Goal: Information Seeking & Learning: Learn about a topic

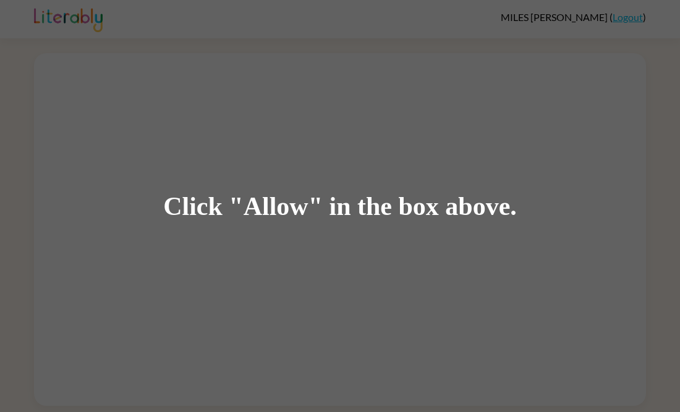
click at [613, 143] on div "Click "Allow" in the box above." at bounding box center [340, 206] width 680 height 412
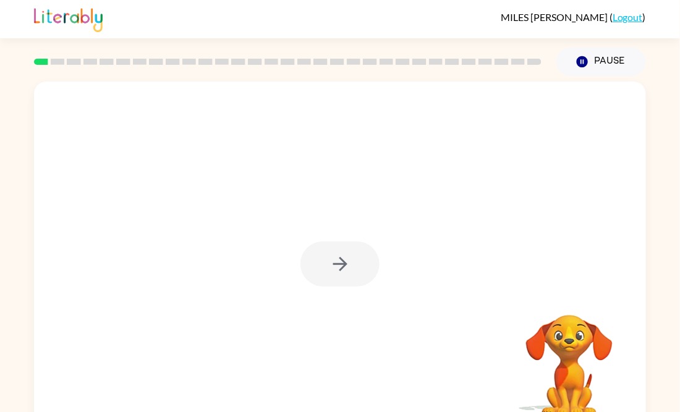
click at [344, 261] on div at bounding box center [340, 264] width 79 height 45
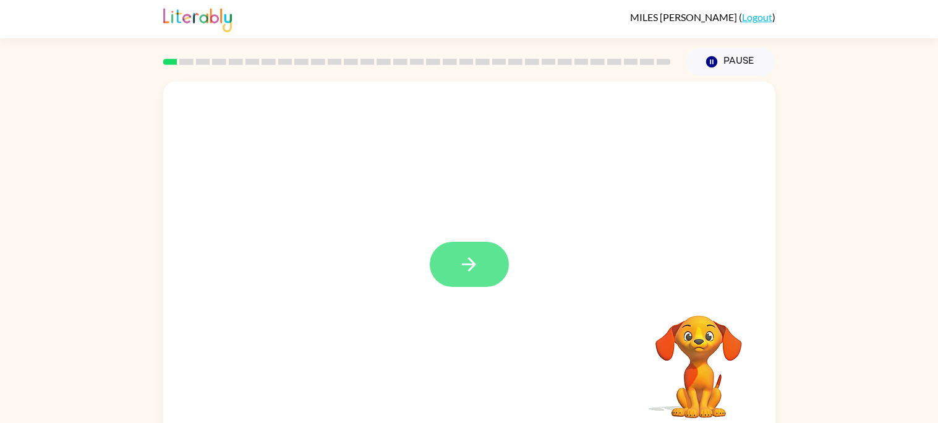
click at [469, 262] on icon "button" at bounding box center [469, 265] width 22 height 22
click at [469, 262] on div at bounding box center [469, 258] width 612 height 353
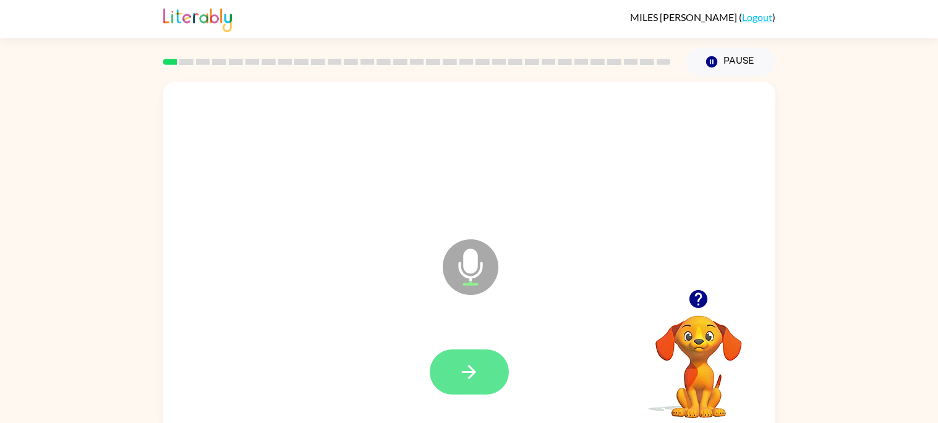
click at [494, 356] on button "button" at bounding box center [469, 371] width 79 height 45
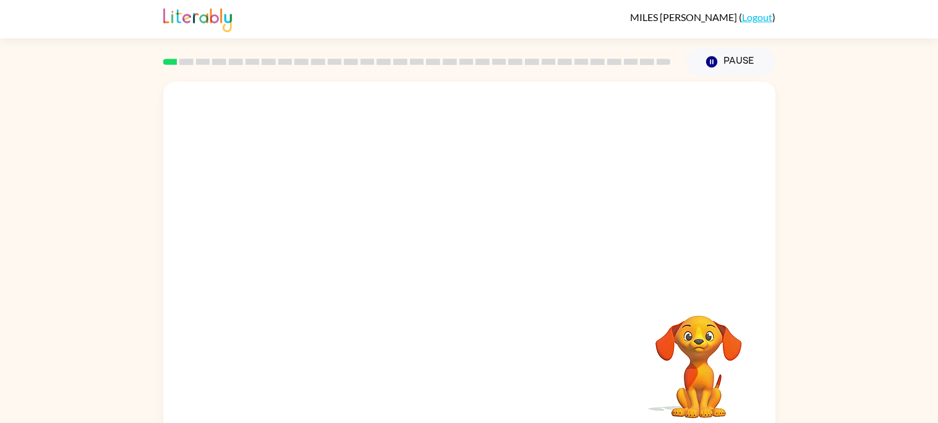
scroll to position [11, 0]
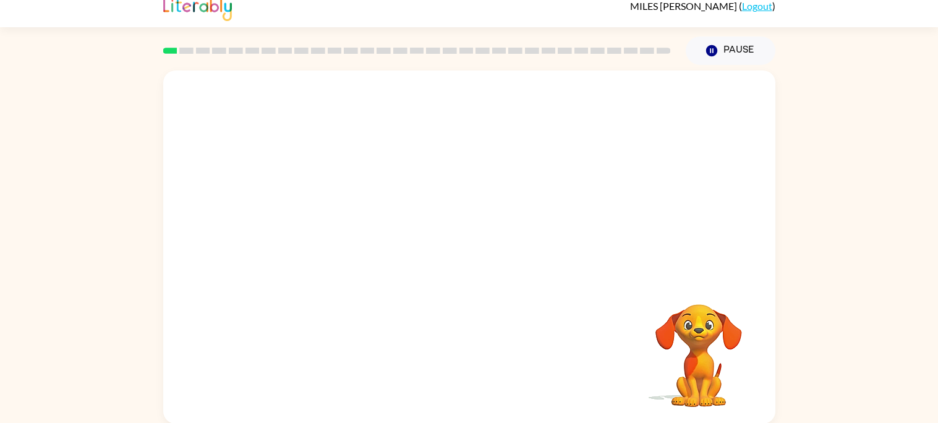
click at [153, 8] on div "MILES STEWARD ( Logout )" at bounding box center [469, 8] width 938 height 38
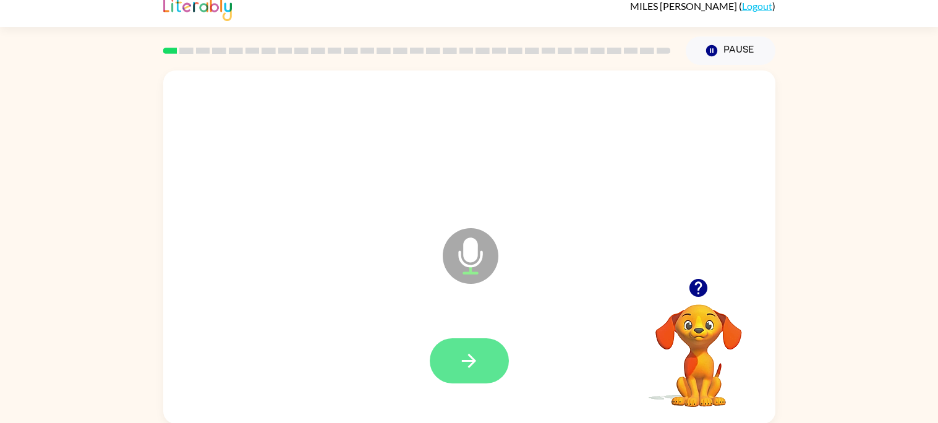
click at [459, 338] on button "button" at bounding box center [469, 360] width 79 height 45
click at [466, 346] on button "button" at bounding box center [469, 360] width 79 height 45
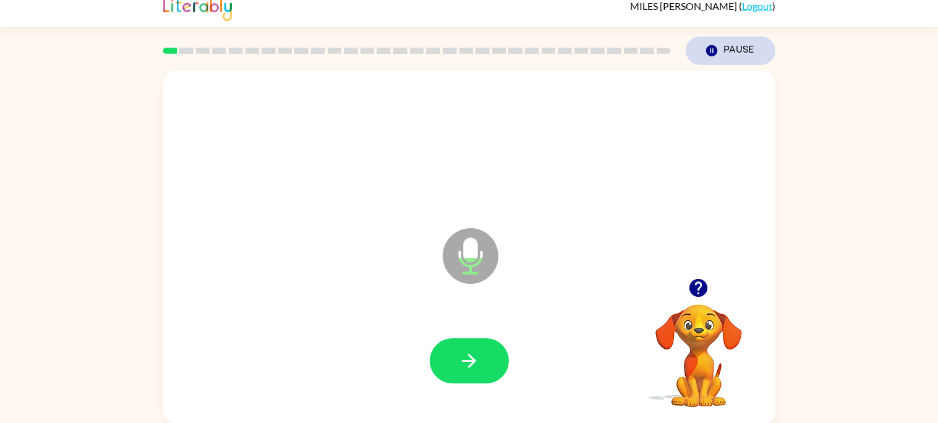
click at [680, 52] on button "Pause Pause" at bounding box center [731, 50] width 90 height 28
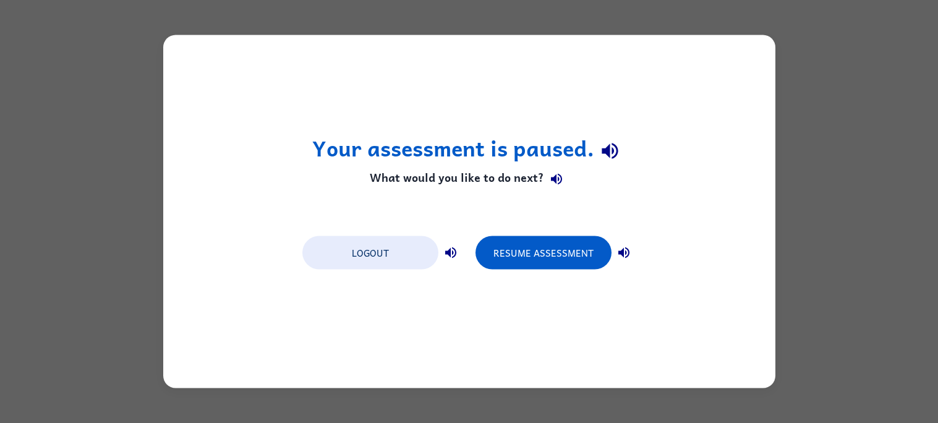
scroll to position [0, 0]
click at [548, 255] on button "Resume Assessment" at bounding box center [544, 252] width 136 height 33
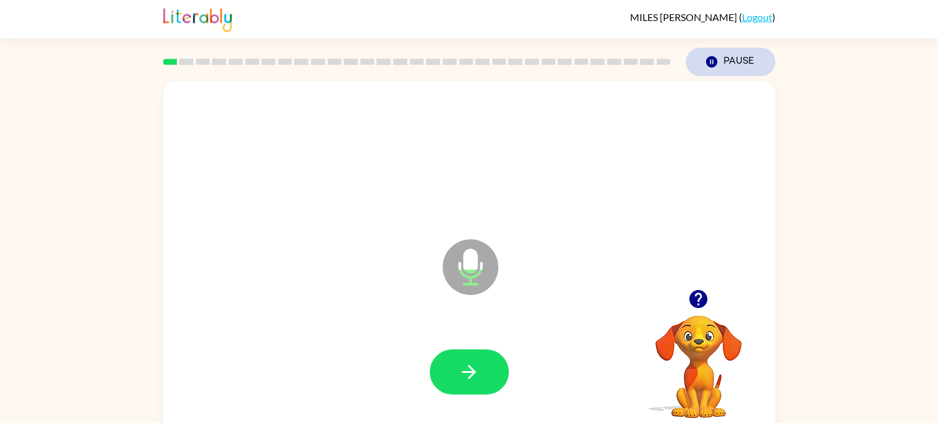
click at [680, 58] on button "Pause Pause" at bounding box center [731, 62] width 90 height 28
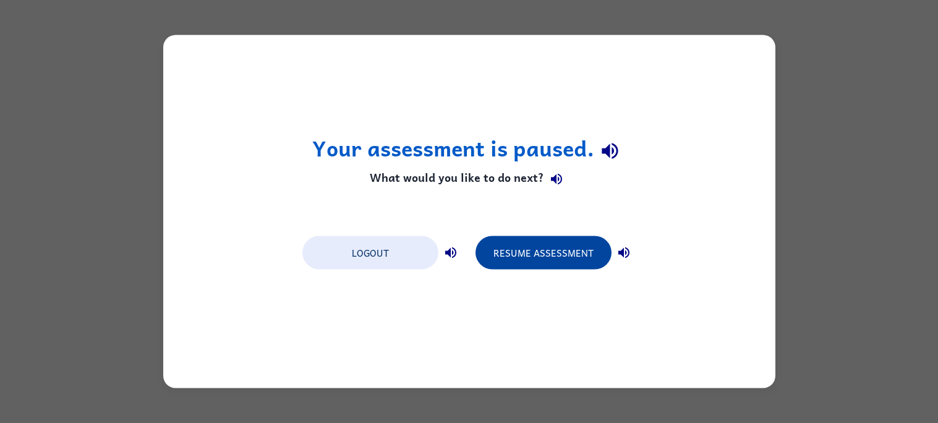
click at [564, 241] on button "Resume Assessment" at bounding box center [544, 252] width 136 height 33
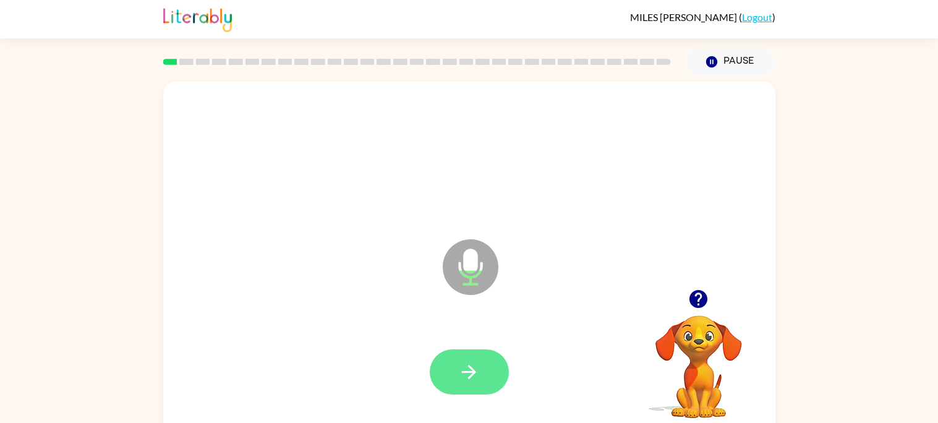
click at [469, 367] on icon "button" at bounding box center [469, 372] width 14 height 14
click at [485, 373] on button "button" at bounding box center [469, 371] width 79 height 45
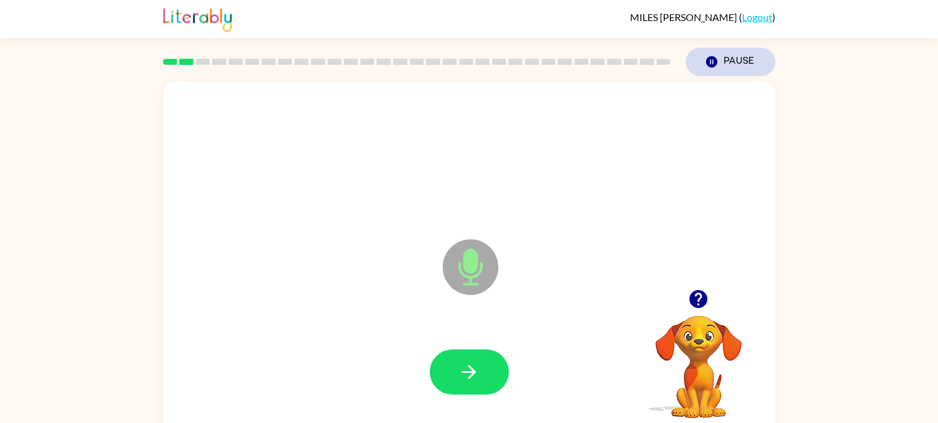
click at [680, 56] on button "Pause Pause" at bounding box center [731, 62] width 90 height 28
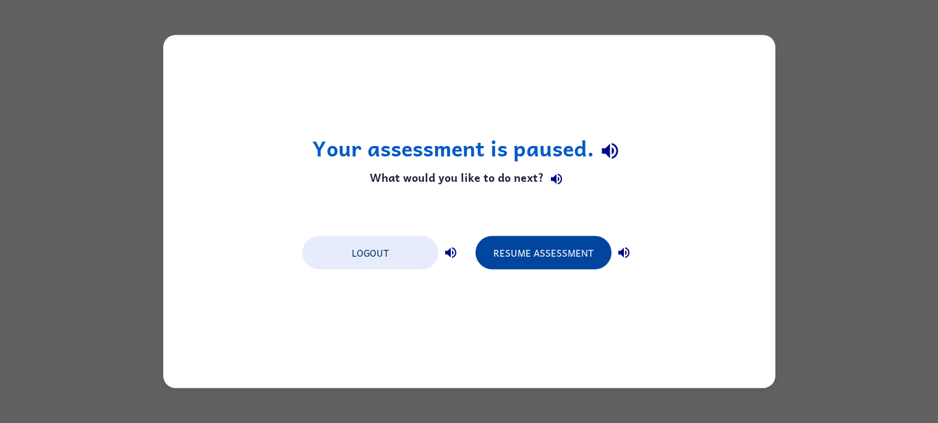
click at [584, 258] on button "Resume Assessment" at bounding box center [544, 252] width 136 height 33
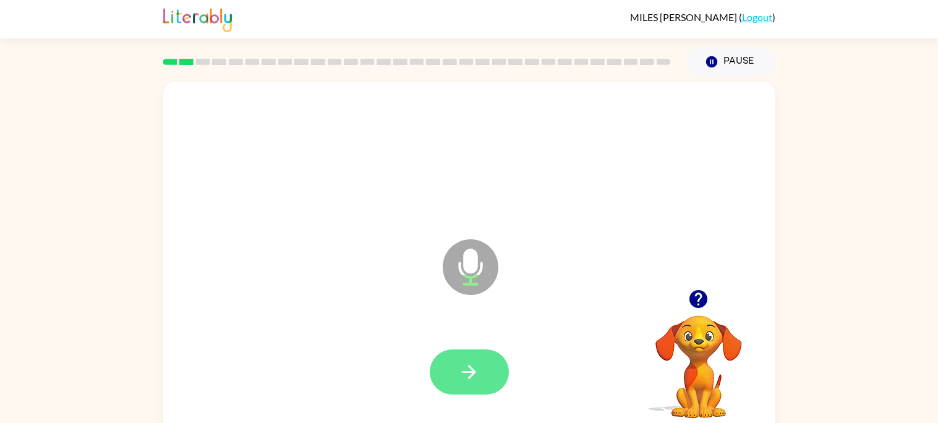
click at [470, 366] on icon "button" at bounding box center [469, 372] width 14 height 14
click at [469, 360] on button "button" at bounding box center [469, 371] width 79 height 45
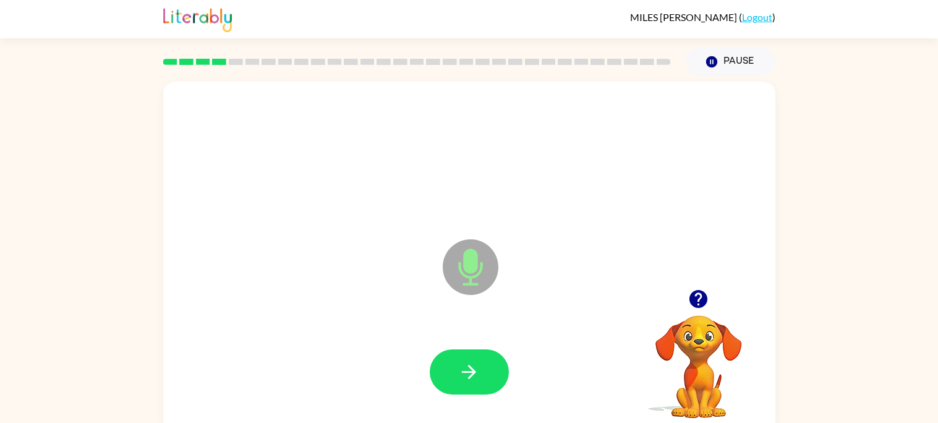
click at [469, 360] on button "button" at bounding box center [469, 371] width 79 height 45
click at [469, 360] on div at bounding box center [469, 371] width 79 height 45
click at [469, 360] on button "button" at bounding box center [469, 371] width 79 height 45
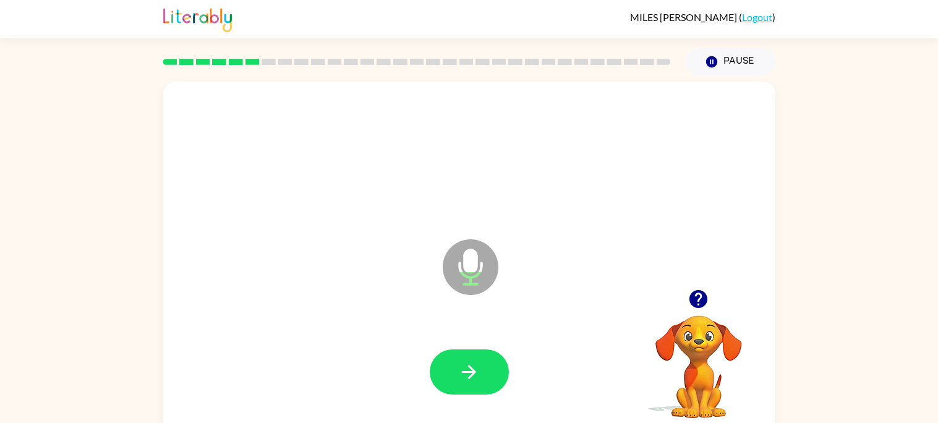
click at [469, 360] on button "button" at bounding box center [469, 371] width 79 height 45
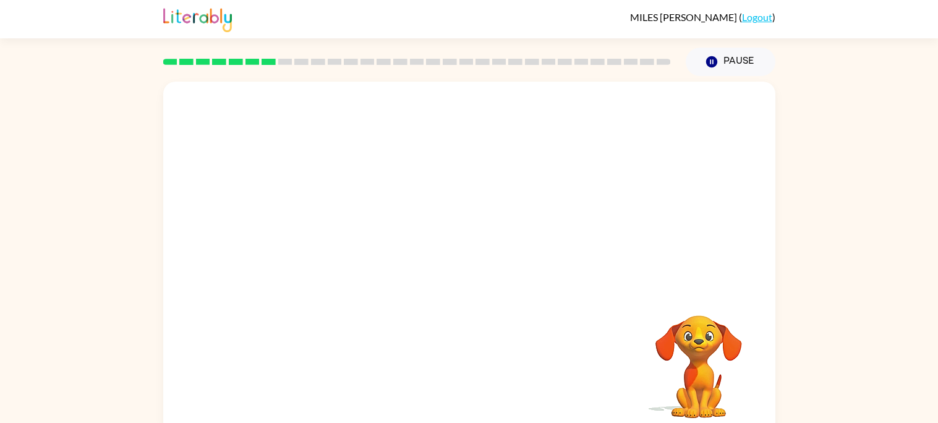
click at [469, 360] on div "Your browser must support playing .mp4 files to use Literably. Please try using…" at bounding box center [469, 258] width 612 height 353
click at [469, 360] on div at bounding box center [469, 372] width 587 height 101
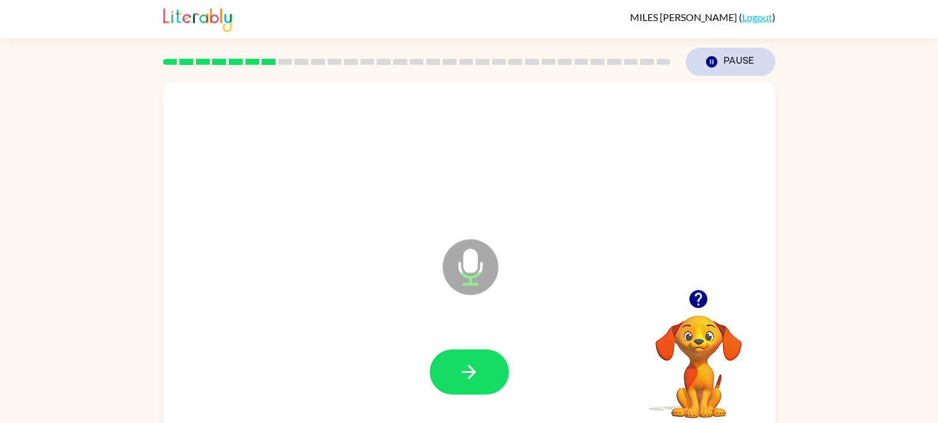
click at [680, 61] on button "Pause Pause" at bounding box center [731, 62] width 90 height 28
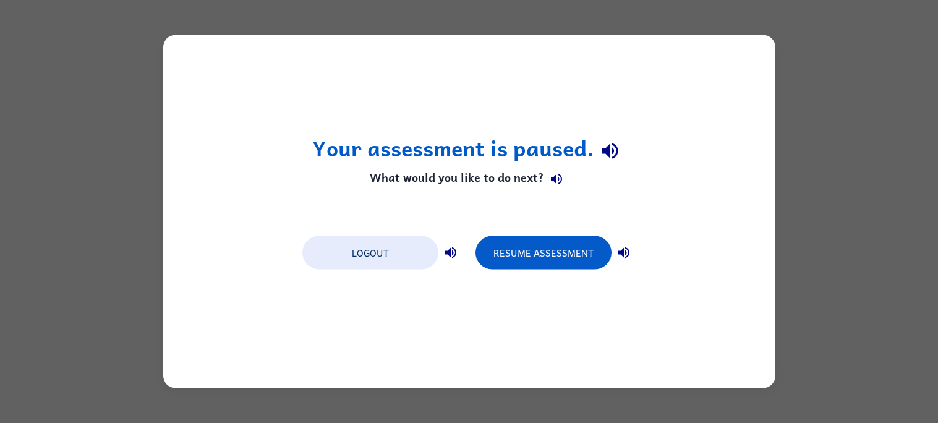
click at [571, 234] on div "Resume Assessment" at bounding box center [556, 251] width 161 height 35
click at [568, 250] on button "Resume Assessment" at bounding box center [544, 252] width 136 height 33
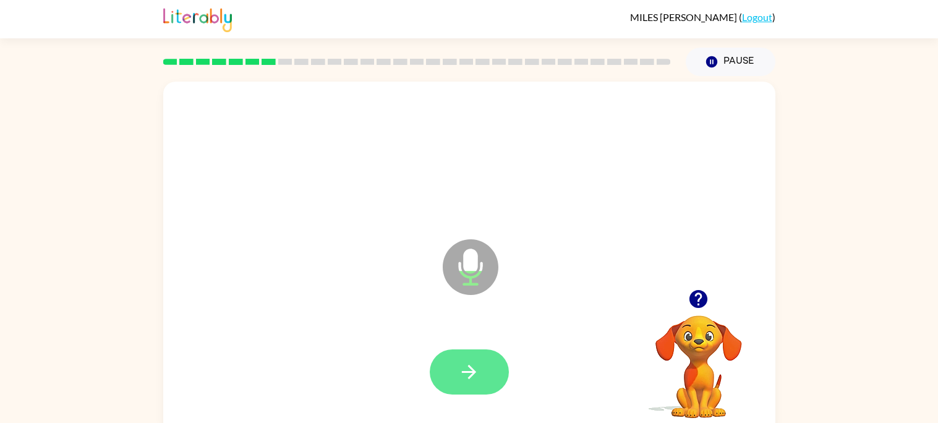
click at [485, 364] on button "button" at bounding box center [469, 371] width 79 height 45
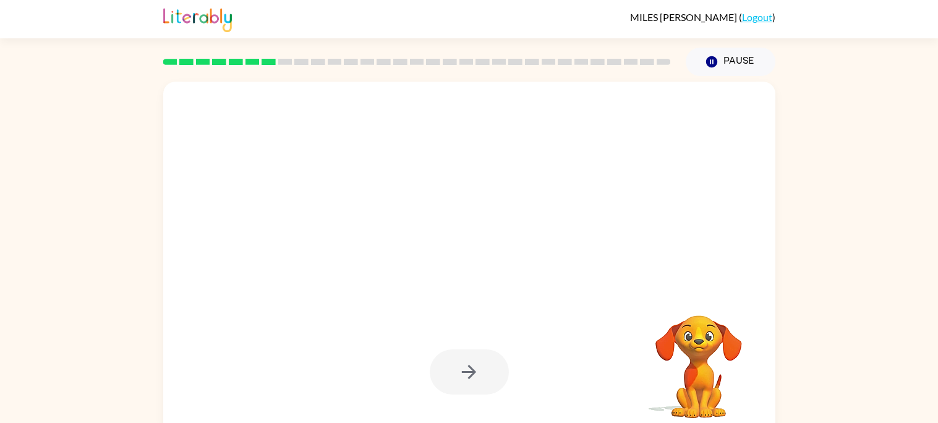
click at [468, 378] on div at bounding box center [469, 371] width 79 height 45
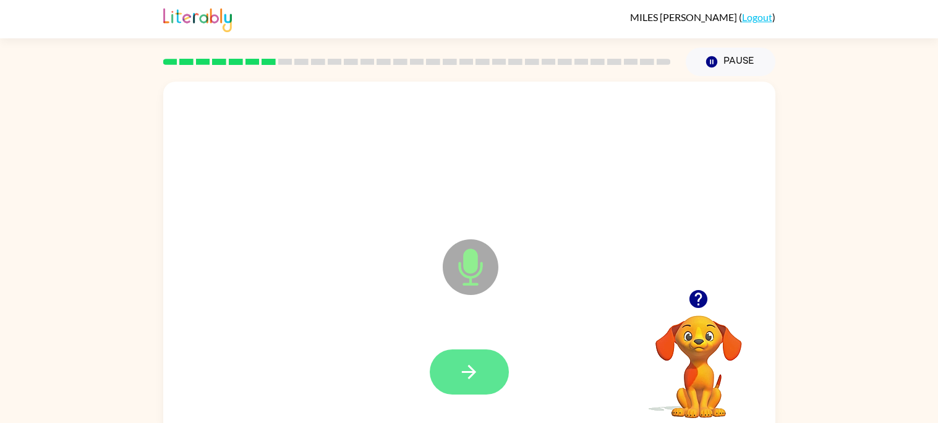
click at [486, 364] on button "button" at bounding box center [469, 371] width 79 height 45
click at [454, 368] on button "button" at bounding box center [469, 371] width 79 height 45
click at [479, 378] on icon "button" at bounding box center [469, 372] width 22 height 22
click at [458, 372] on icon "button" at bounding box center [469, 372] width 22 height 22
click at [471, 365] on icon "button" at bounding box center [469, 372] width 22 height 22
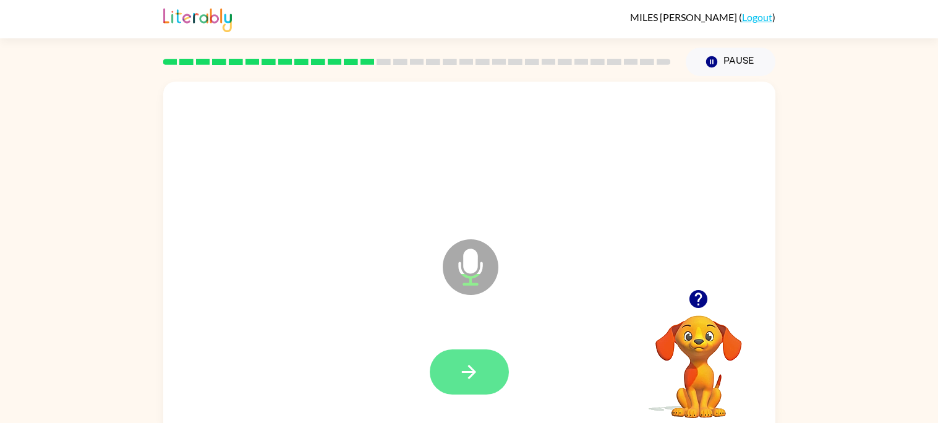
click at [476, 372] on icon "button" at bounding box center [469, 372] width 14 height 14
click at [477, 365] on icon "button" at bounding box center [469, 372] width 22 height 22
click at [473, 408] on div at bounding box center [469, 372] width 587 height 101
click at [491, 359] on button "button" at bounding box center [469, 371] width 79 height 45
click at [479, 385] on button "button" at bounding box center [469, 371] width 79 height 45
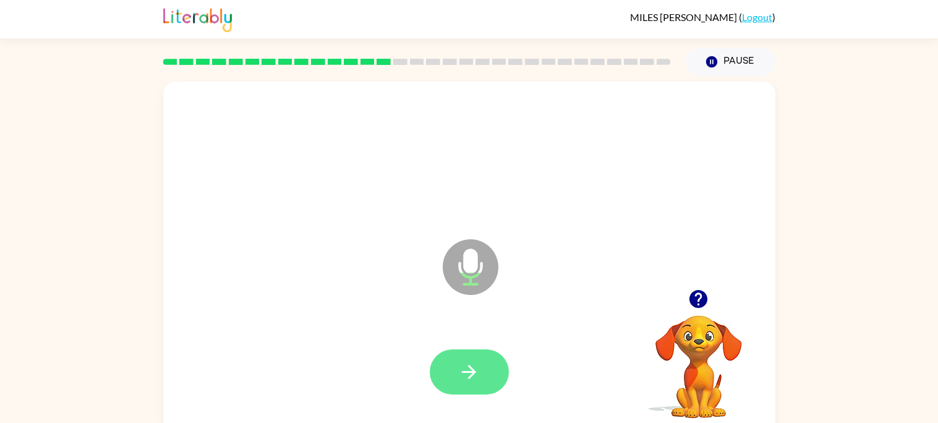
click at [500, 362] on button "button" at bounding box center [469, 371] width 79 height 45
click at [463, 370] on icon "button" at bounding box center [469, 372] width 22 height 22
click at [474, 370] on icon "button" at bounding box center [469, 372] width 14 height 14
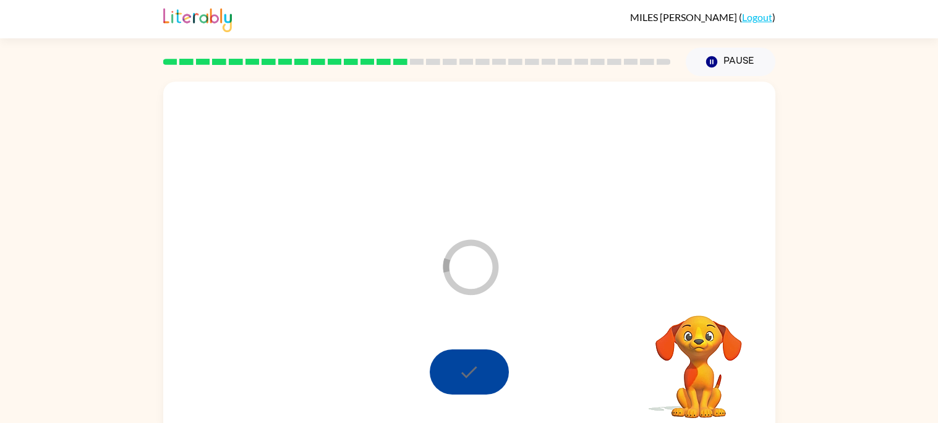
click at [489, 369] on div at bounding box center [469, 371] width 79 height 45
click at [471, 377] on div at bounding box center [469, 371] width 79 height 45
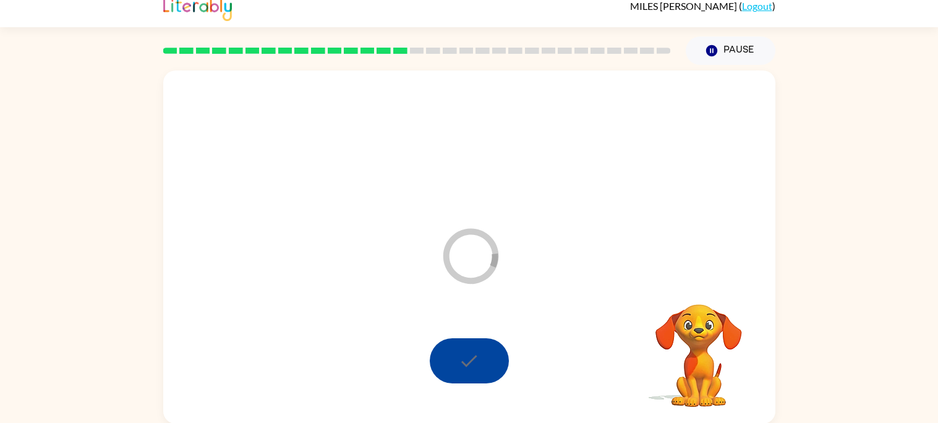
click at [479, 353] on div at bounding box center [469, 360] width 79 height 45
click at [451, 365] on div at bounding box center [469, 360] width 79 height 45
click at [680, 51] on button "Pause Pause" at bounding box center [731, 50] width 90 height 28
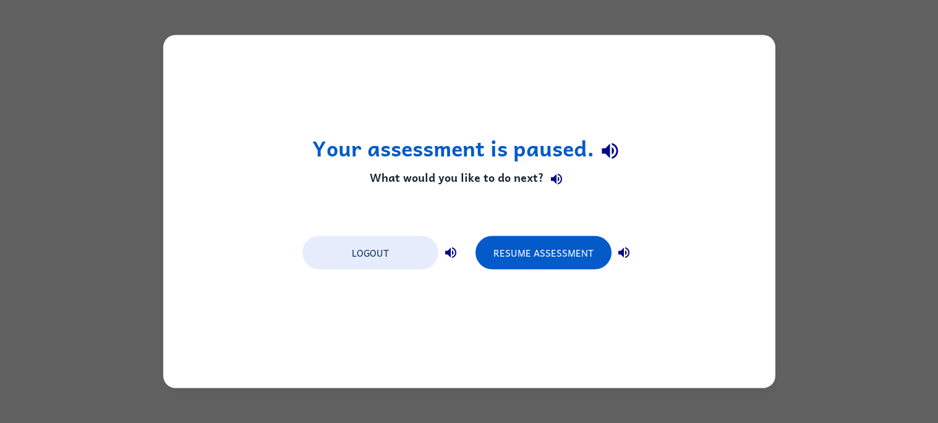
scroll to position [0, 0]
click at [377, 249] on button "Logout" at bounding box center [370, 252] width 136 height 33
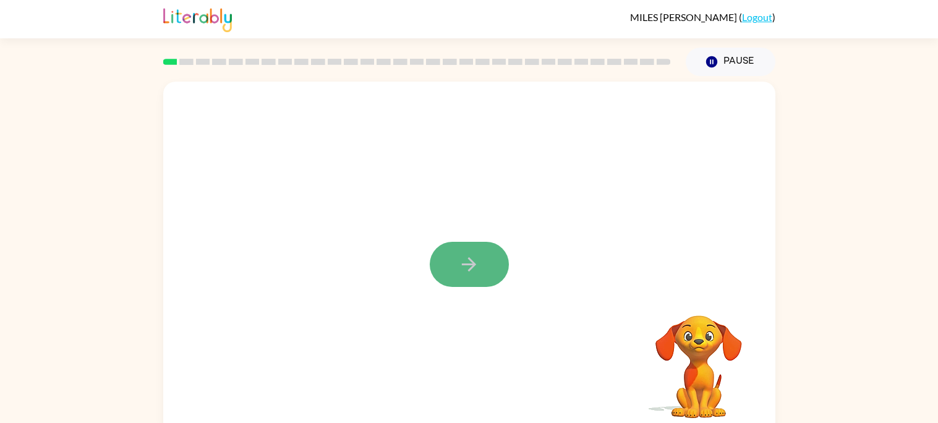
click at [472, 244] on button "button" at bounding box center [469, 264] width 79 height 45
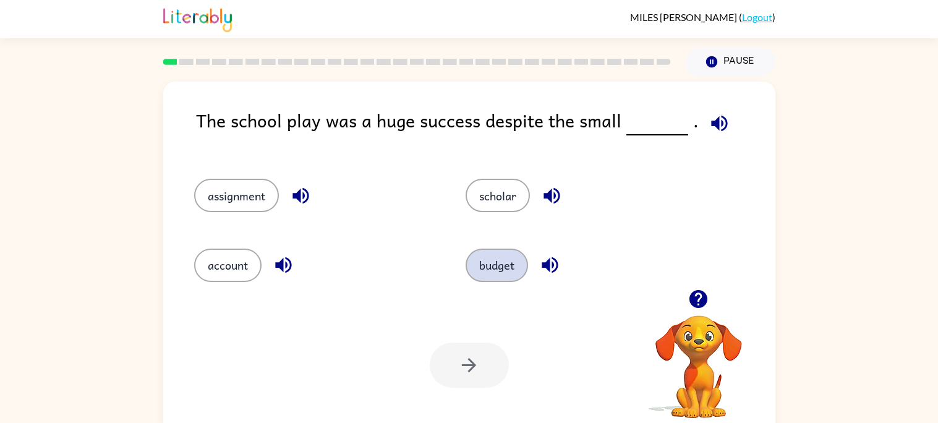
click at [495, 278] on button "budget" at bounding box center [497, 265] width 62 height 33
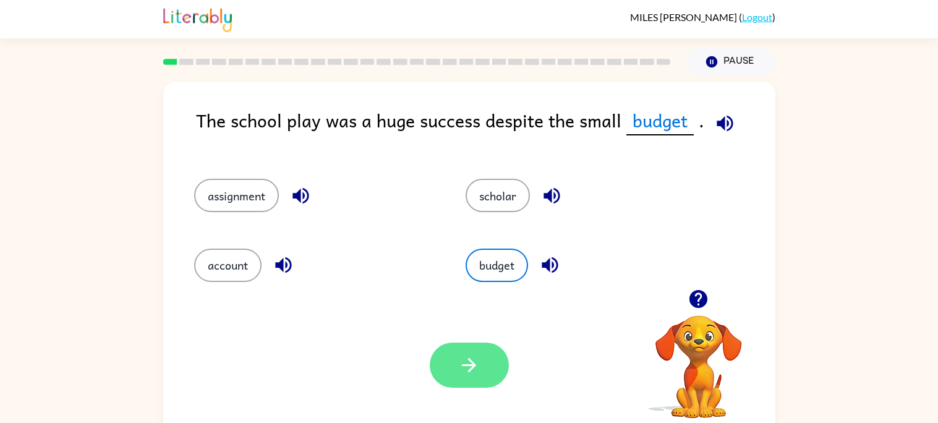
click at [476, 365] on icon "button" at bounding box center [469, 365] width 22 height 22
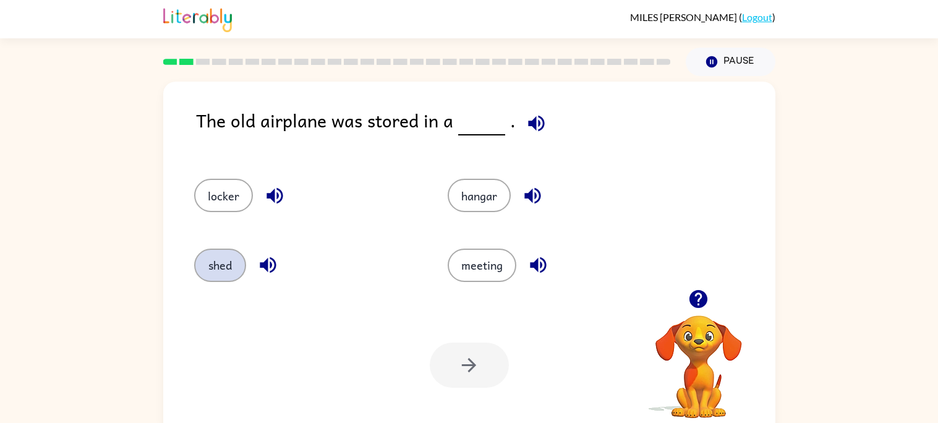
click at [217, 260] on button "shed" at bounding box center [220, 265] width 52 height 33
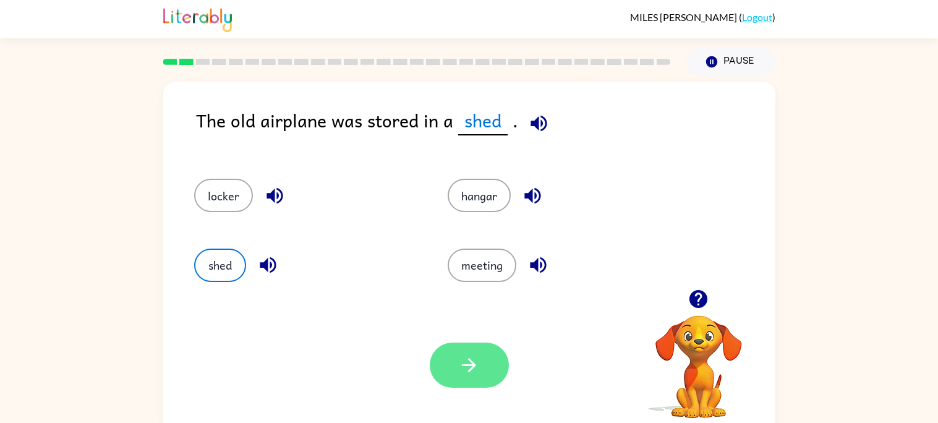
click at [476, 352] on button "button" at bounding box center [469, 365] width 79 height 45
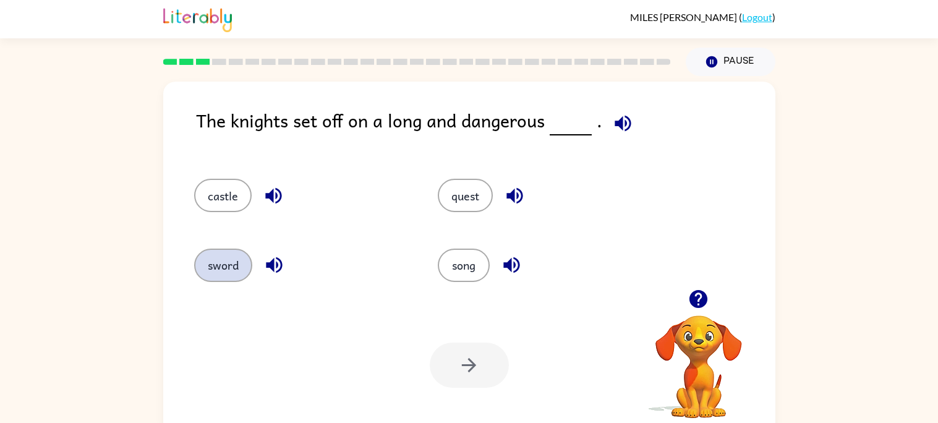
click at [208, 262] on button "sword" at bounding box center [223, 265] width 58 height 33
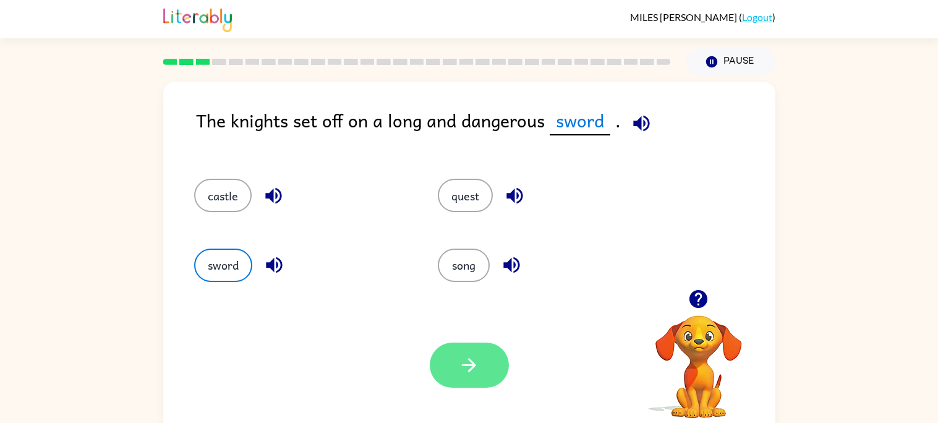
click at [498, 375] on button "button" at bounding box center [469, 365] width 79 height 45
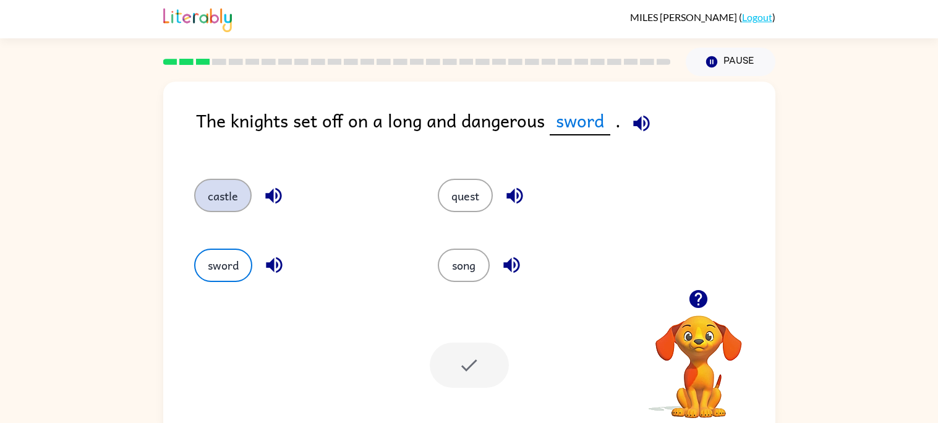
click at [214, 197] on button "castle" at bounding box center [223, 195] width 58 height 33
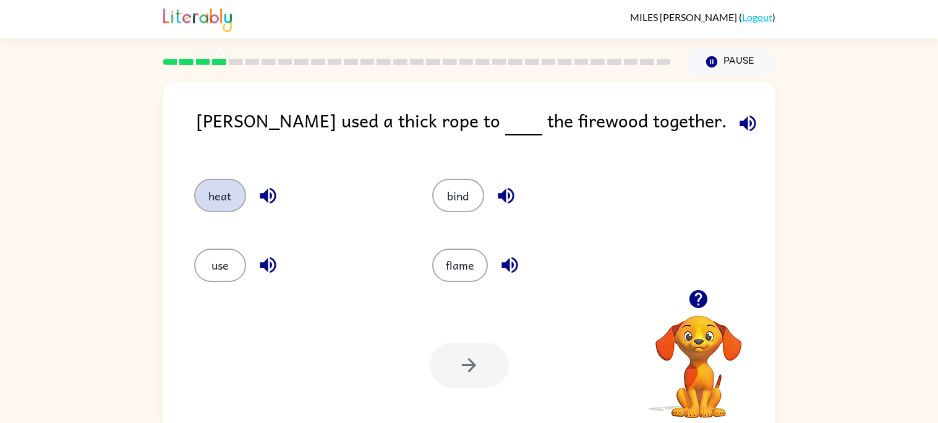
click at [234, 193] on button "heat" at bounding box center [220, 195] width 52 height 33
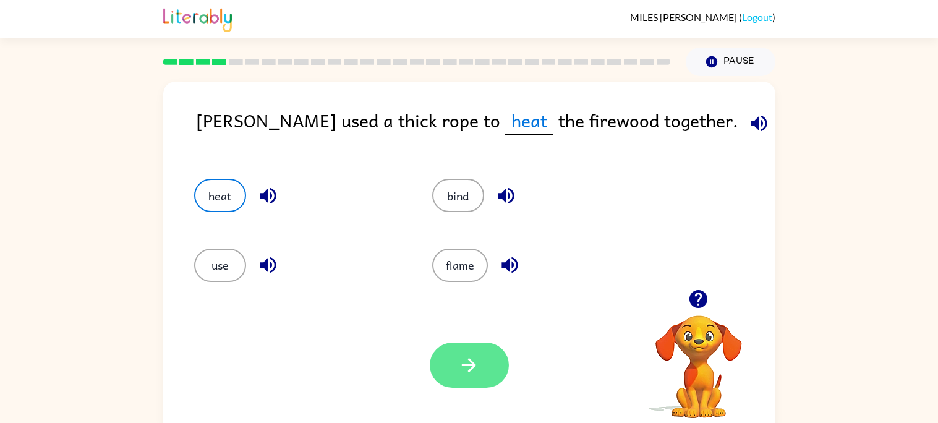
click at [443, 351] on button "button" at bounding box center [469, 365] width 79 height 45
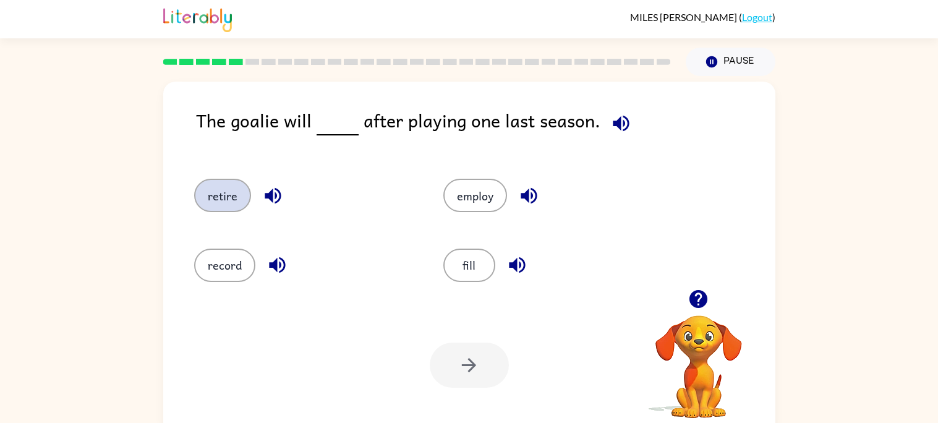
click at [215, 195] on button "retire" at bounding box center [222, 195] width 57 height 33
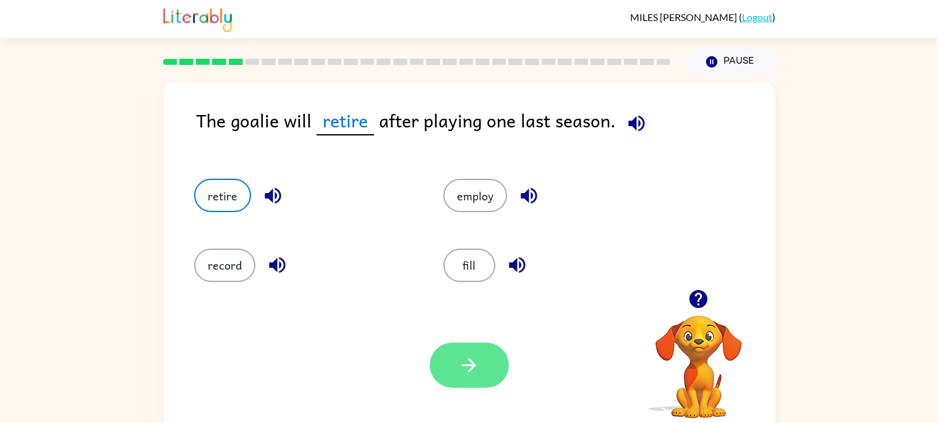
click at [482, 360] on button "button" at bounding box center [469, 365] width 79 height 45
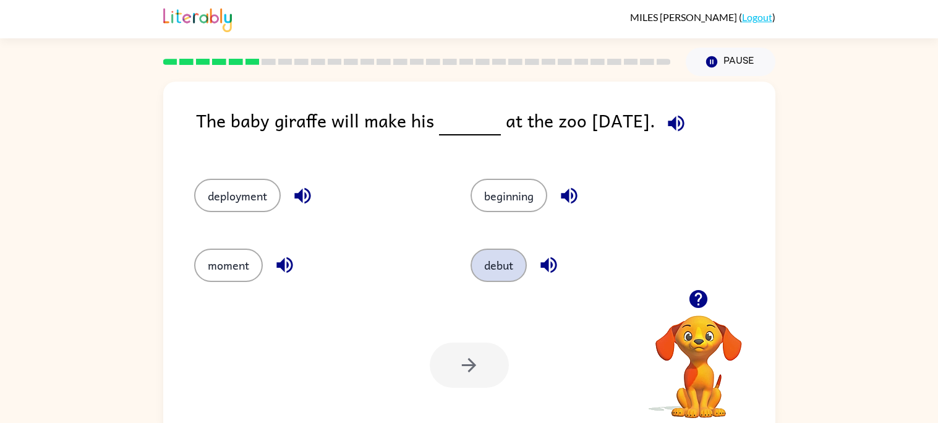
click at [480, 265] on button "debut" at bounding box center [499, 265] width 56 height 33
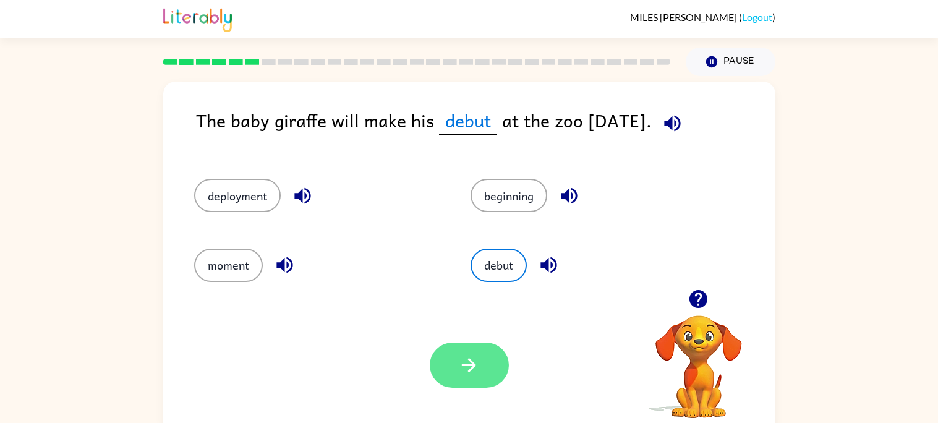
click at [474, 354] on icon "button" at bounding box center [469, 365] width 22 height 22
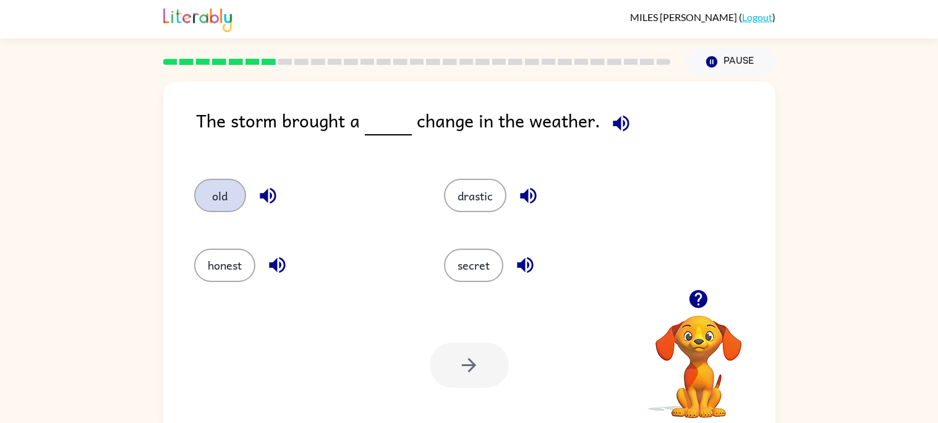
click at [228, 187] on button "old" at bounding box center [220, 195] width 52 height 33
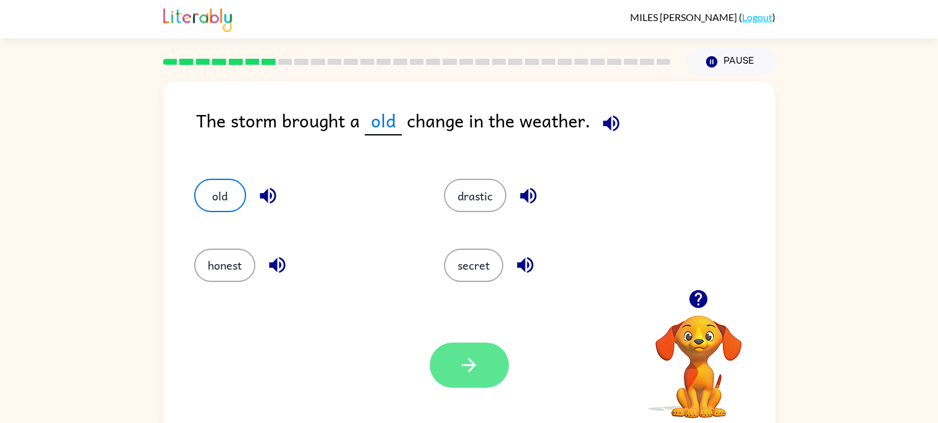
click at [446, 357] on button "button" at bounding box center [469, 365] width 79 height 45
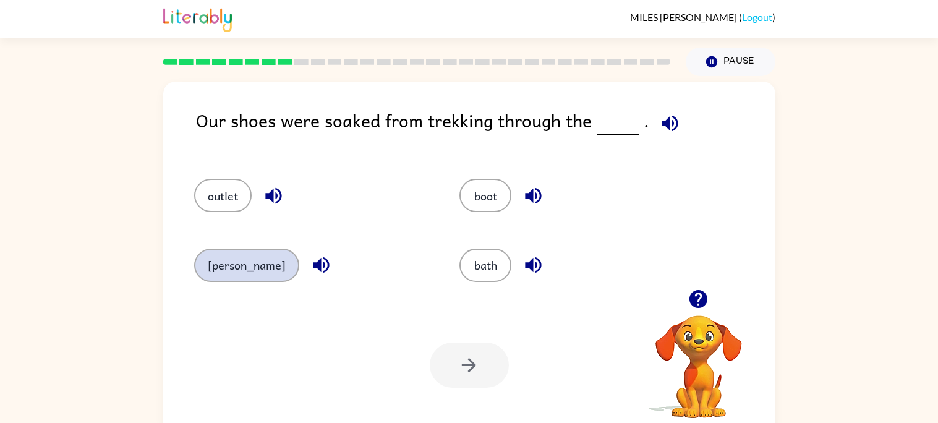
click at [221, 252] on button "marsh" at bounding box center [246, 265] width 105 height 33
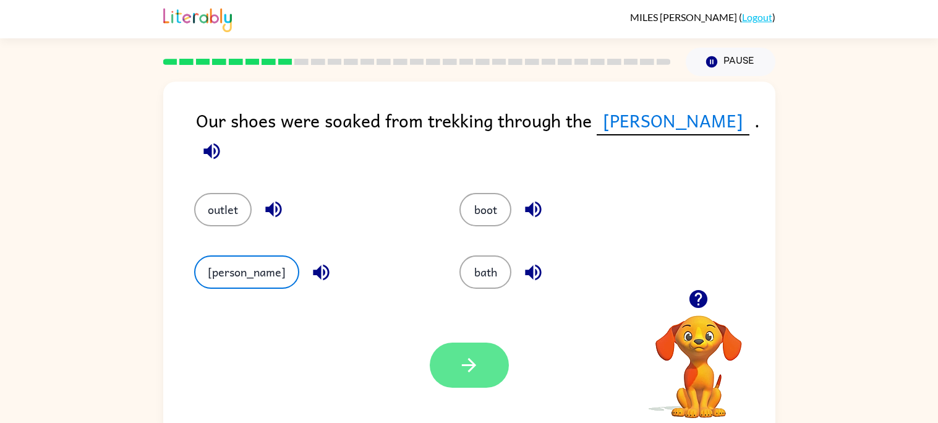
click at [469, 383] on button "button" at bounding box center [469, 365] width 79 height 45
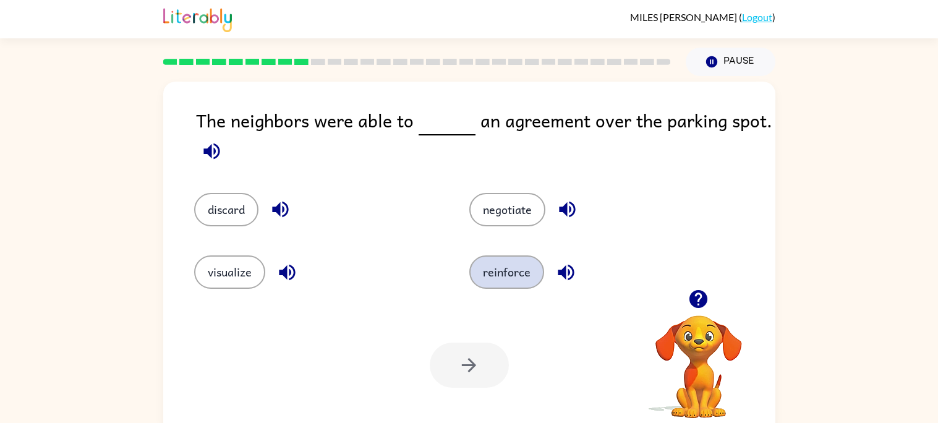
click at [500, 283] on button "reinforce" at bounding box center [506, 271] width 75 height 33
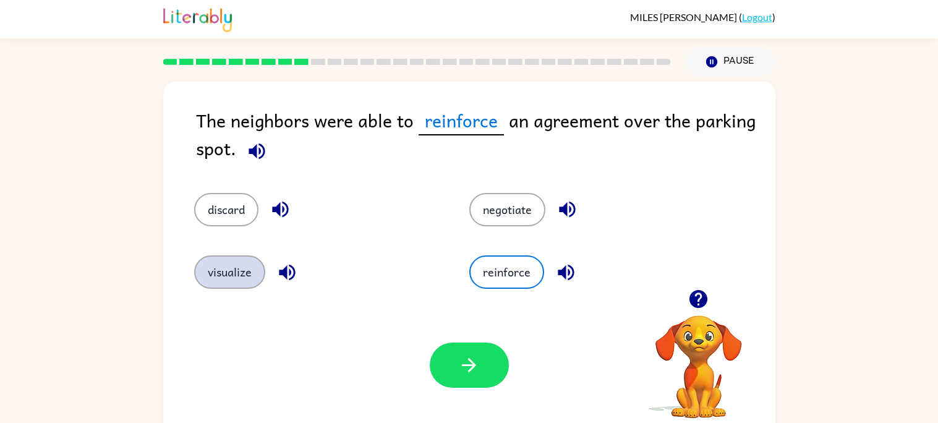
click at [255, 274] on button "visualize" at bounding box center [229, 271] width 71 height 33
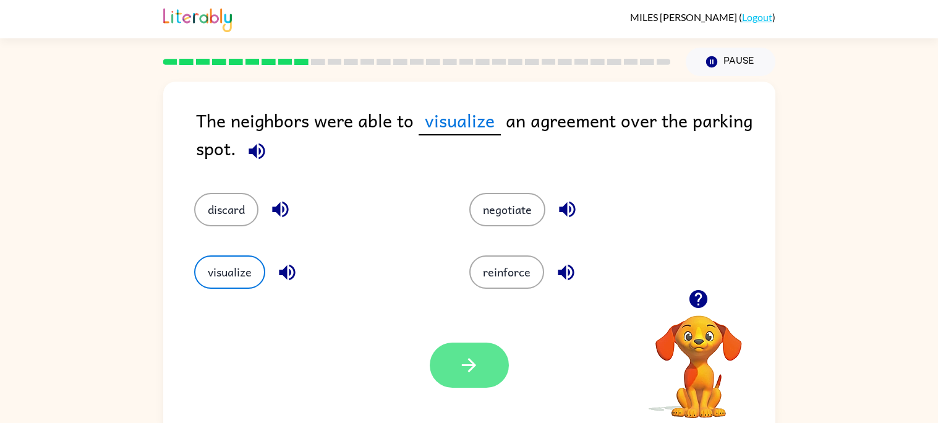
click at [442, 377] on button "button" at bounding box center [469, 365] width 79 height 45
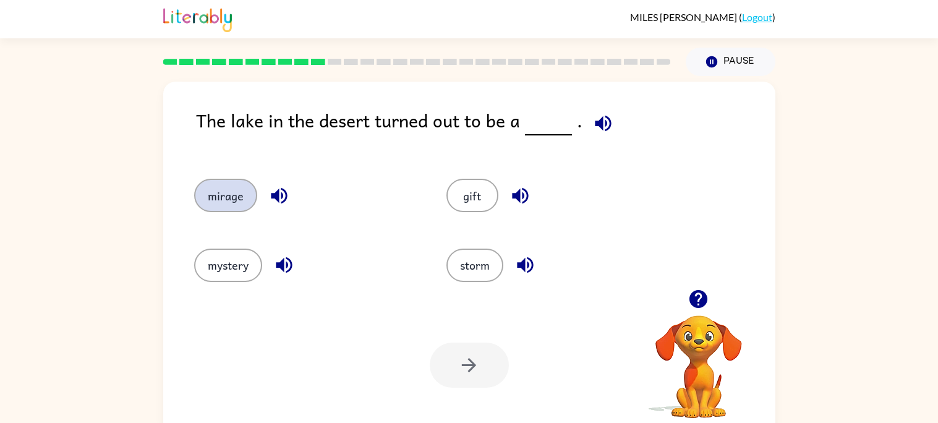
click at [220, 189] on button "mirage" at bounding box center [225, 195] width 63 height 33
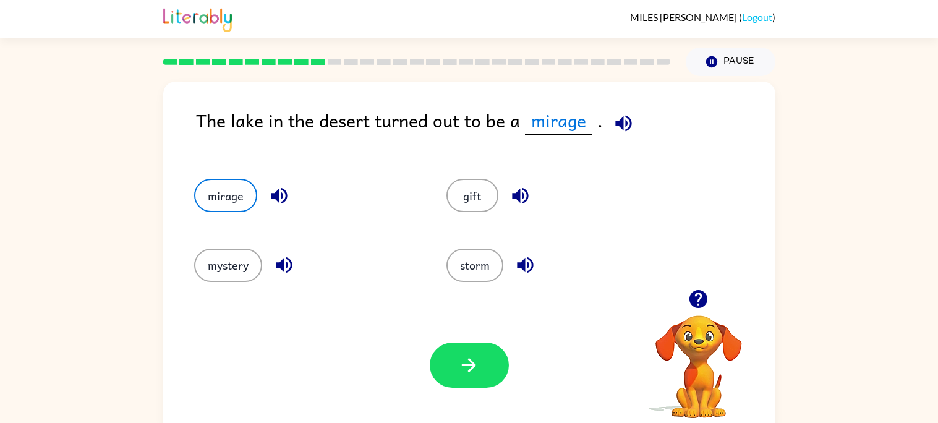
click at [461, 403] on div "Your browser must support playing .mp4 files to use Literably. Please try using…" at bounding box center [469, 365] width 612 height 139
click at [501, 384] on div at bounding box center [469, 365] width 79 height 45
click at [464, 349] on button "button" at bounding box center [469, 365] width 79 height 45
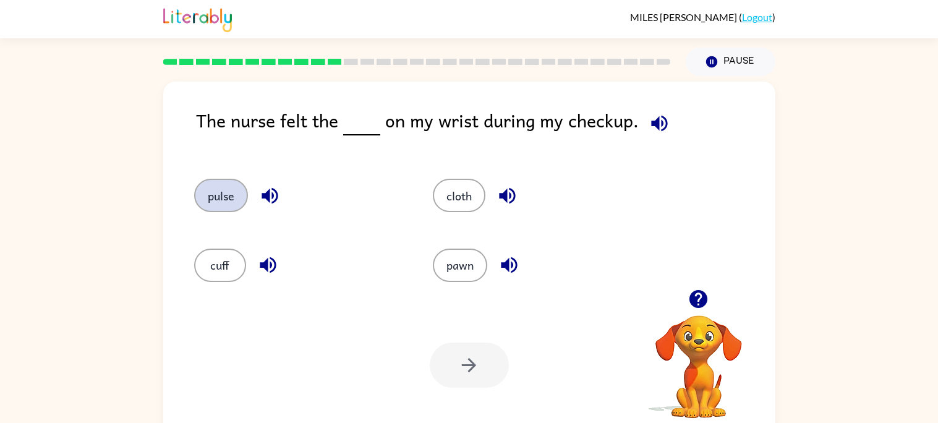
click at [234, 195] on button "pulse" at bounding box center [221, 195] width 54 height 33
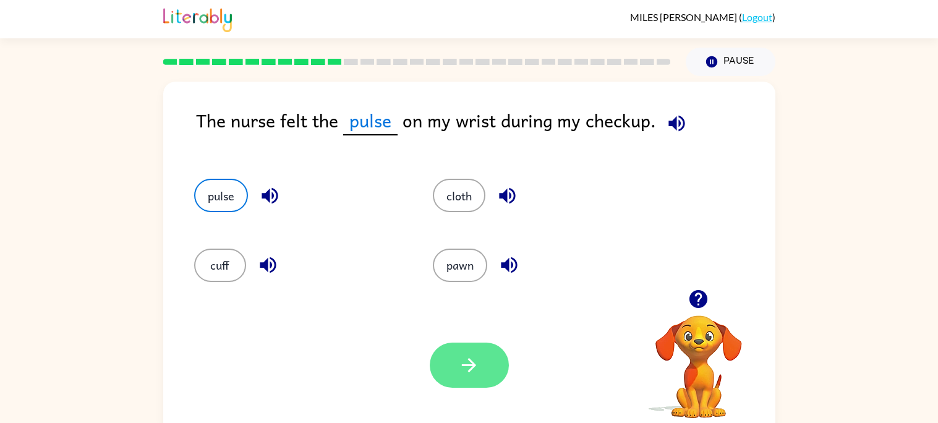
click at [465, 367] on icon "button" at bounding box center [469, 365] width 22 height 22
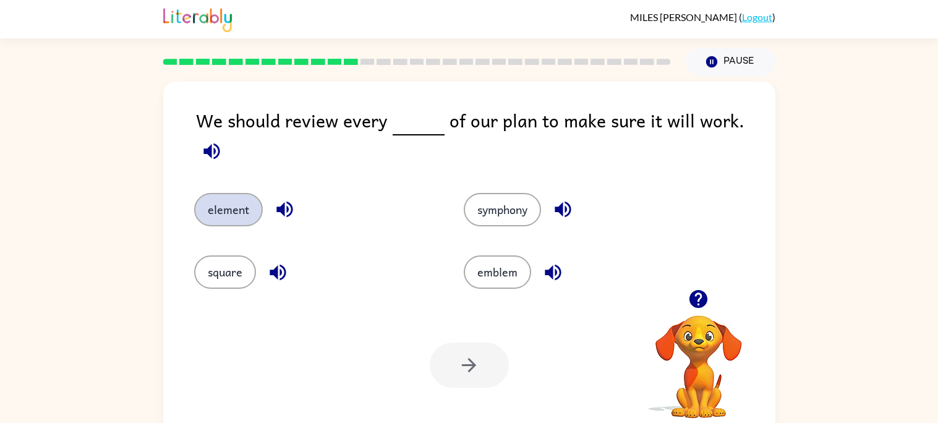
click at [233, 193] on button "element" at bounding box center [228, 209] width 69 height 33
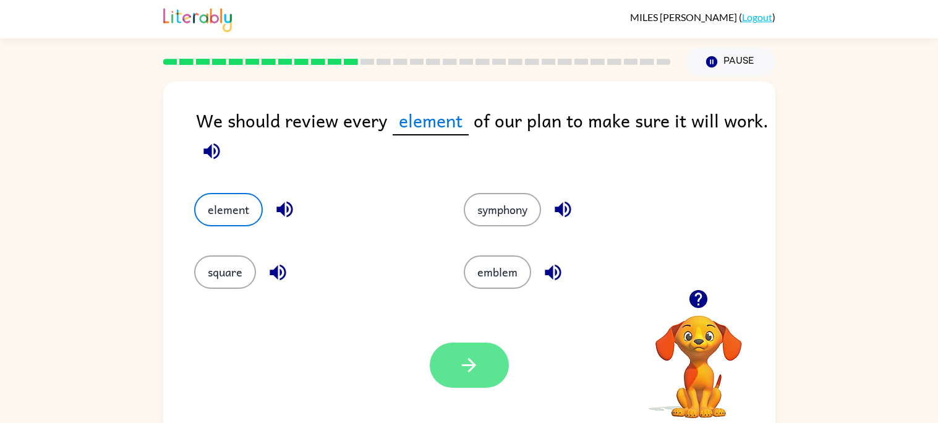
click at [485, 354] on button "button" at bounding box center [469, 365] width 79 height 45
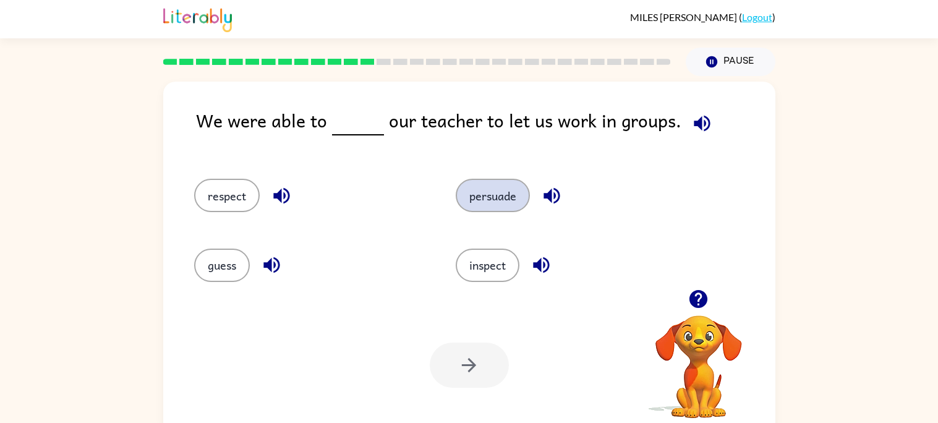
click at [508, 199] on button "persuade" at bounding box center [493, 195] width 74 height 33
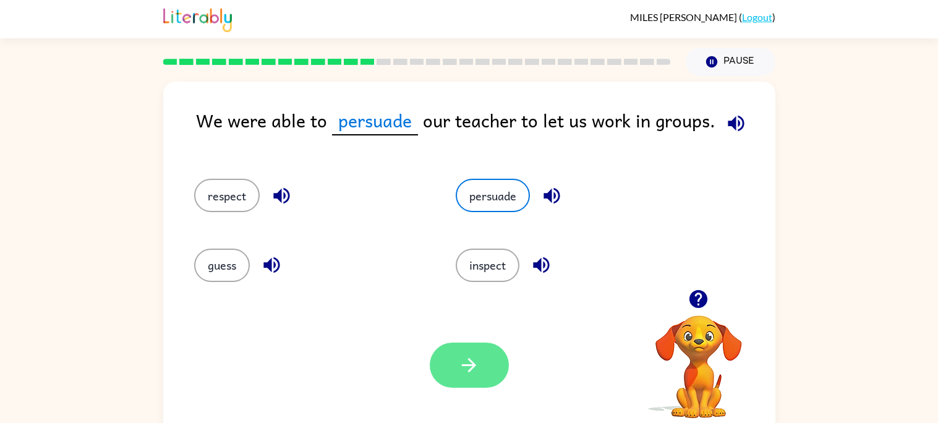
click at [485, 365] on button "button" at bounding box center [469, 365] width 79 height 45
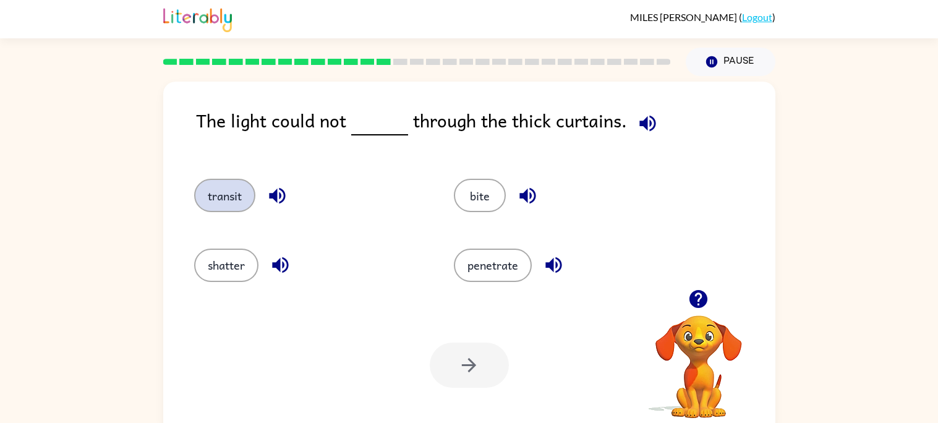
click at [243, 200] on button "transit" at bounding box center [224, 195] width 61 height 33
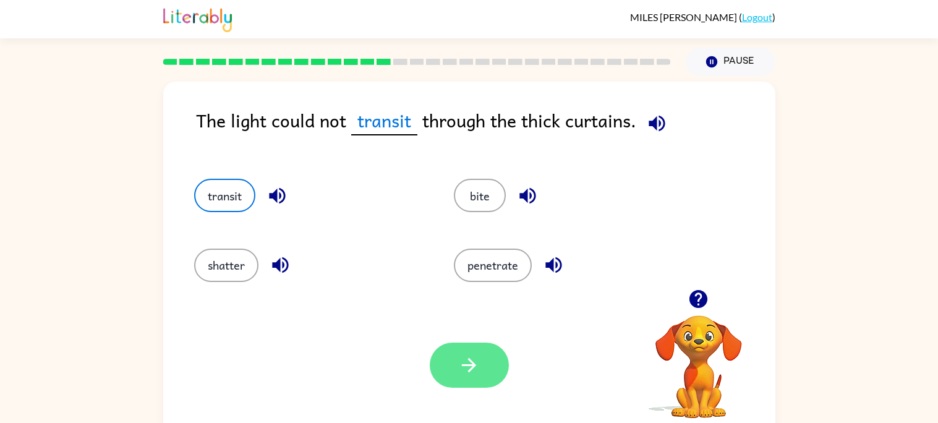
click at [464, 355] on icon "button" at bounding box center [469, 365] width 22 height 22
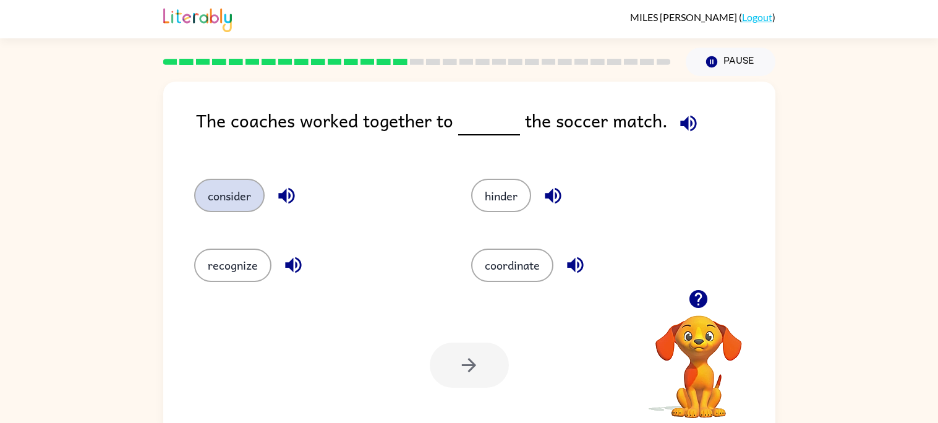
click at [215, 200] on button "consider" at bounding box center [229, 195] width 70 height 33
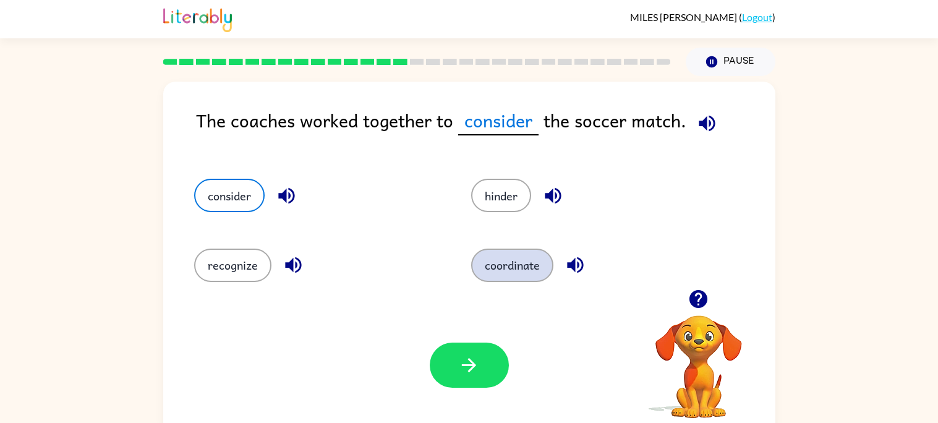
click at [503, 266] on button "coordinate" at bounding box center [512, 265] width 82 height 33
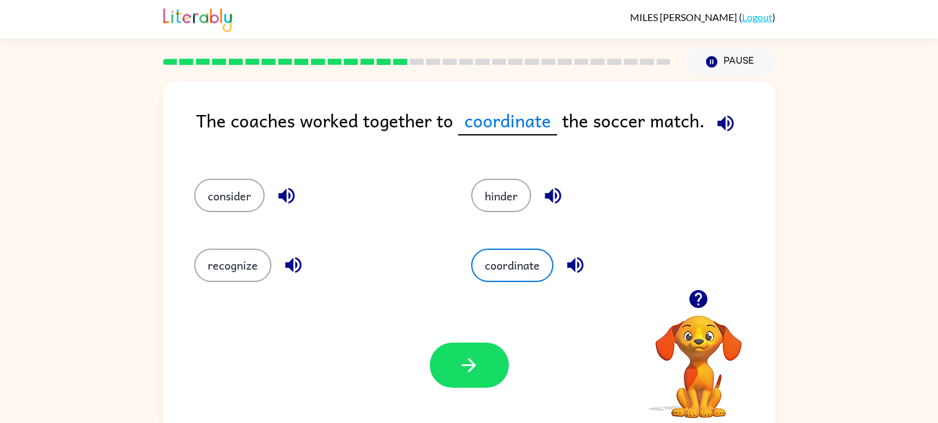
click at [454, 394] on div "Your browser must support playing .mp4 files to use Literably. Please try using…" at bounding box center [469, 365] width 612 height 139
click at [476, 365] on icon "button" at bounding box center [469, 365] width 22 height 22
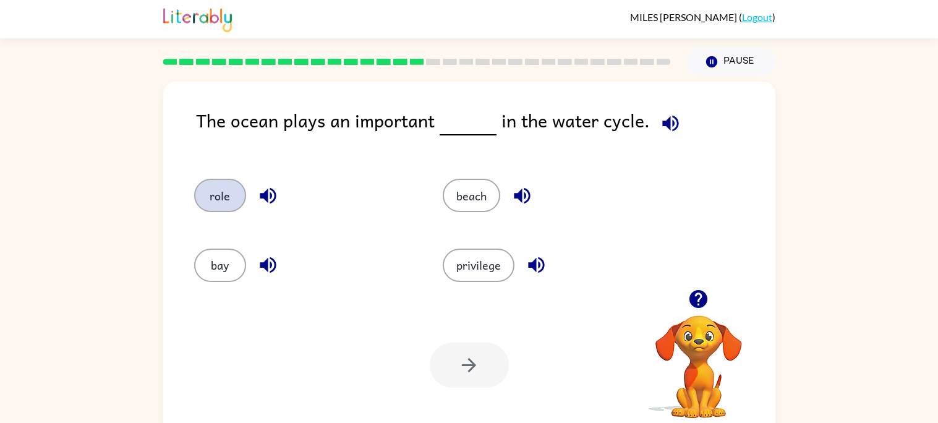
click at [224, 186] on button "role" at bounding box center [220, 195] width 52 height 33
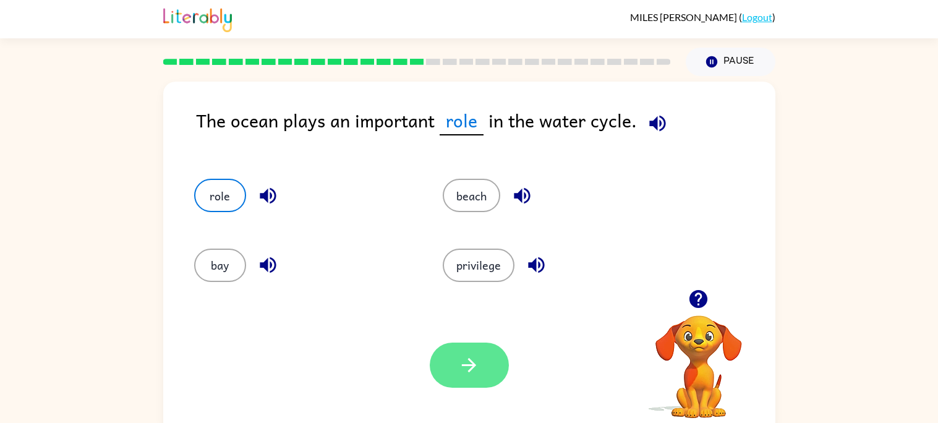
click at [474, 370] on icon "button" at bounding box center [469, 365] width 22 height 22
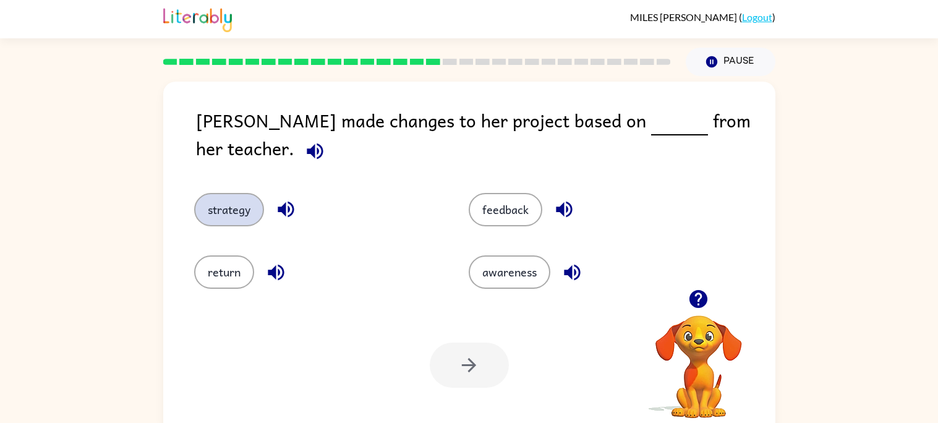
click at [231, 193] on button "strategy" at bounding box center [229, 209] width 70 height 33
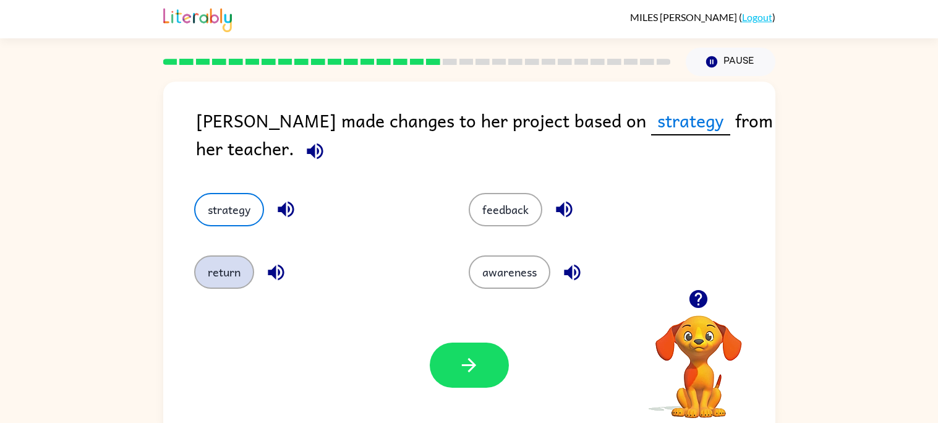
click at [235, 265] on button "return" at bounding box center [224, 271] width 60 height 33
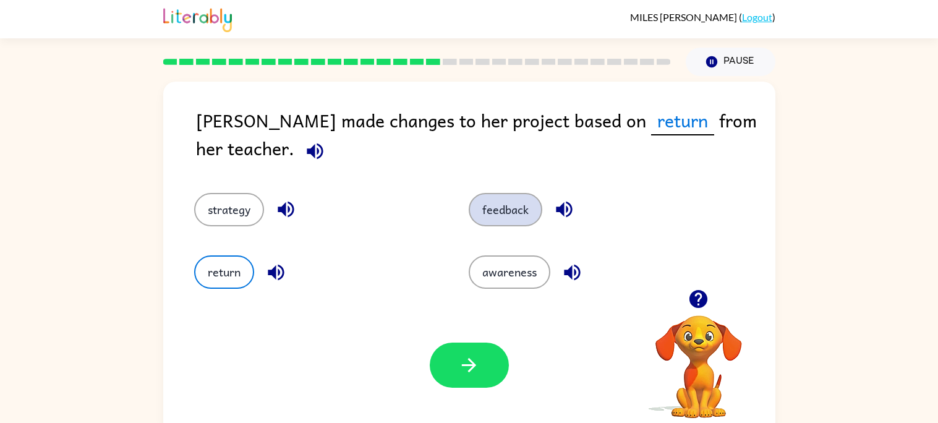
click at [521, 210] on button "feedback" at bounding box center [506, 209] width 74 height 33
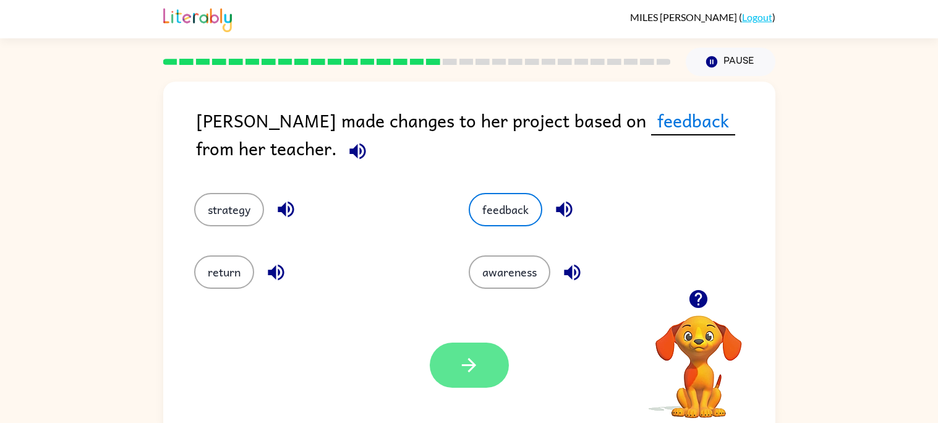
click at [464, 352] on button "button" at bounding box center [469, 365] width 79 height 45
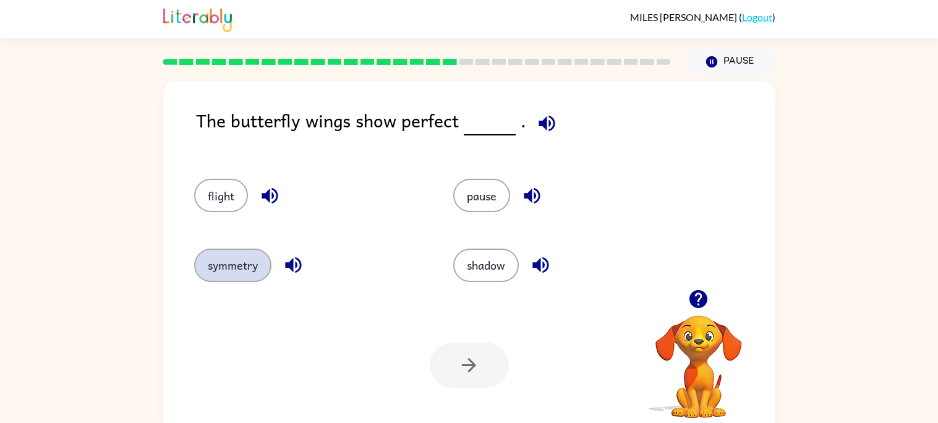
click at [233, 279] on button "symmetry" at bounding box center [232, 265] width 77 height 33
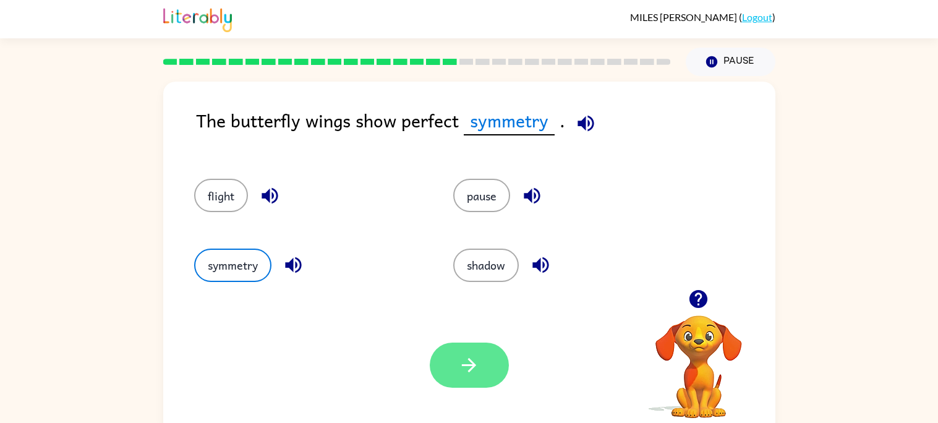
click at [485, 370] on button "button" at bounding box center [469, 365] width 79 height 45
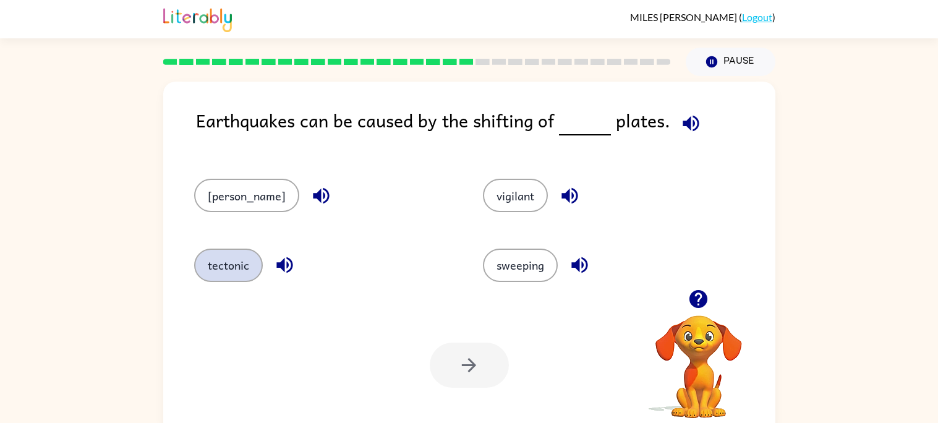
click at [228, 265] on button "tectonic" at bounding box center [228, 265] width 69 height 33
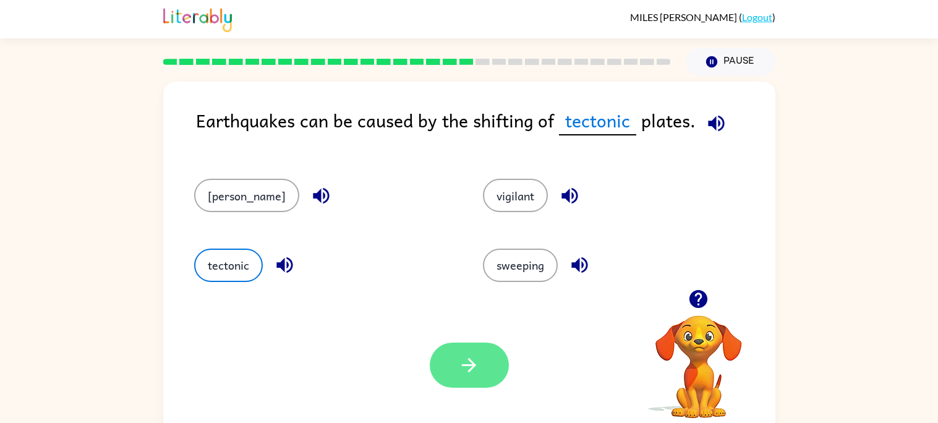
click at [469, 346] on button "button" at bounding box center [469, 365] width 79 height 45
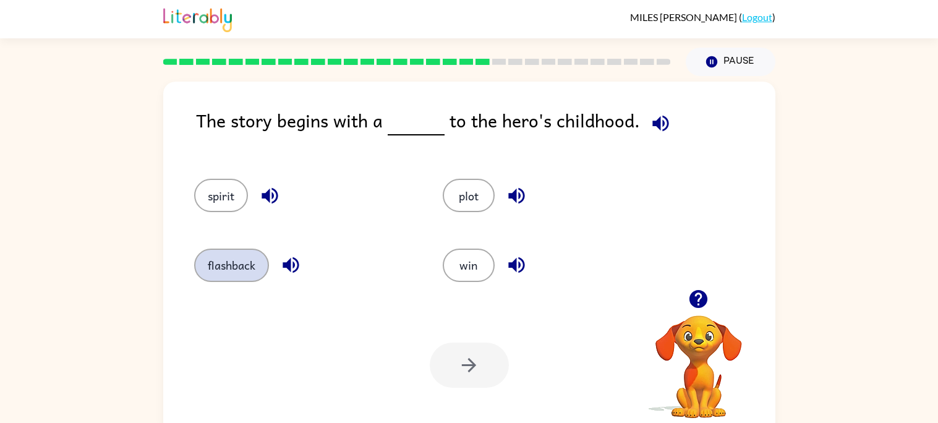
click at [227, 275] on button "flashback" at bounding box center [231, 265] width 75 height 33
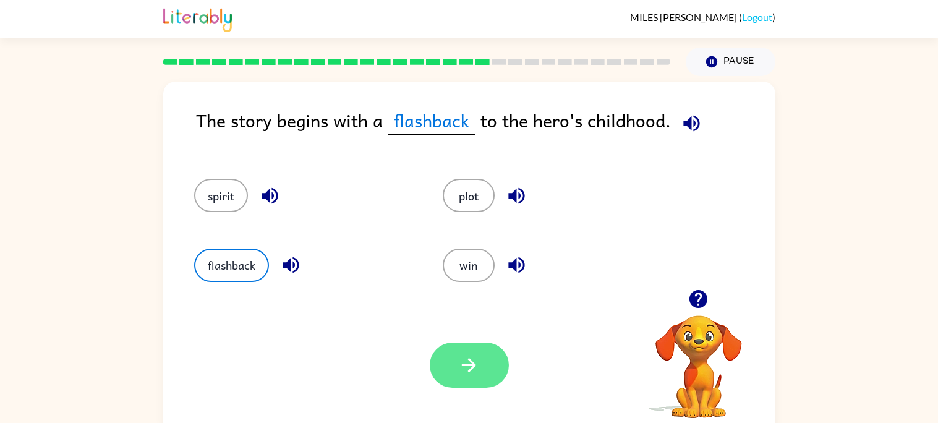
click at [462, 367] on icon "button" at bounding box center [469, 365] width 22 height 22
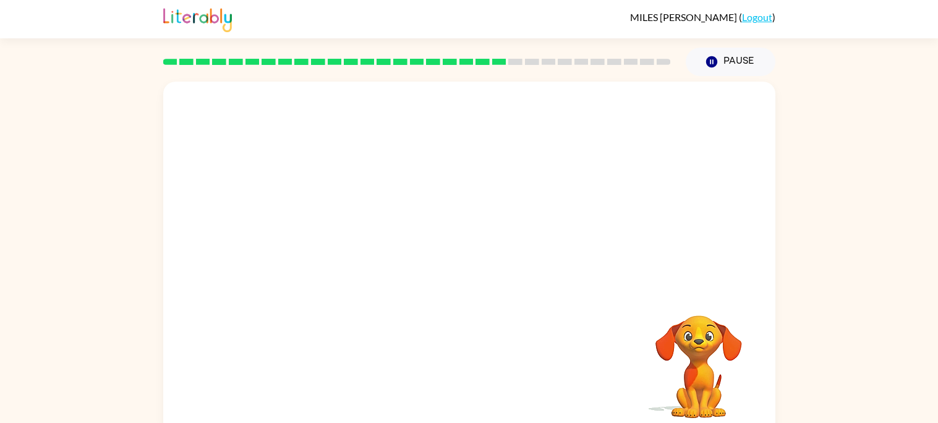
click at [357, 247] on video "Your browser must support playing .mp4 files to use Literably. Please try using…" at bounding box center [469, 186] width 612 height 208
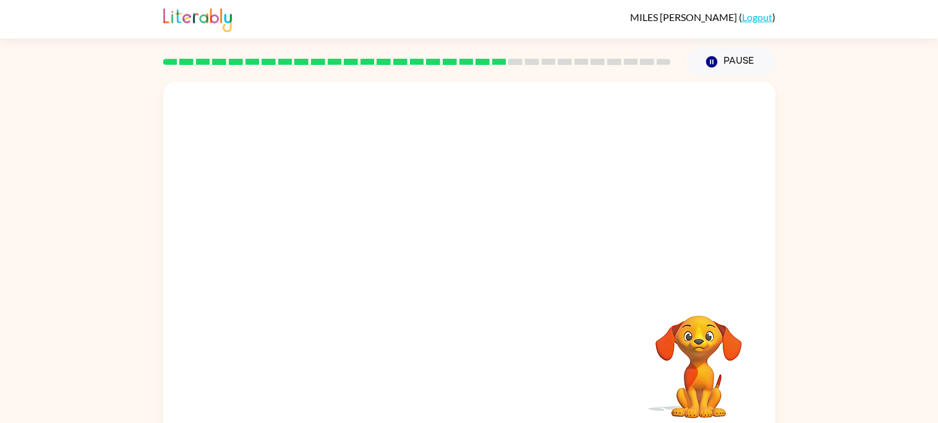
click at [357, 247] on video "Your browser must support playing .mp4 files to use Literably. Please try using…" at bounding box center [469, 186] width 612 height 208
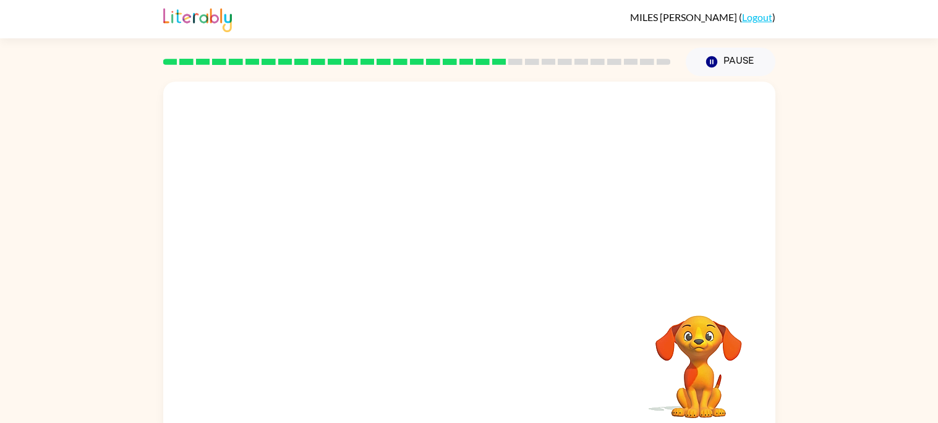
click at [357, 247] on video "Your browser must support playing .mp4 files to use Literably. Please try using…" at bounding box center [469, 186] width 612 height 208
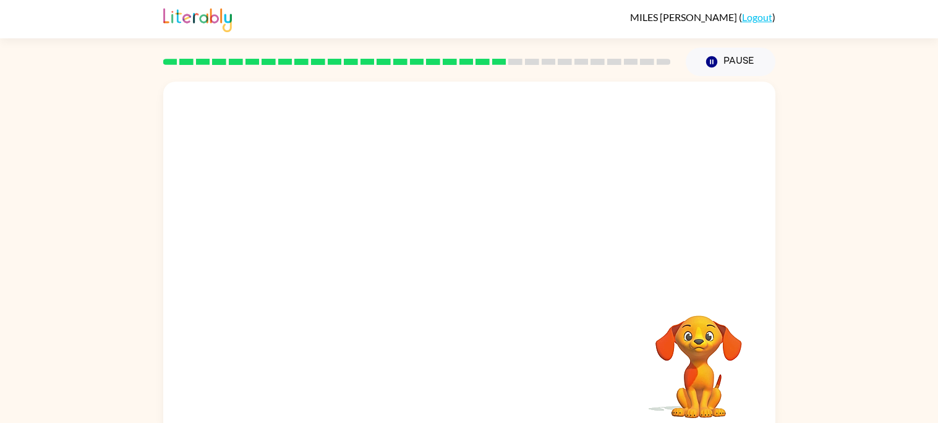
click at [357, 247] on video "Your browser must support playing .mp4 files to use Literably. Please try using…" at bounding box center [469, 186] width 612 height 208
click at [485, 275] on div at bounding box center [469, 264] width 79 height 45
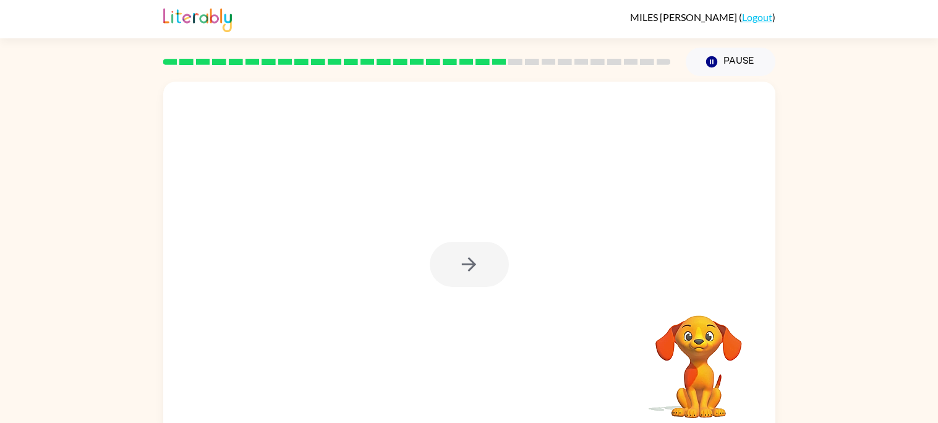
click at [485, 275] on div at bounding box center [469, 264] width 79 height 45
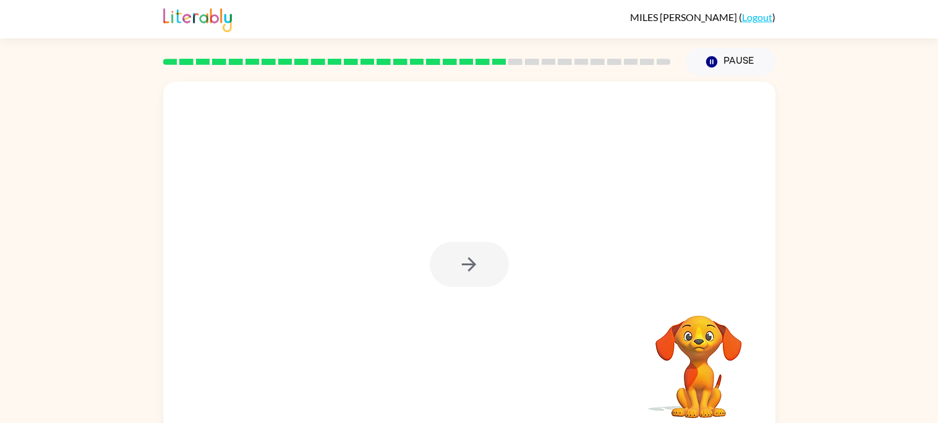
click at [485, 275] on div at bounding box center [469, 264] width 79 height 45
click at [485, 275] on button "button" at bounding box center [469, 264] width 79 height 45
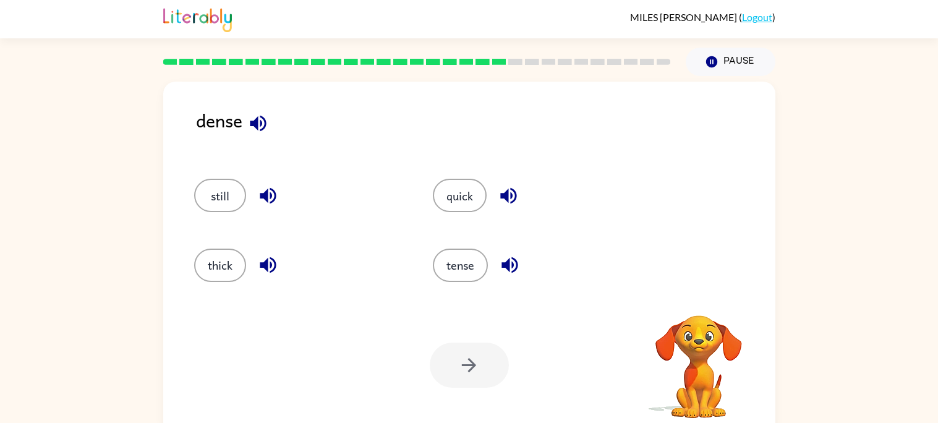
click at [485, 275] on div "tense" at bounding box center [538, 265] width 210 height 33
click at [216, 270] on button "thick" at bounding box center [220, 265] width 52 height 33
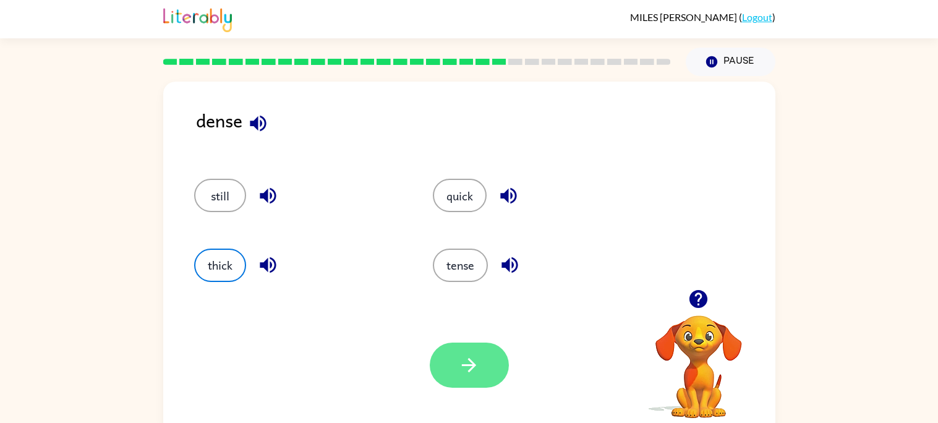
click at [489, 356] on button "button" at bounding box center [469, 365] width 79 height 45
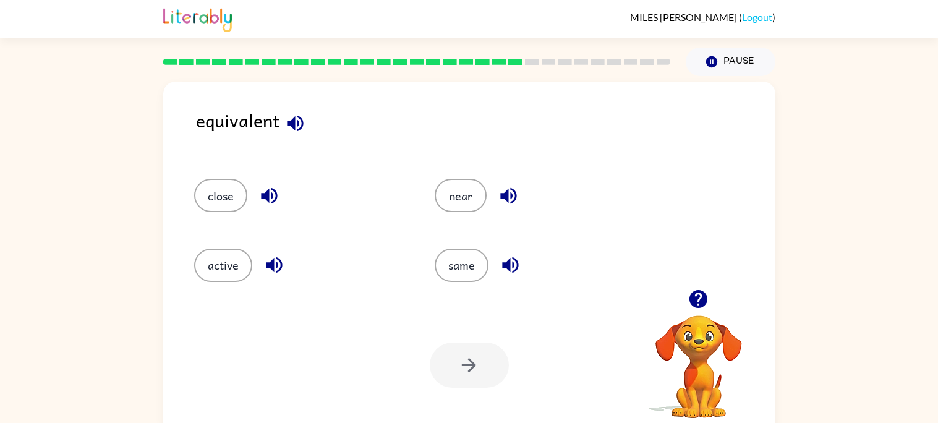
click at [501, 258] on icon "button" at bounding box center [511, 265] width 22 height 22
click at [468, 263] on button "same" at bounding box center [462, 265] width 54 height 33
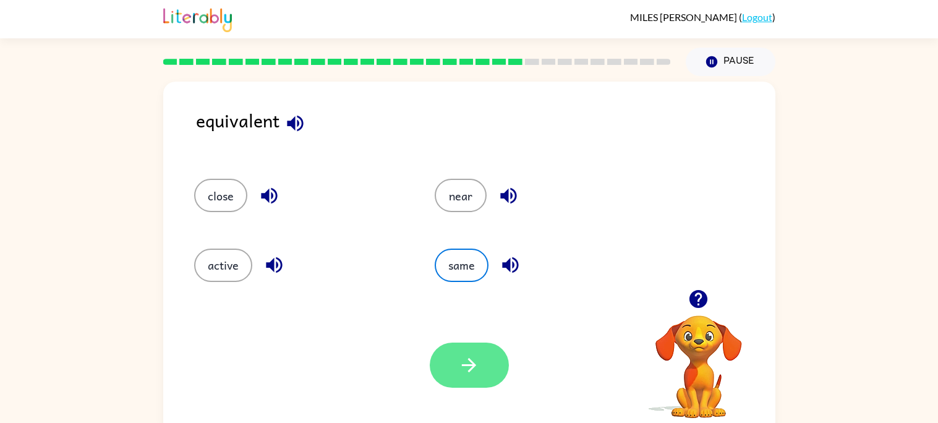
click at [470, 383] on button "button" at bounding box center [469, 365] width 79 height 45
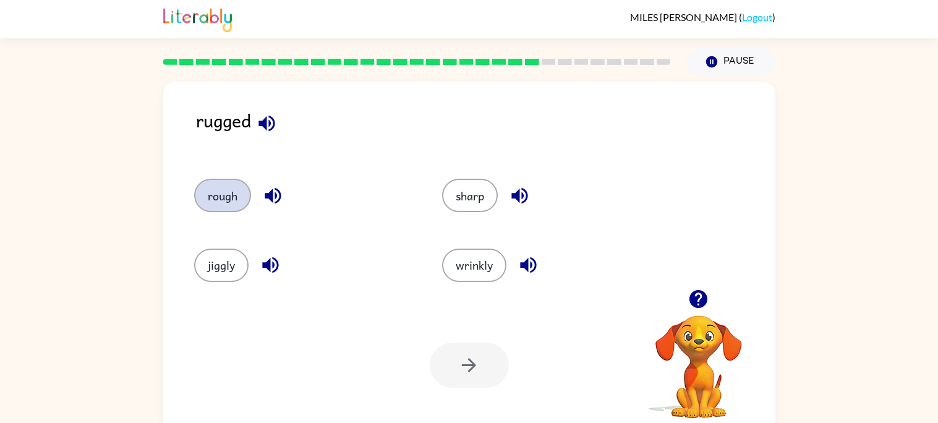
click at [208, 181] on button "rough" at bounding box center [222, 195] width 57 height 33
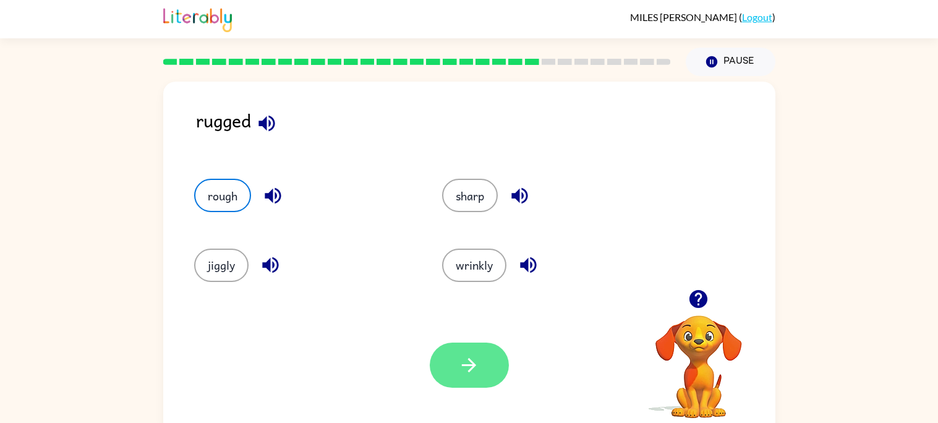
click at [442, 361] on button "button" at bounding box center [469, 365] width 79 height 45
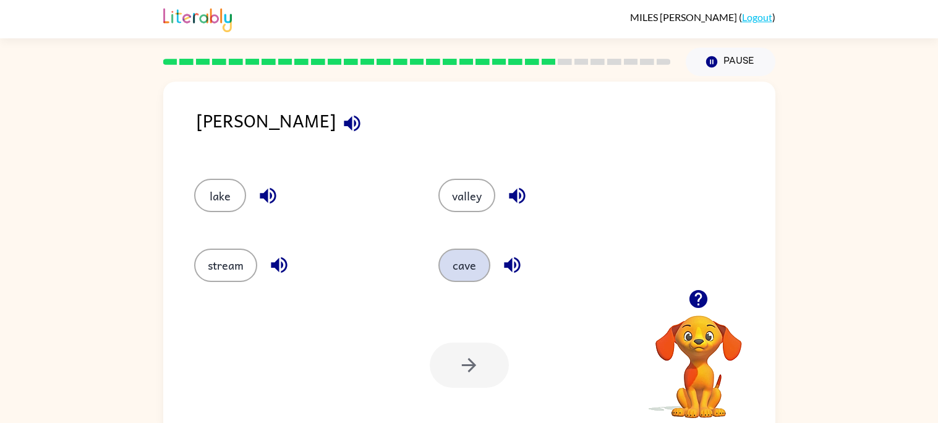
click at [450, 259] on button "cave" at bounding box center [464, 265] width 52 height 33
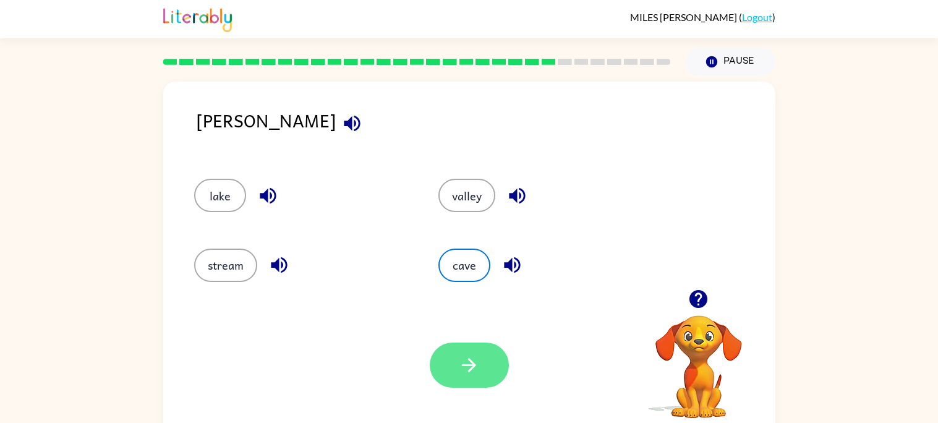
click at [462, 362] on icon "button" at bounding box center [469, 365] width 22 height 22
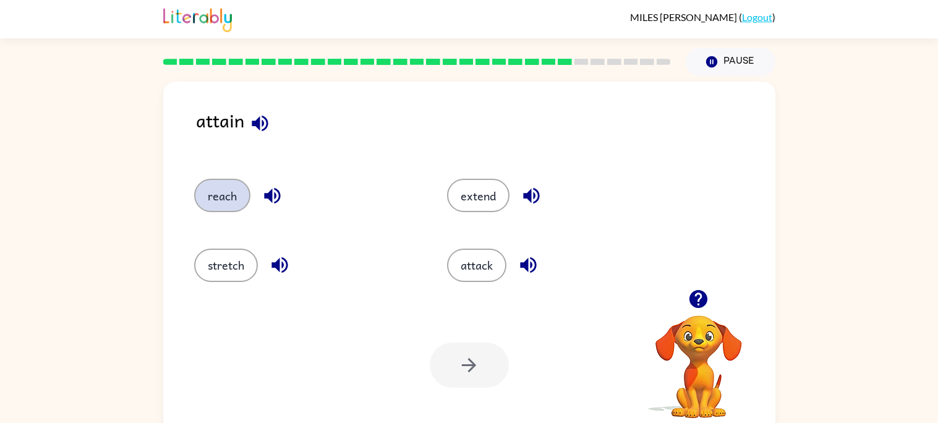
click at [231, 190] on button "reach" at bounding box center [222, 195] width 56 height 33
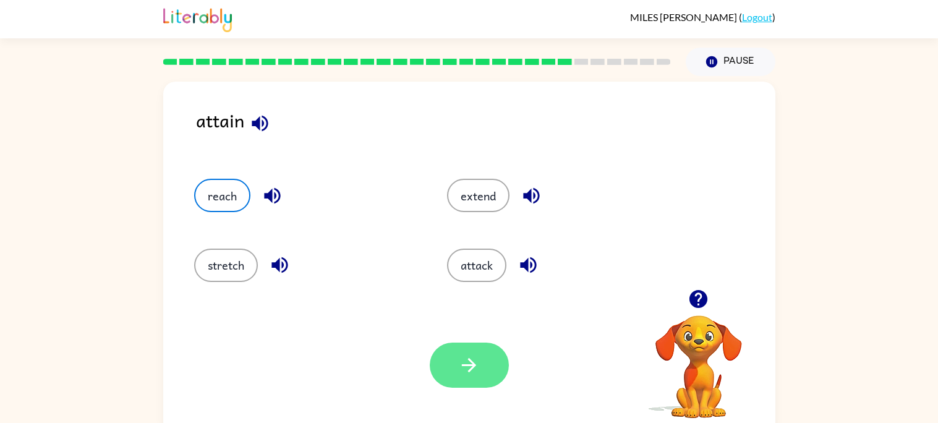
click at [460, 375] on icon "button" at bounding box center [469, 365] width 22 height 22
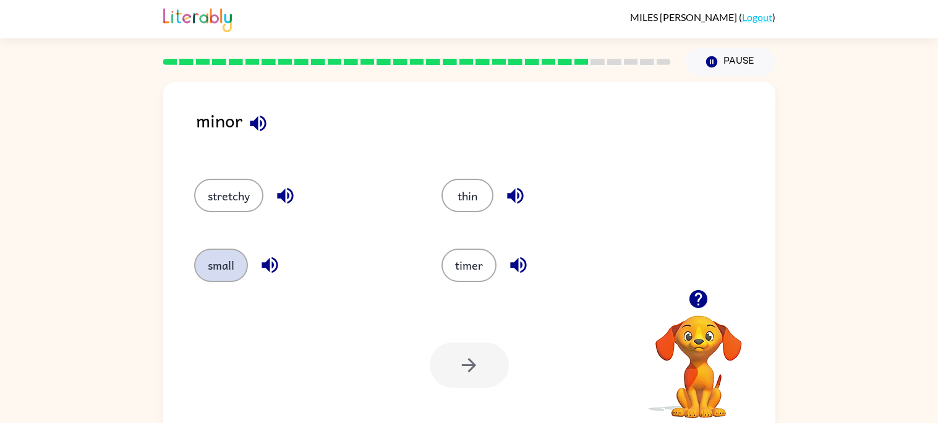
click at [214, 265] on button "small" at bounding box center [221, 265] width 54 height 33
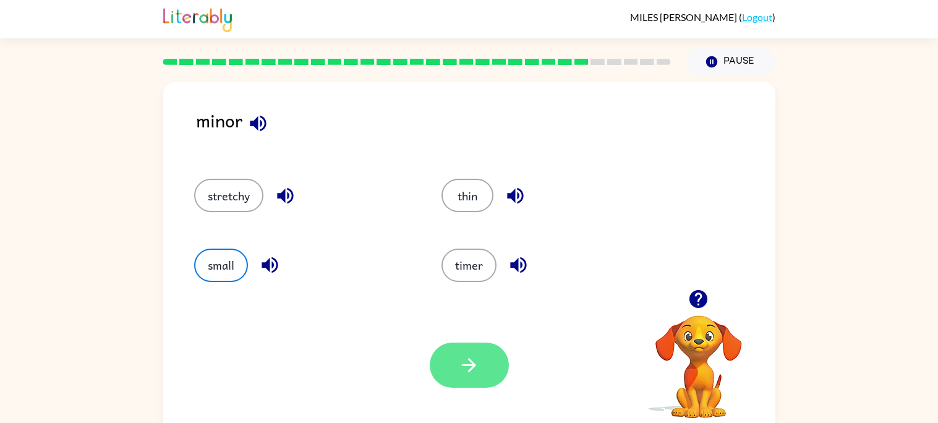
click at [474, 370] on icon "button" at bounding box center [469, 365] width 22 height 22
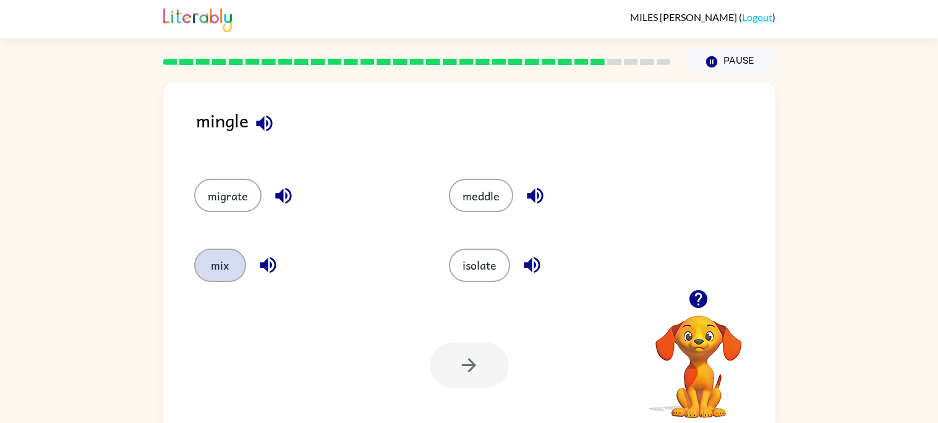
click at [215, 265] on button "mix" at bounding box center [220, 265] width 52 height 33
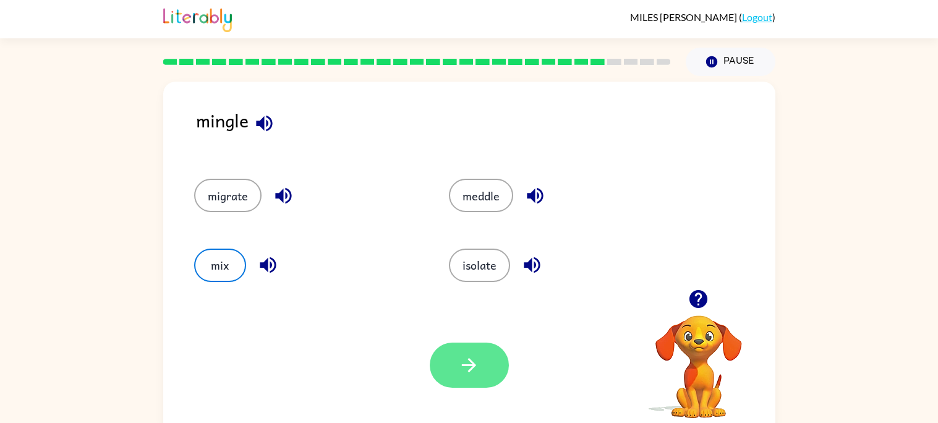
click at [459, 357] on icon "button" at bounding box center [469, 365] width 22 height 22
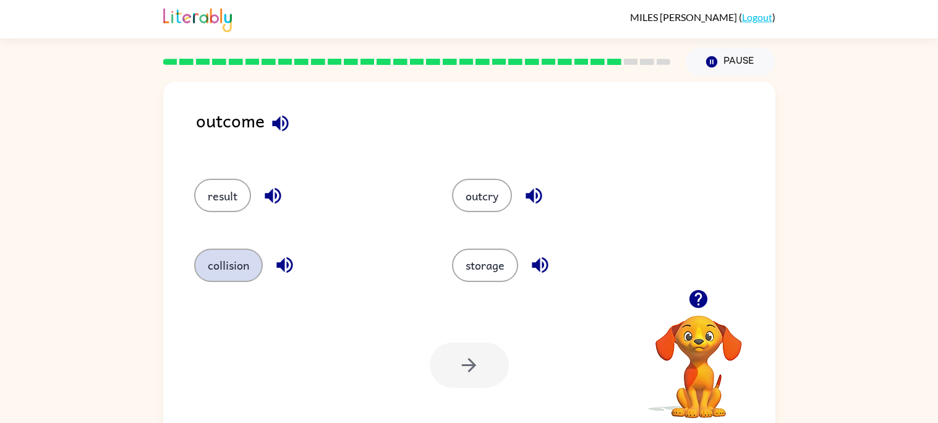
click at [239, 258] on button "collision" at bounding box center [228, 265] width 69 height 33
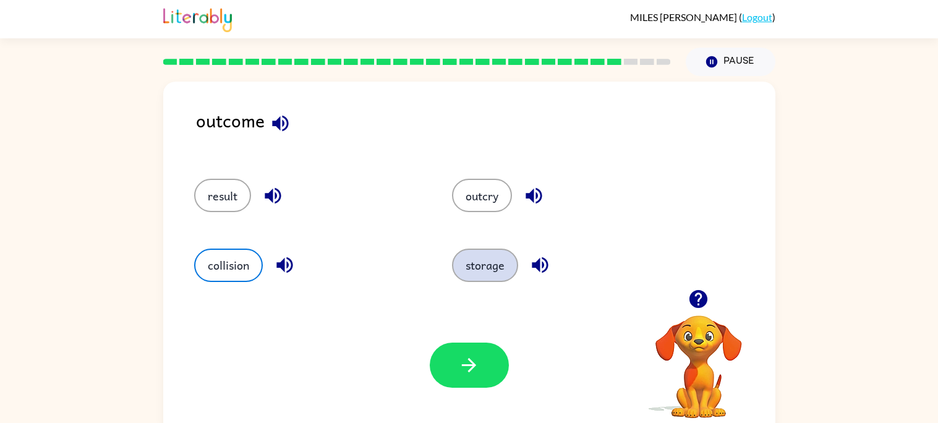
click at [495, 268] on button "storage" at bounding box center [485, 265] width 66 height 33
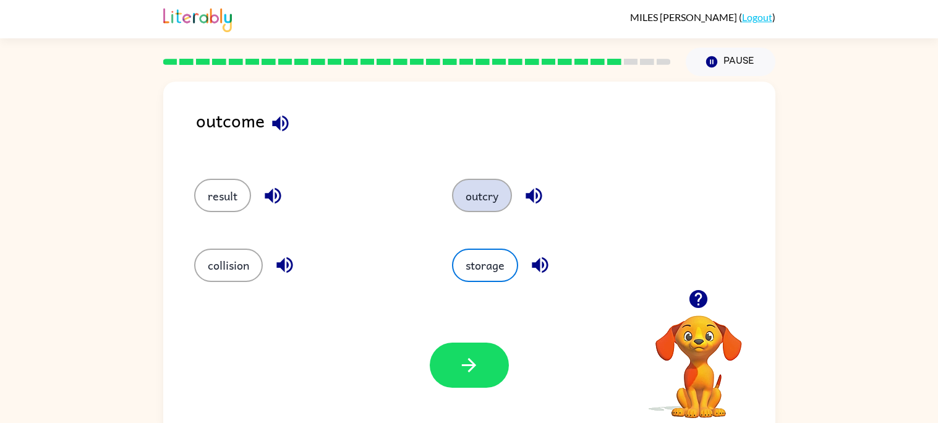
click at [481, 200] on button "outcry" at bounding box center [482, 195] width 60 height 33
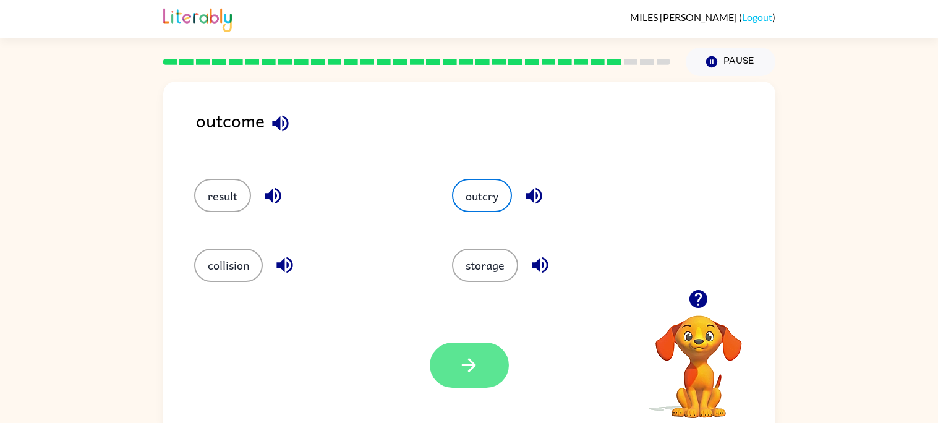
click at [463, 351] on button "button" at bounding box center [469, 365] width 79 height 45
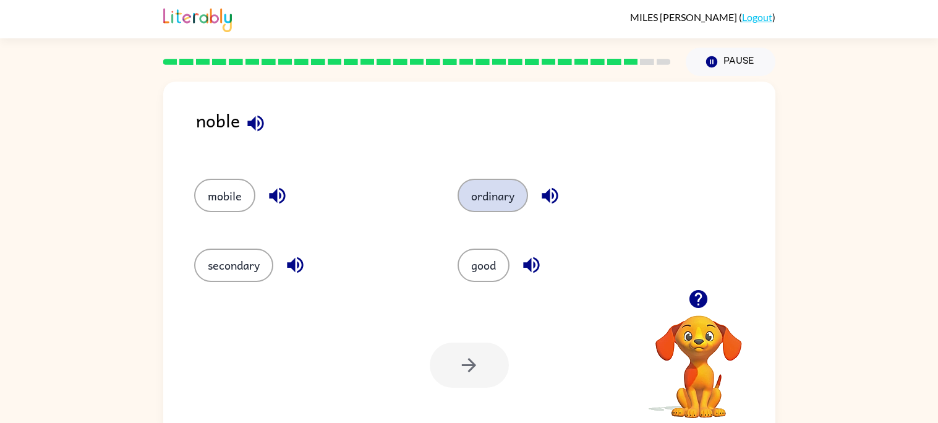
click at [495, 179] on button "ordinary" at bounding box center [493, 195] width 70 height 33
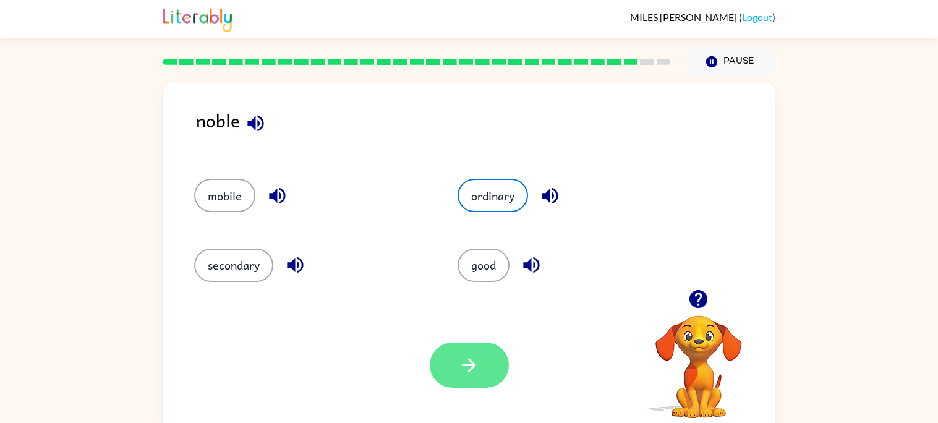
click at [484, 364] on button "button" at bounding box center [469, 365] width 79 height 45
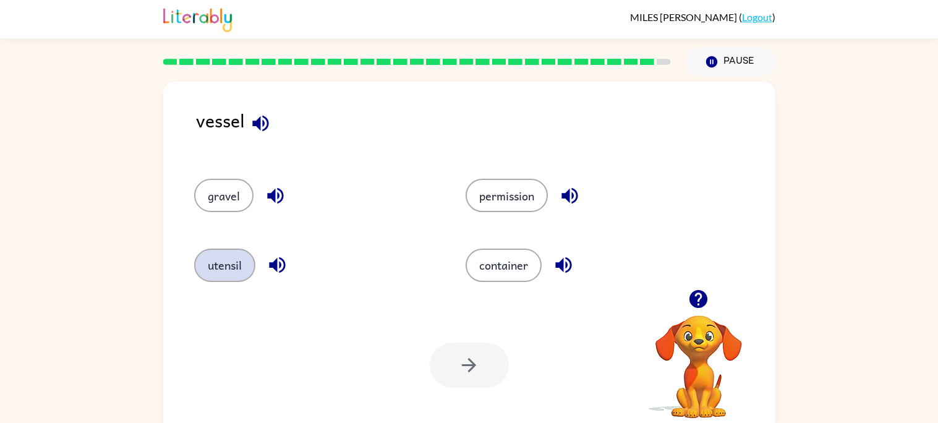
click at [244, 249] on button "utensil" at bounding box center [224, 265] width 61 height 33
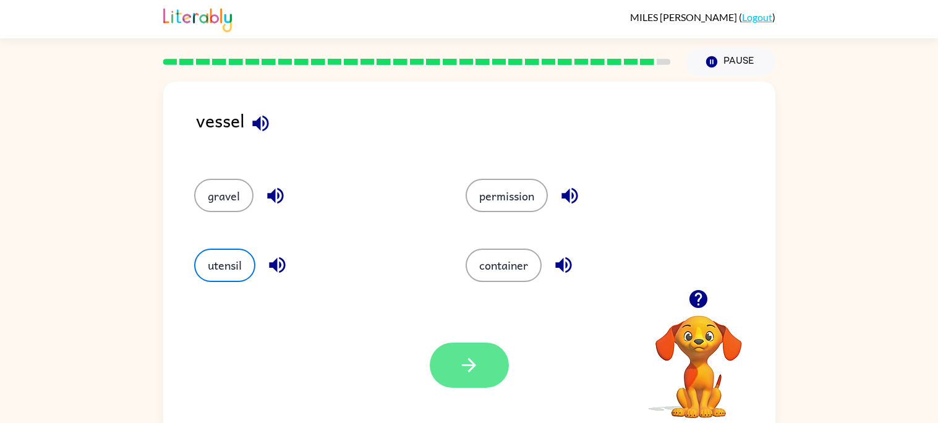
click at [440, 346] on button "button" at bounding box center [469, 365] width 79 height 45
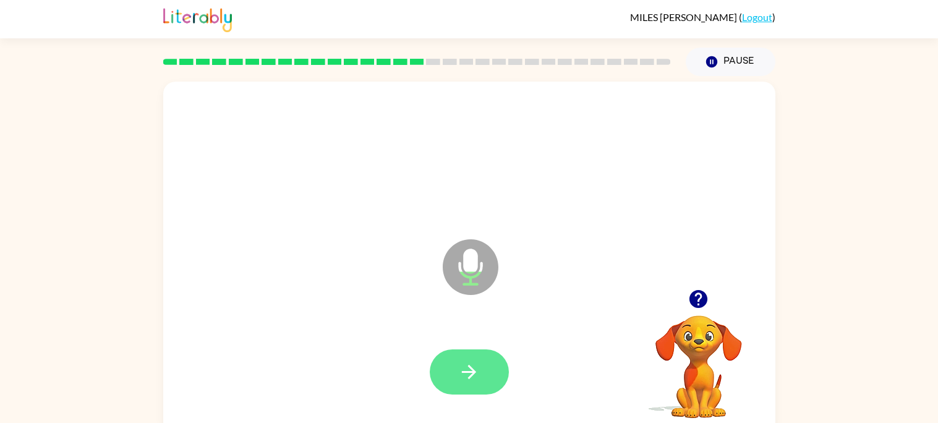
click at [477, 374] on icon "button" at bounding box center [469, 372] width 22 height 22
click at [477, 371] on icon "button" at bounding box center [469, 372] width 22 height 22
click at [471, 380] on icon "button" at bounding box center [469, 372] width 22 height 22
click at [482, 380] on button "button" at bounding box center [469, 371] width 79 height 45
click at [466, 373] on icon "button" at bounding box center [469, 372] width 22 height 22
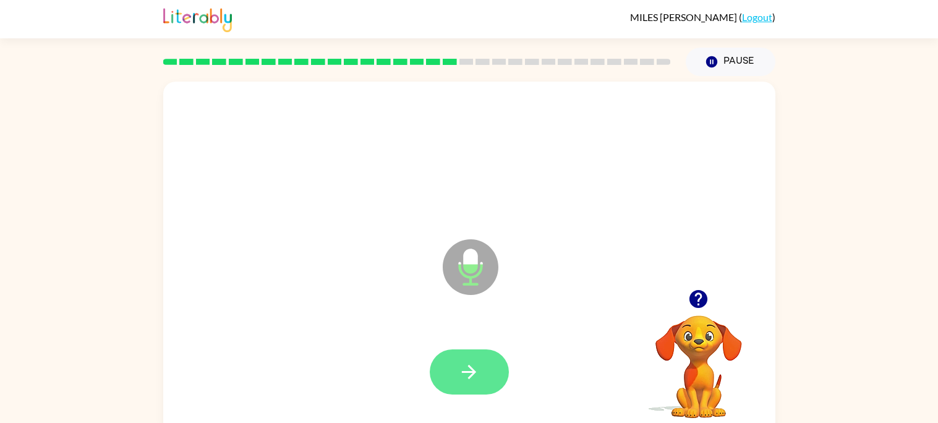
click at [475, 356] on button "button" at bounding box center [469, 371] width 79 height 45
click at [472, 364] on icon "button" at bounding box center [469, 372] width 22 height 22
click at [474, 364] on icon "button" at bounding box center [469, 372] width 22 height 22
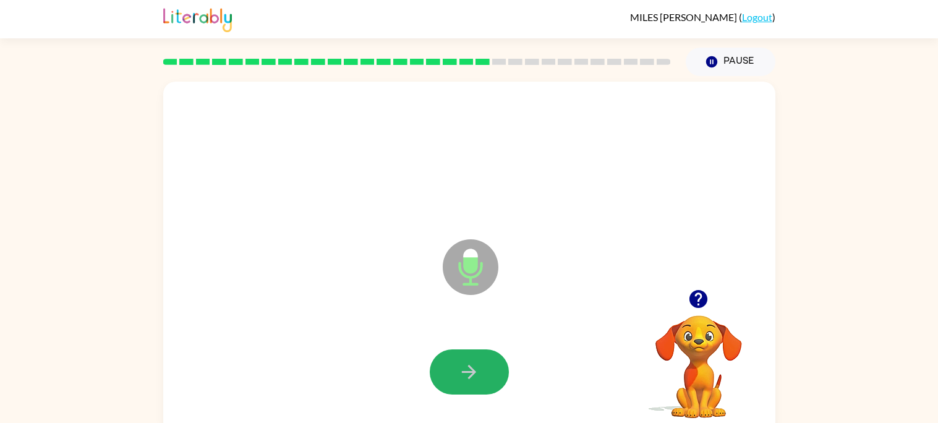
click at [474, 364] on icon "button" at bounding box center [469, 372] width 22 height 22
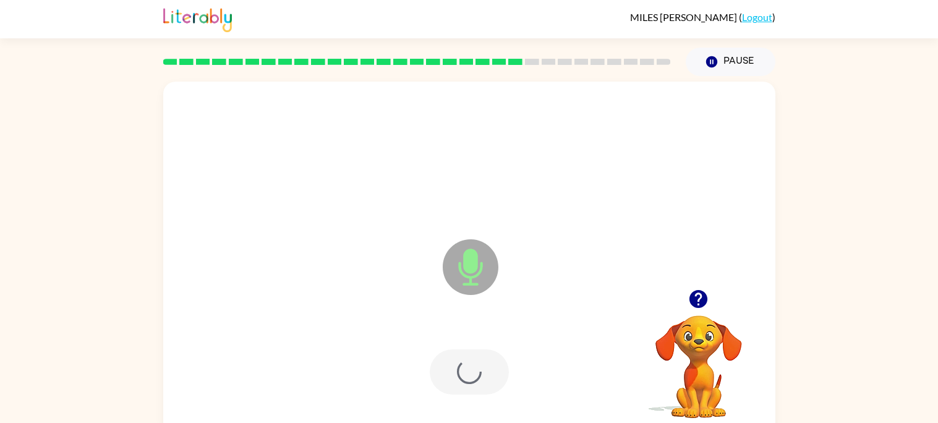
click at [474, 364] on div at bounding box center [469, 371] width 79 height 45
click at [474, 364] on icon "button" at bounding box center [469, 372] width 22 height 22
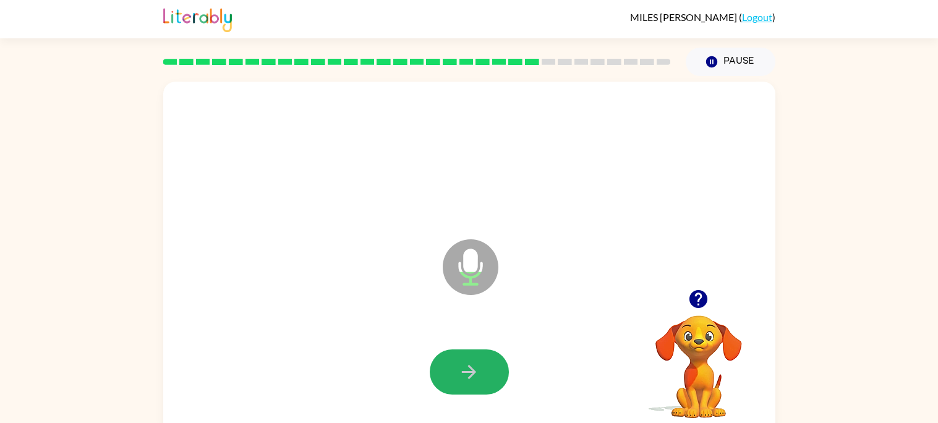
click at [474, 364] on icon "button" at bounding box center [469, 372] width 22 height 22
click at [474, 365] on icon "button" at bounding box center [469, 372] width 22 height 22
click at [460, 401] on div at bounding box center [469, 372] width 587 height 101
click at [459, 372] on icon "button" at bounding box center [469, 372] width 22 height 22
click at [433, 373] on button "button" at bounding box center [469, 371] width 79 height 45
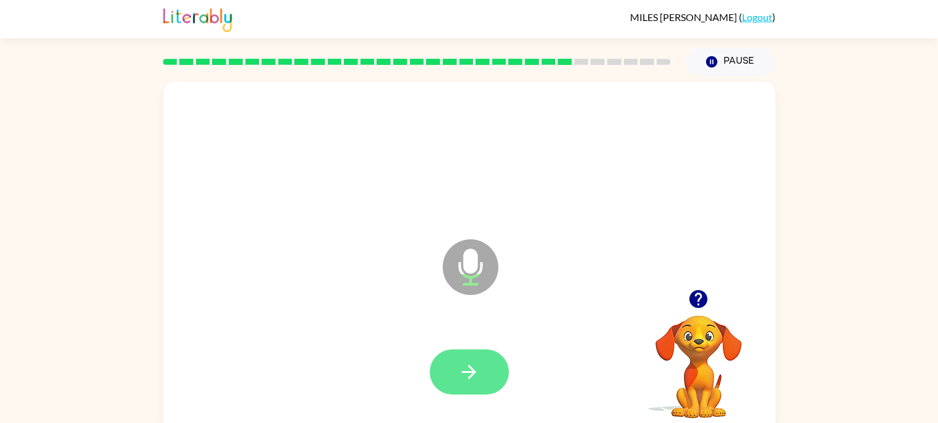
click at [456, 370] on button "button" at bounding box center [469, 371] width 79 height 45
click at [502, 369] on button "button" at bounding box center [469, 371] width 79 height 45
click at [454, 351] on button "button" at bounding box center [469, 371] width 79 height 45
click at [467, 367] on icon "button" at bounding box center [469, 372] width 22 height 22
click at [487, 376] on button "button" at bounding box center [469, 371] width 79 height 45
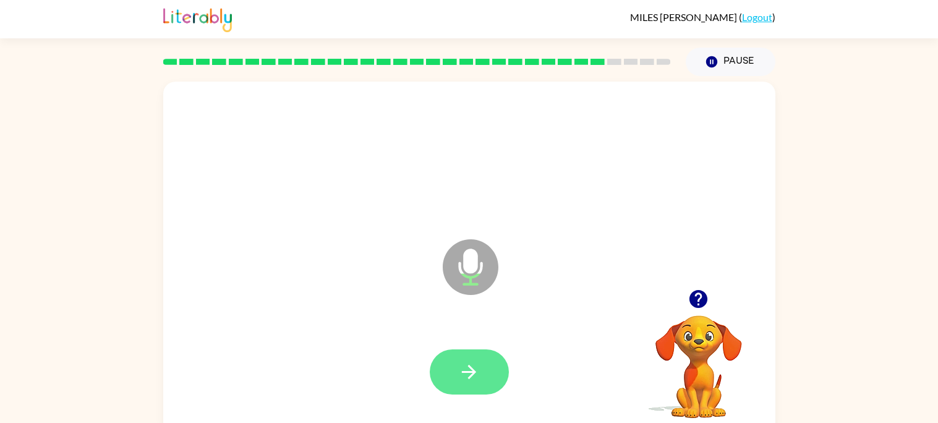
click at [476, 374] on icon "button" at bounding box center [469, 372] width 22 height 22
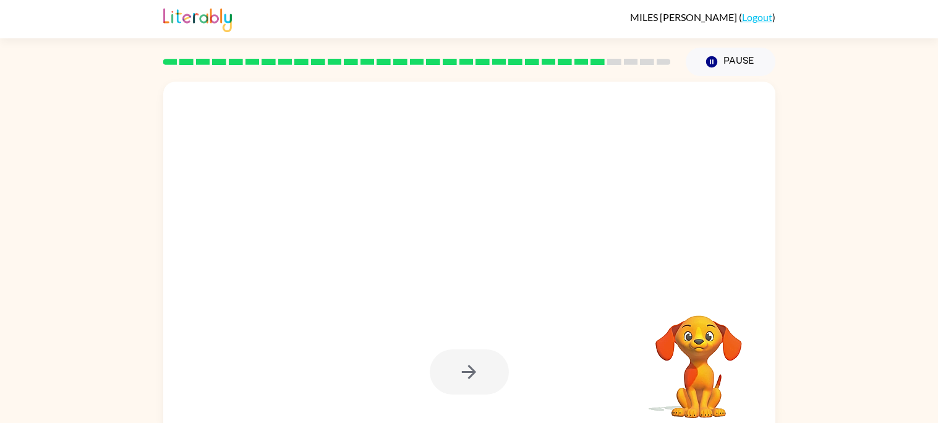
click at [489, 408] on div at bounding box center [469, 372] width 587 height 101
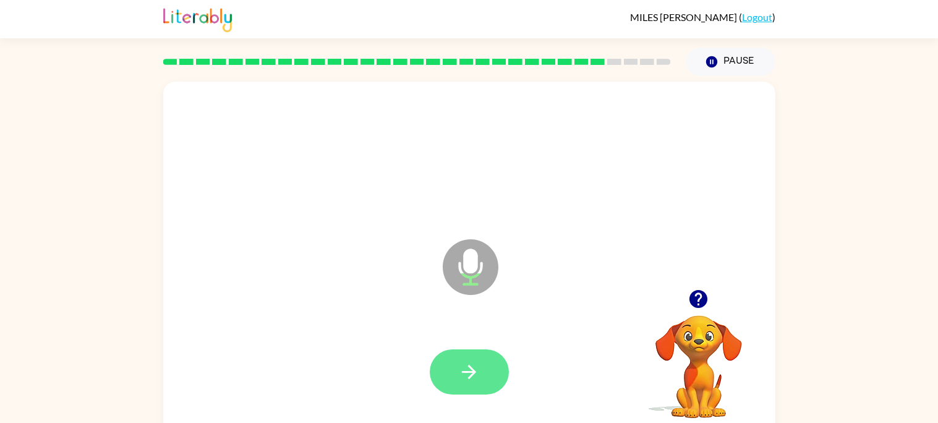
click at [479, 363] on icon "button" at bounding box center [469, 372] width 22 height 22
click at [495, 382] on button "button" at bounding box center [469, 371] width 79 height 45
click at [479, 377] on icon "button" at bounding box center [469, 372] width 22 height 22
click at [477, 383] on button "button" at bounding box center [469, 371] width 79 height 45
click at [473, 384] on button "button" at bounding box center [469, 371] width 79 height 45
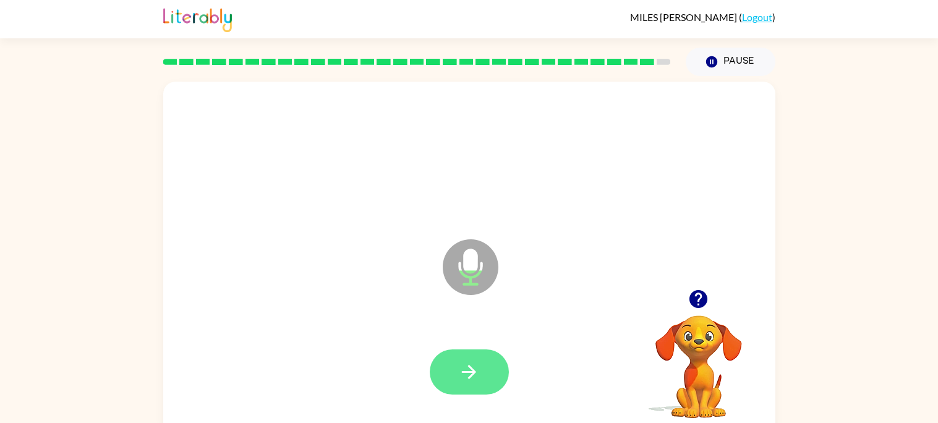
click at [462, 390] on button "button" at bounding box center [469, 371] width 79 height 45
click at [479, 382] on icon "button" at bounding box center [469, 372] width 22 height 22
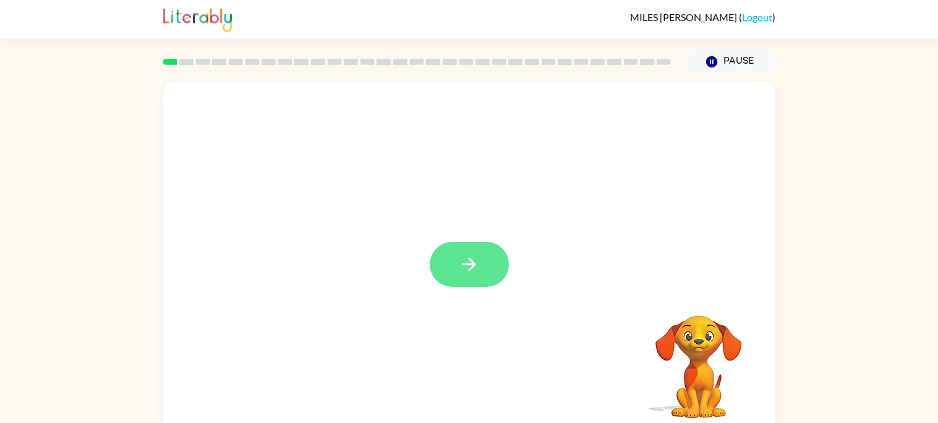
click at [479, 266] on icon "button" at bounding box center [469, 265] width 22 height 22
click at [934, 318] on div "Your browser must support playing .mp4 files to use Literably. Please try using…" at bounding box center [469, 255] width 938 height 359
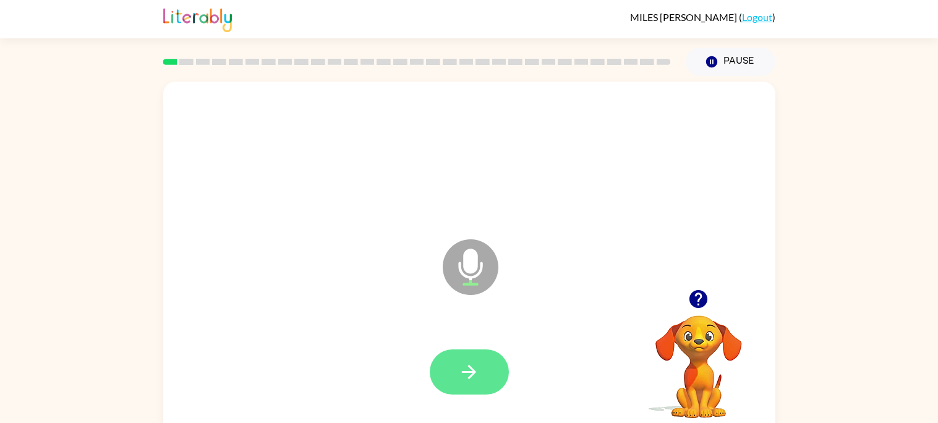
click at [483, 377] on button "button" at bounding box center [469, 371] width 79 height 45
click at [479, 361] on icon "button" at bounding box center [469, 372] width 22 height 22
click at [477, 386] on button "button" at bounding box center [469, 371] width 79 height 45
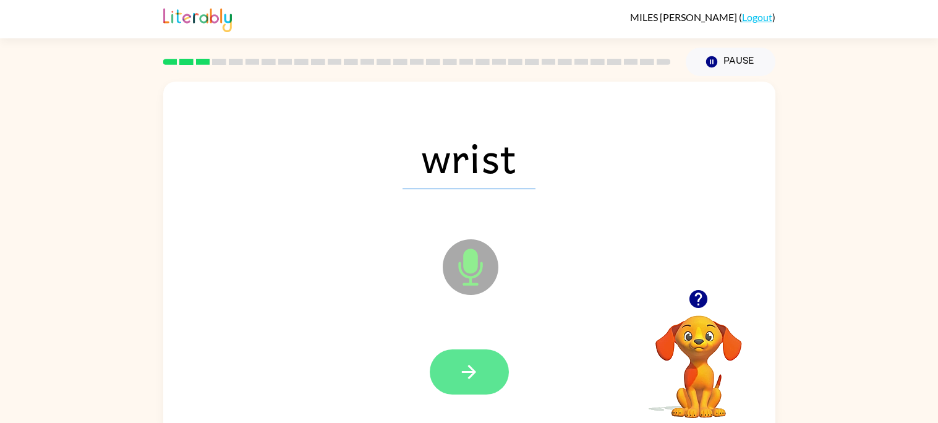
click at [476, 369] on icon "button" at bounding box center [469, 372] width 22 height 22
click at [459, 364] on icon "button" at bounding box center [469, 372] width 22 height 22
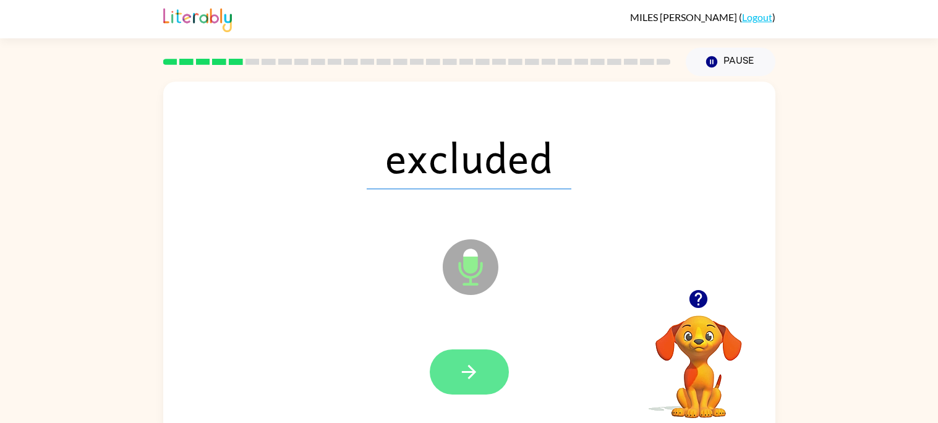
click at [468, 369] on icon "button" at bounding box center [469, 372] width 22 height 22
click at [477, 382] on icon "button" at bounding box center [469, 372] width 22 height 22
click at [463, 393] on button "button" at bounding box center [469, 371] width 79 height 45
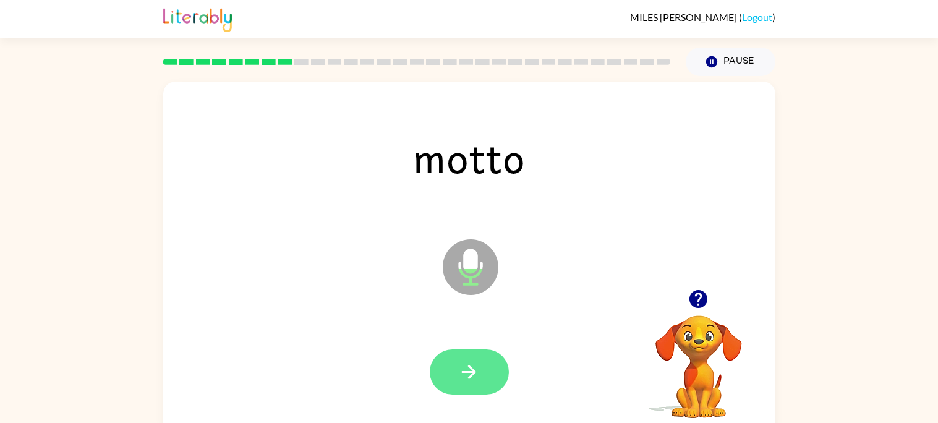
click at [459, 381] on icon "button" at bounding box center [469, 372] width 22 height 22
click at [474, 388] on button "button" at bounding box center [469, 371] width 79 height 45
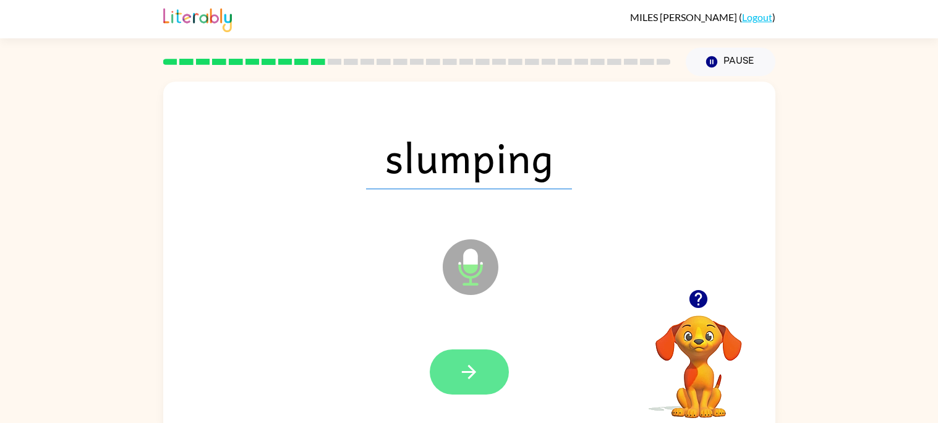
click at [469, 382] on icon "button" at bounding box center [469, 372] width 22 height 22
click at [459, 378] on icon "button" at bounding box center [469, 372] width 22 height 22
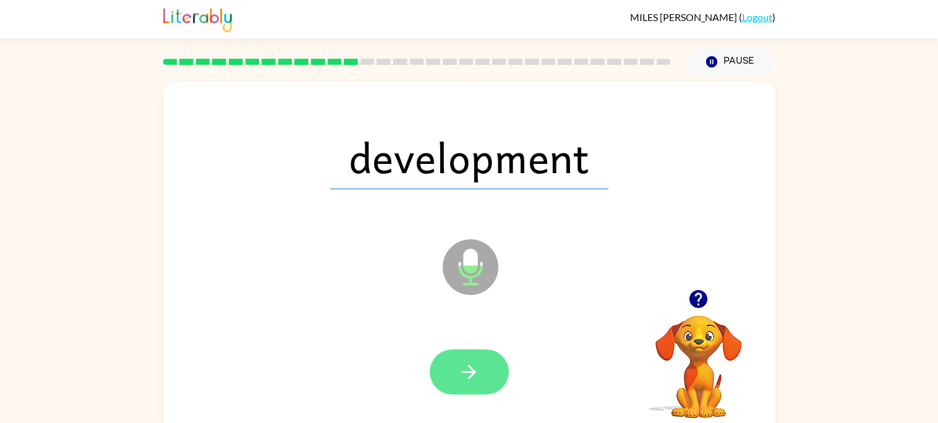
click at [476, 373] on icon "button" at bounding box center [469, 372] width 22 height 22
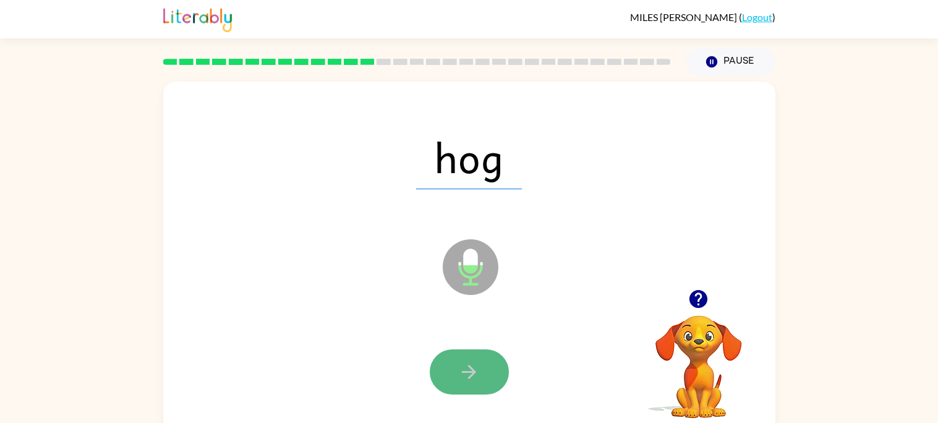
click at [463, 376] on icon "button" at bounding box center [469, 372] width 22 height 22
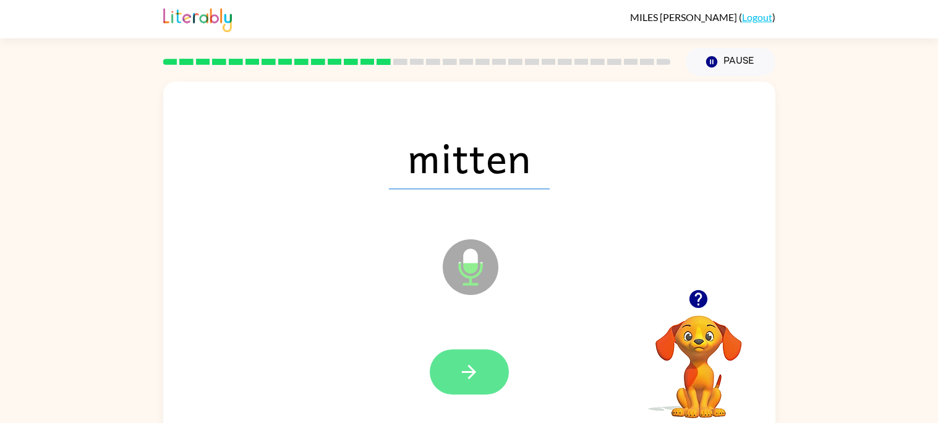
click at [463, 370] on icon "button" at bounding box center [469, 372] width 22 height 22
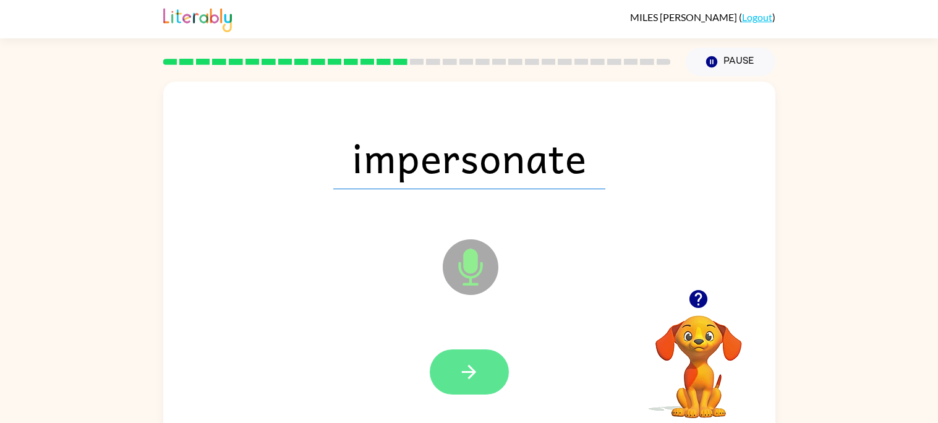
click at [483, 377] on button "button" at bounding box center [469, 371] width 79 height 45
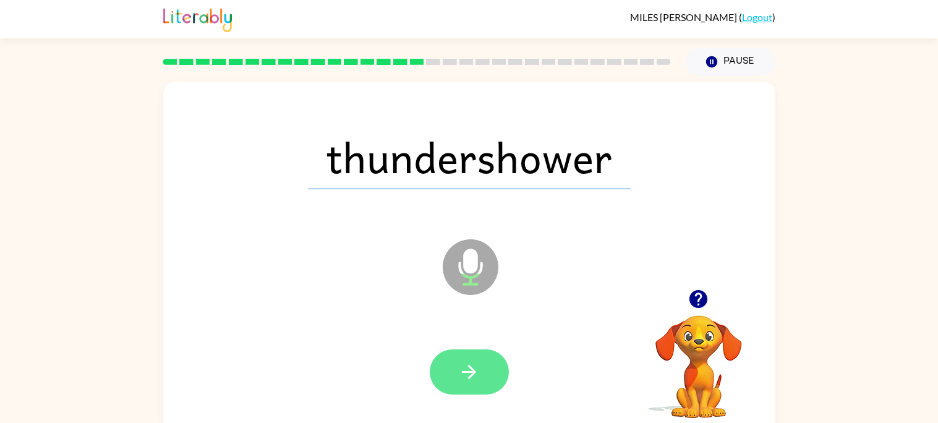
click at [477, 382] on icon "button" at bounding box center [469, 372] width 22 height 22
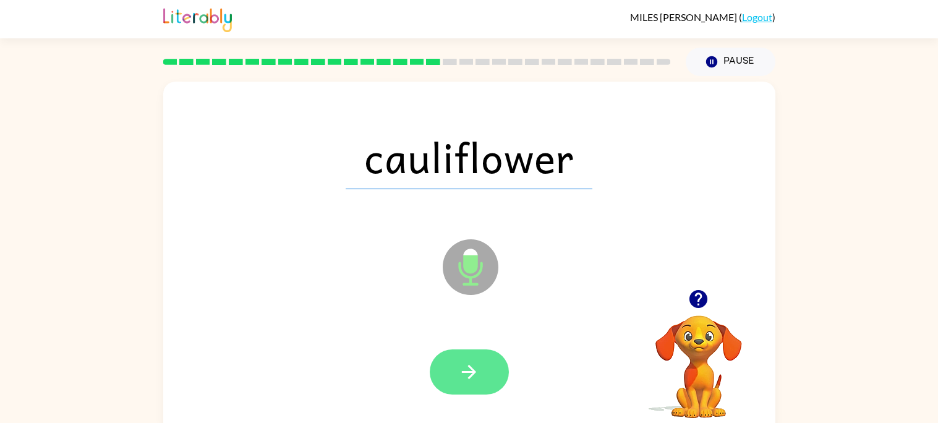
click at [458, 382] on icon "button" at bounding box center [469, 372] width 22 height 22
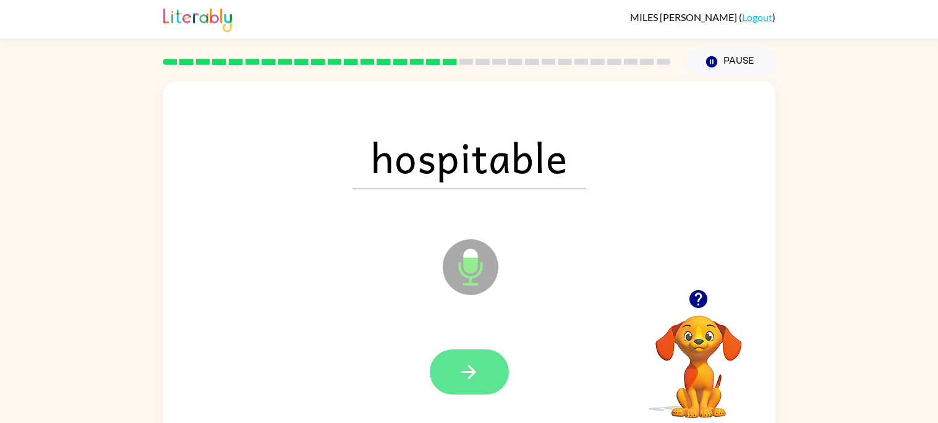
click at [457, 373] on button "button" at bounding box center [469, 371] width 79 height 45
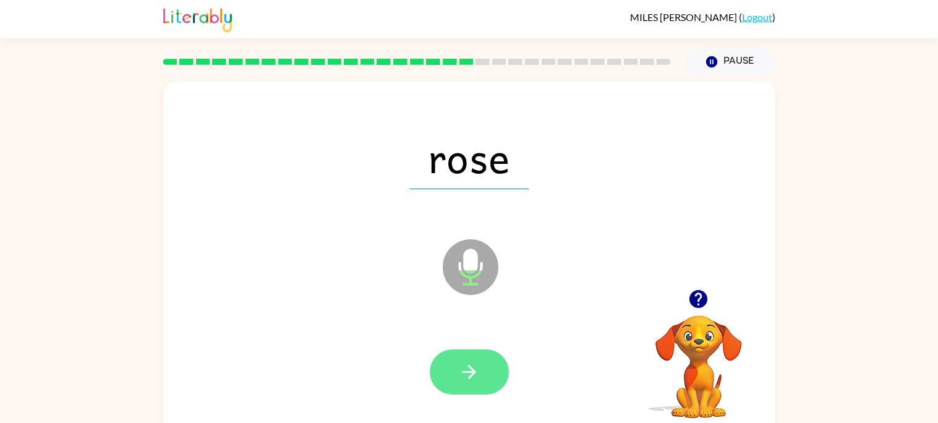
click at [479, 362] on icon "button" at bounding box center [469, 372] width 22 height 22
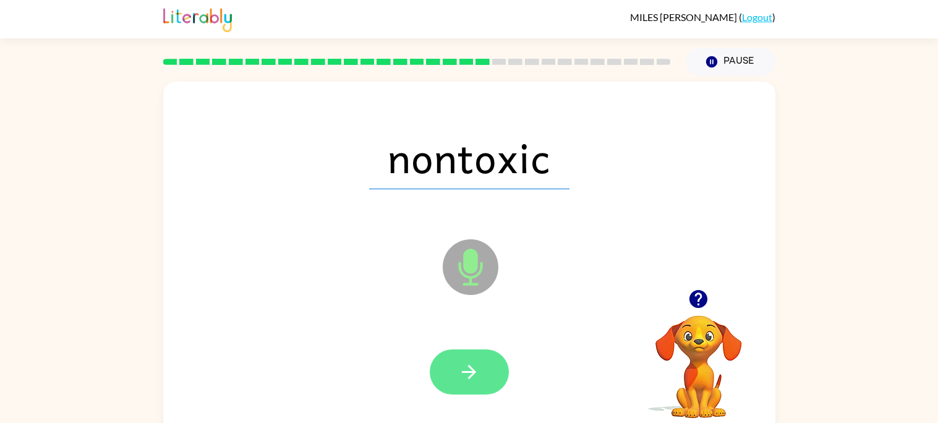
click at [477, 382] on icon "button" at bounding box center [469, 372] width 22 height 22
click at [469, 380] on icon "button" at bounding box center [469, 372] width 22 height 22
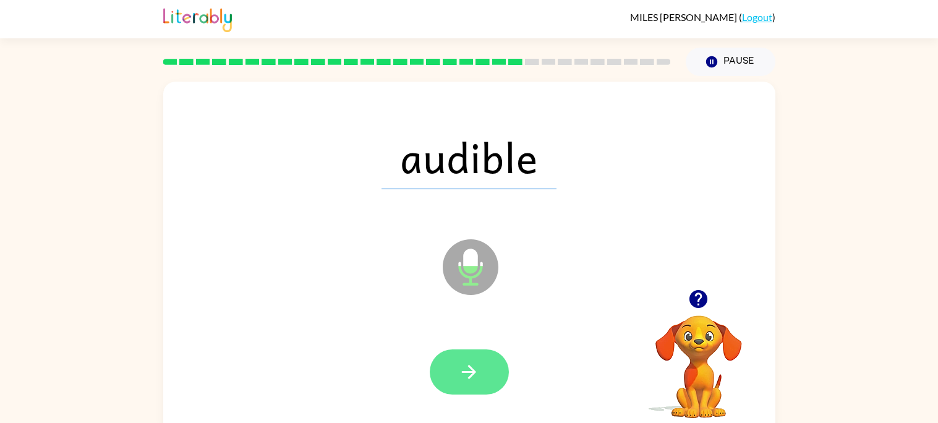
click at [470, 374] on icon "button" at bounding box center [469, 372] width 22 height 22
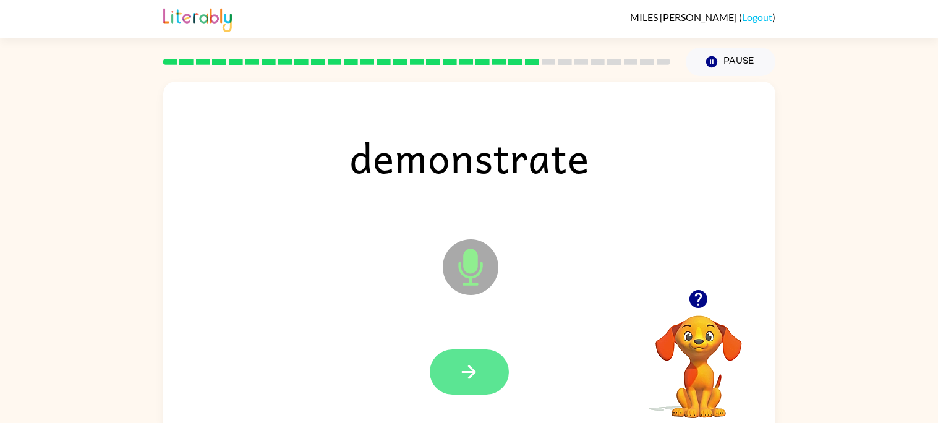
click at [492, 380] on button "button" at bounding box center [469, 371] width 79 height 45
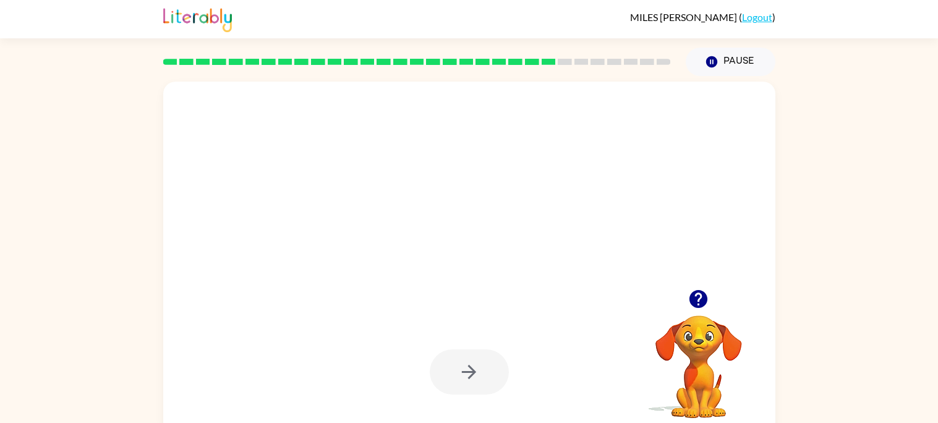
click at [479, 369] on div at bounding box center [469, 371] width 79 height 45
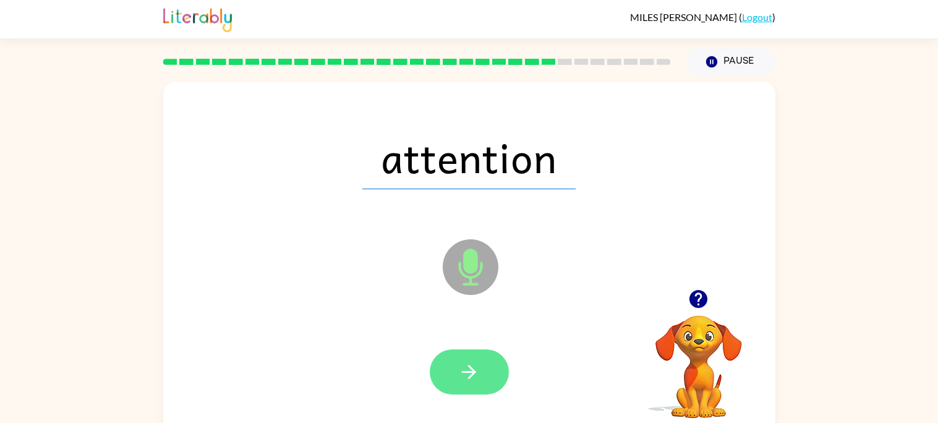
click at [473, 373] on icon "button" at bounding box center [469, 372] width 14 height 14
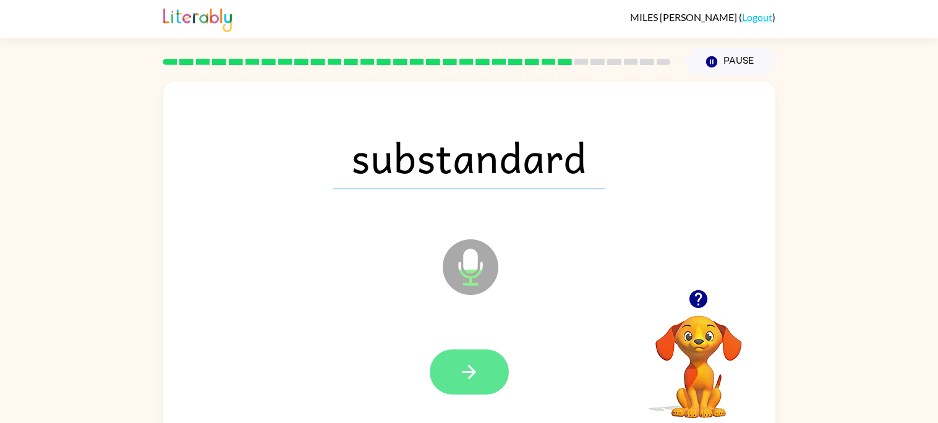
click at [479, 377] on icon "button" at bounding box center [469, 372] width 22 height 22
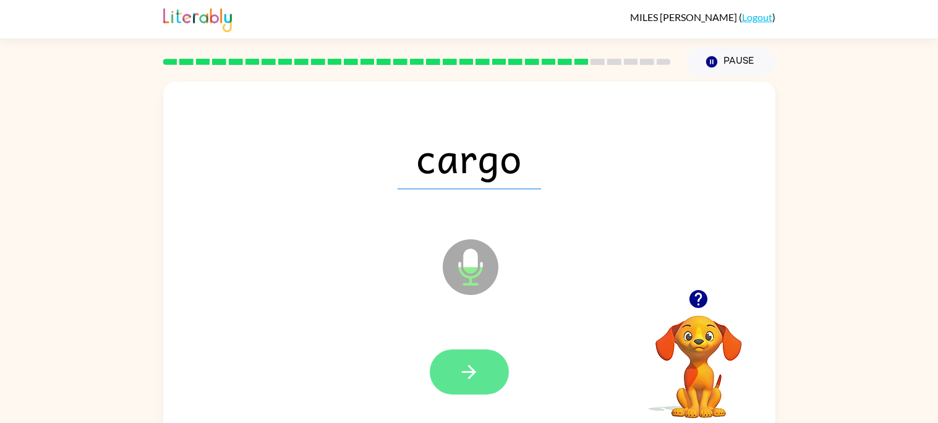
click at [493, 383] on button "button" at bounding box center [469, 371] width 79 height 45
click at [480, 386] on button "button" at bounding box center [469, 371] width 79 height 45
click at [479, 362] on icon "button" at bounding box center [469, 372] width 22 height 22
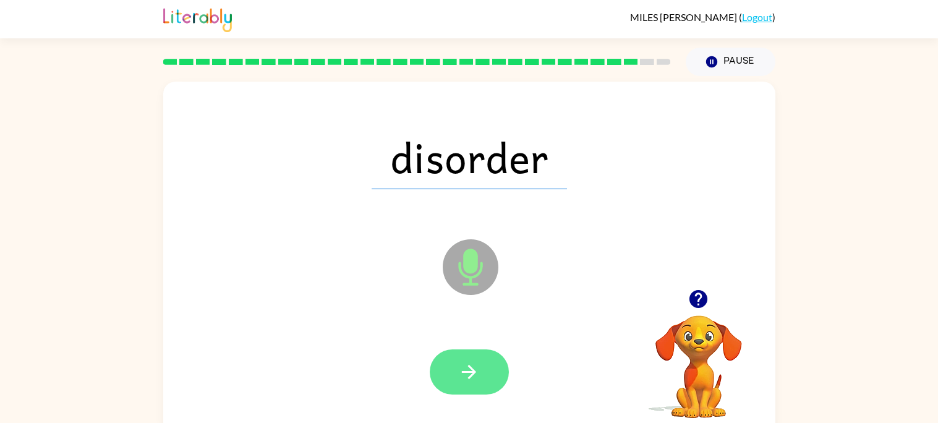
click at [479, 365] on icon "button" at bounding box center [469, 372] width 22 height 22
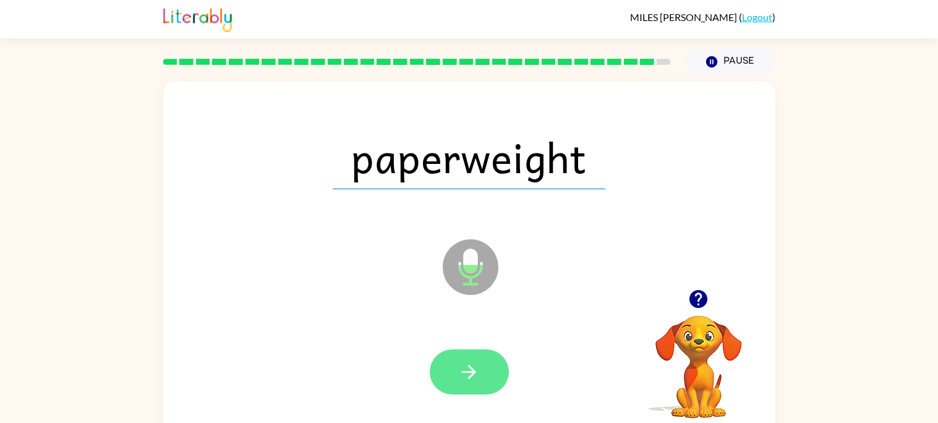
click at [474, 393] on button "button" at bounding box center [469, 371] width 79 height 45
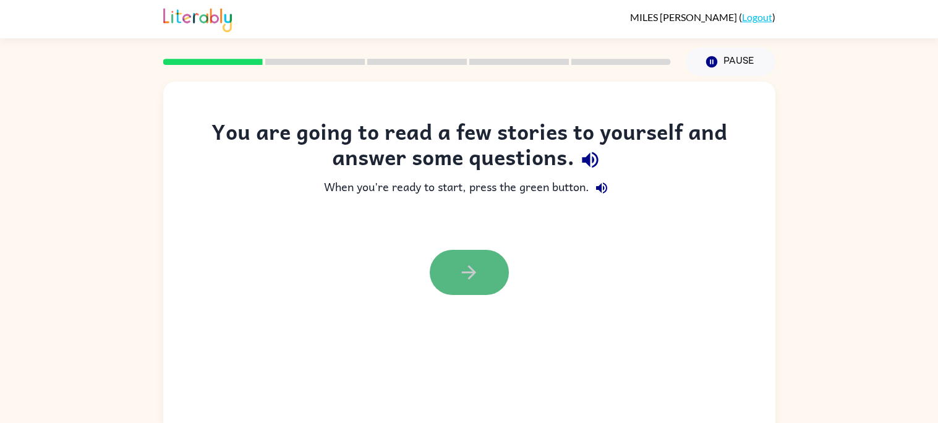
click at [446, 272] on button "button" at bounding box center [469, 272] width 79 height 45
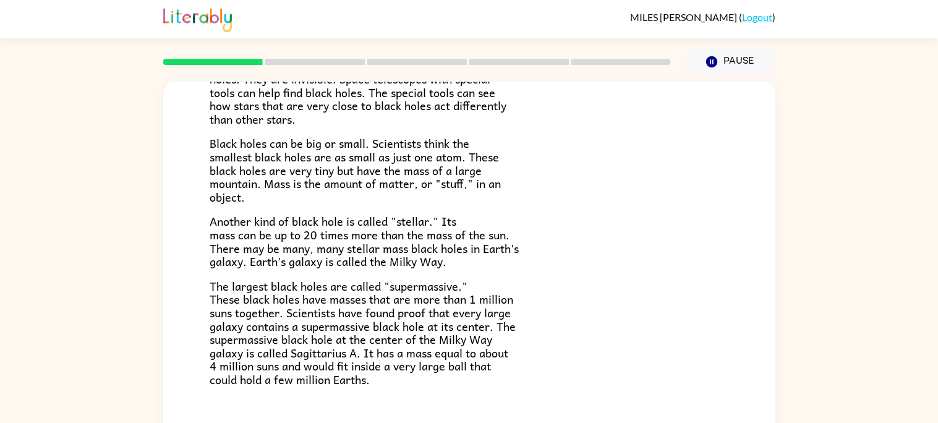
scroll to position [261, 0]
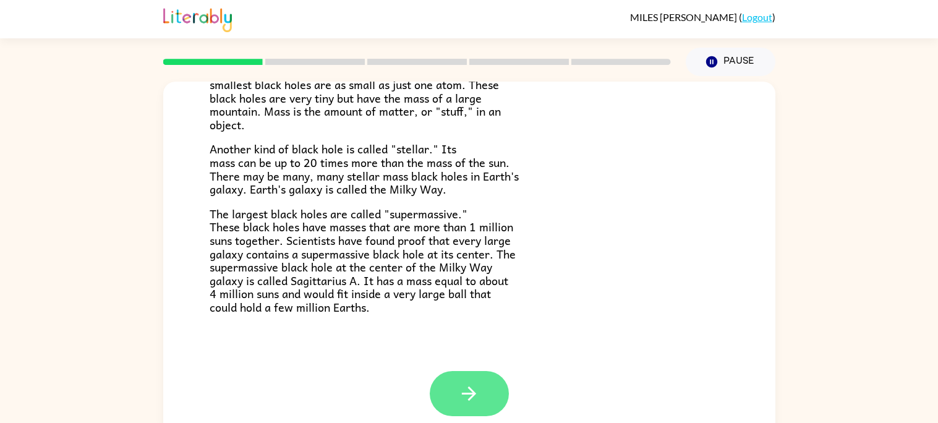
click at [479, 392] on icon "button" at bounding box center [469, 394] width 22 height 22
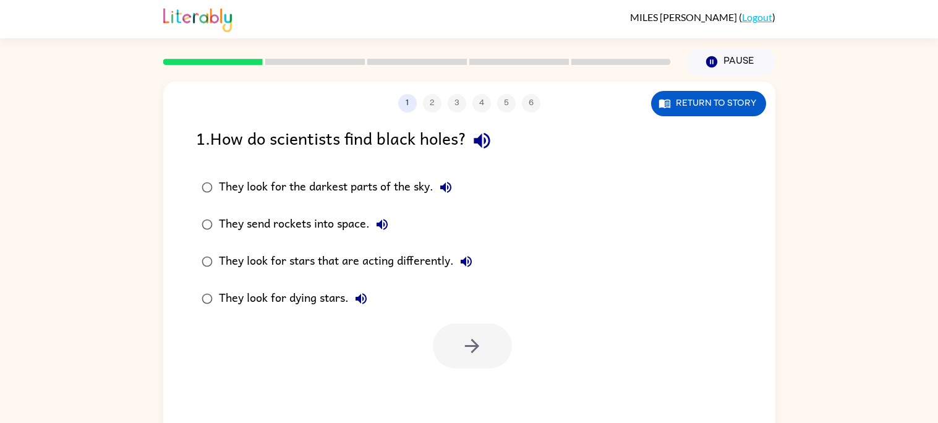
scroll to position [0, 0]
click at [296, 314] on label "They look for dying stars." at bounding box center [337, 298] width 296 height 37
click at [498, 361] on button "button" at bounding box center [472, 345] width 79 height 45
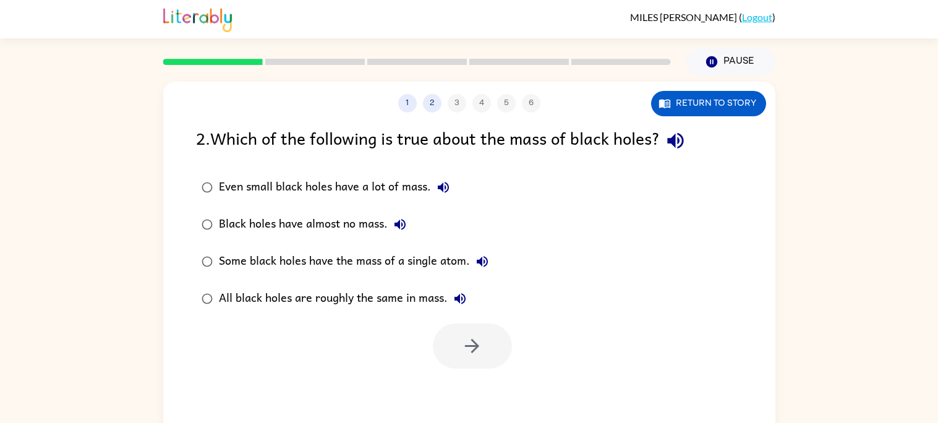
click at [386, 317] on label "All black holes are roughly the same in mass." at bounding box center [345, 298] width 312 height 37
click at [396, 277] on label "Some black holes have the mass of a single atom." at bounding box center [345, 261] width 312 height 37
click at [470, 334] on button "button" at bounding box center [472, 345] width 79 height 45
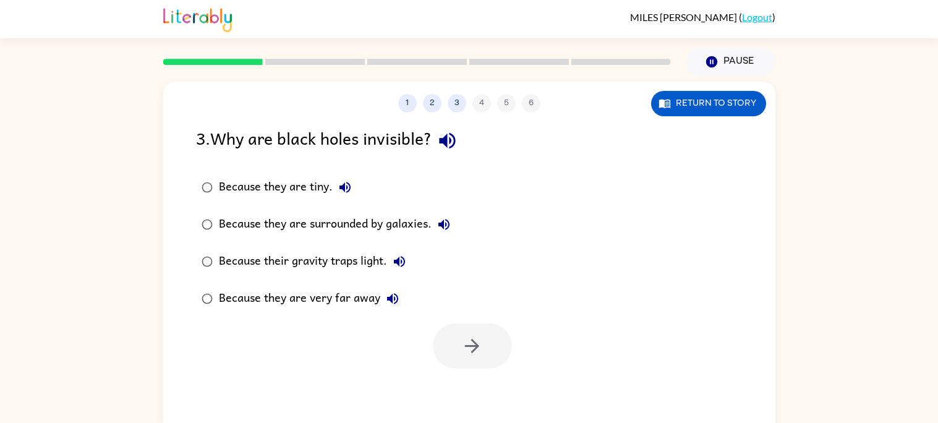
click at [251, 242] on label "Because they are surrounded by galaxies." at bounding box center [325, 224] width 273 height 37
click at [474, 331] on button "button" at bounding box center [472, 345] width 79 height 45
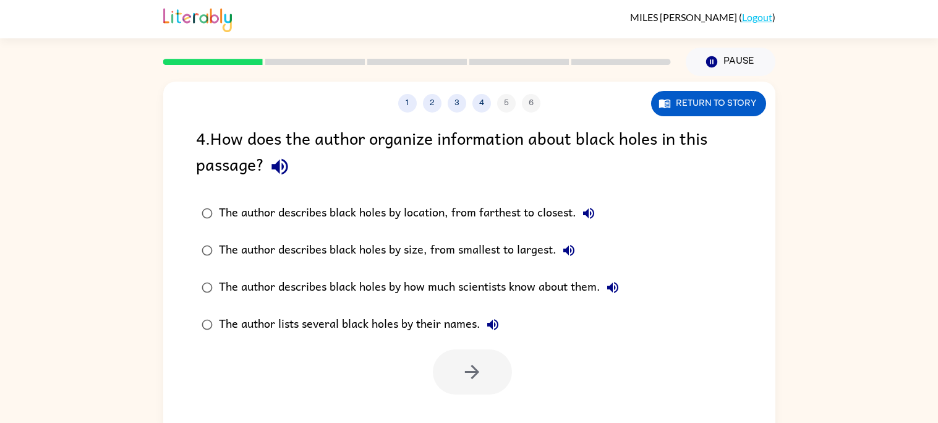
click at [242, 275] on label "The author describes black holes by how much scientists know about them." at bounding box center [410, 287] width 442 height 37
click at [523, 362] on div at bounding box center [469, 368] width 612 height 51
click at [488, 374] on button "button" at bounding box center [472, 371] width 79 height 45
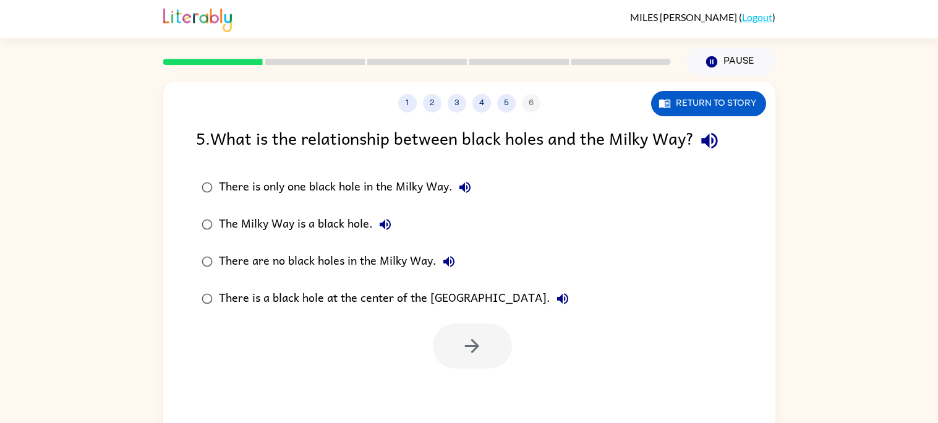
click at [247, 230] on div "The Milky Way is a black hole." at bounding box center [308, 224] width 179 height 25
click at [487, 358] on button "button" at bounding box center [472, 345] width 79 height 45
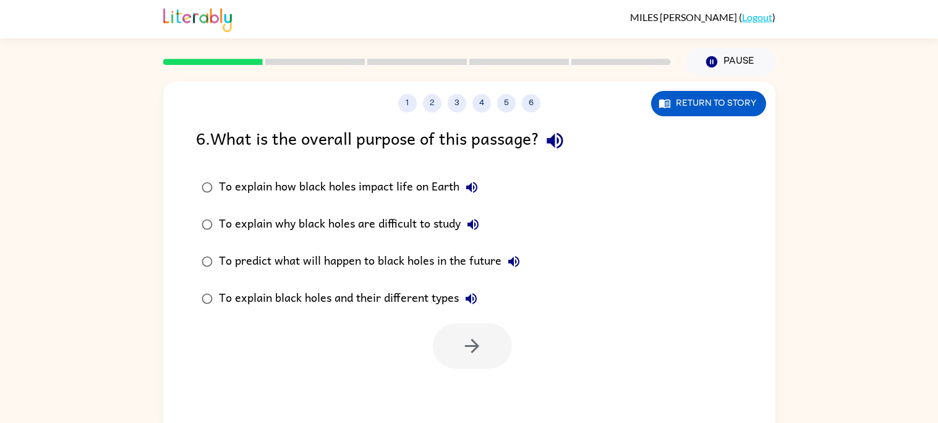
click at [239, 277] on label "To predict what will happen to black holes in the future" at bounding box center [360, 261] width 343 height 37
click at [481, 352] on icon "button" at bounding box center [472, 346] width 22 height 22
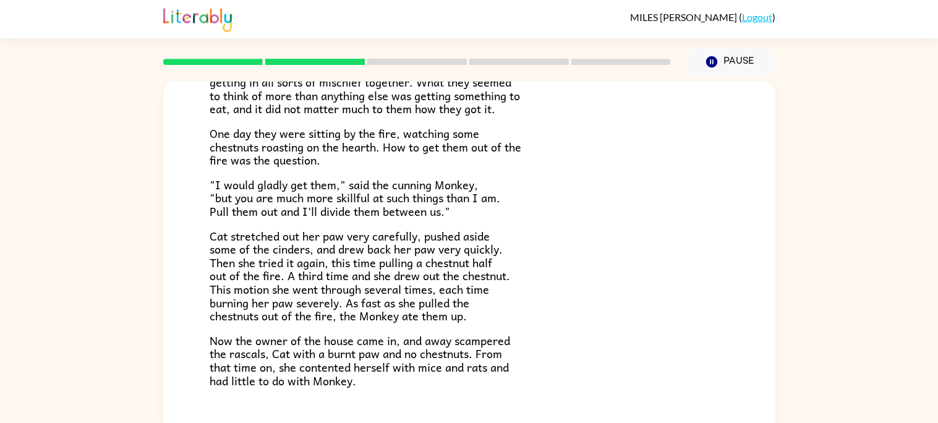
scroll to position [207, 0]
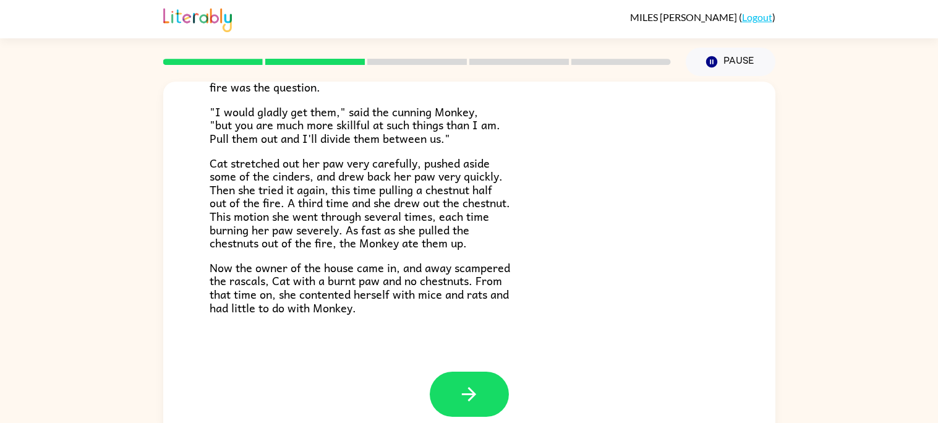
click at [506, 377] on div at bounding box center [469, 394] width 79 height 45
click at [497, 407] on button "button" at bounding box center [469, 394] width 79 height 45
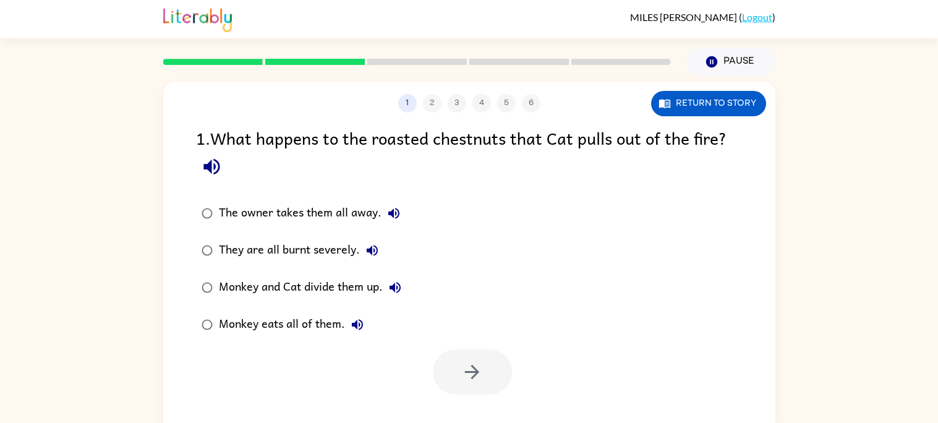
scroll to position [0, 0]
click at [245, 249] on div "They are all burnt severely." at bounding box center [302, 250] width 166 height 25
click at [498, 382] on button "button" at bounding box center [472, 371] width 79 height 45
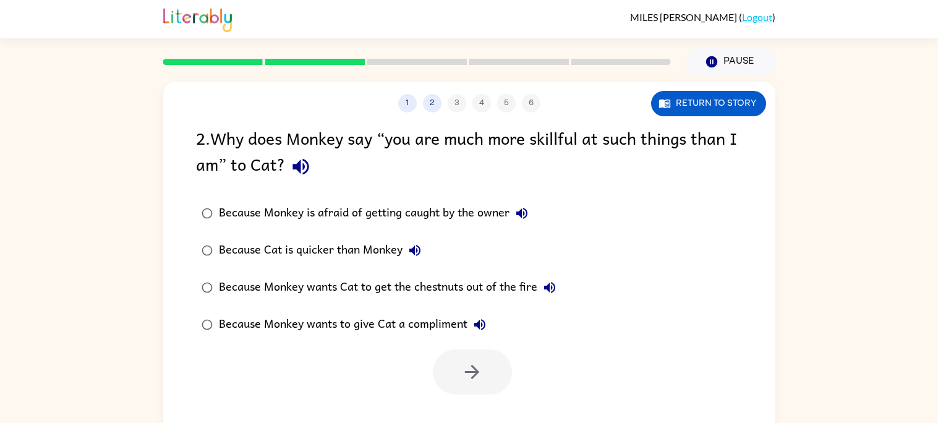
click at [251, 283] on div "Because Monkey wants Cat to get the chestnuts out of the fire" at bounding box center [390, 287] width 343 height 25
click at [501, 380] on button "button" at bounding box center [472, 371] width 79 height 45
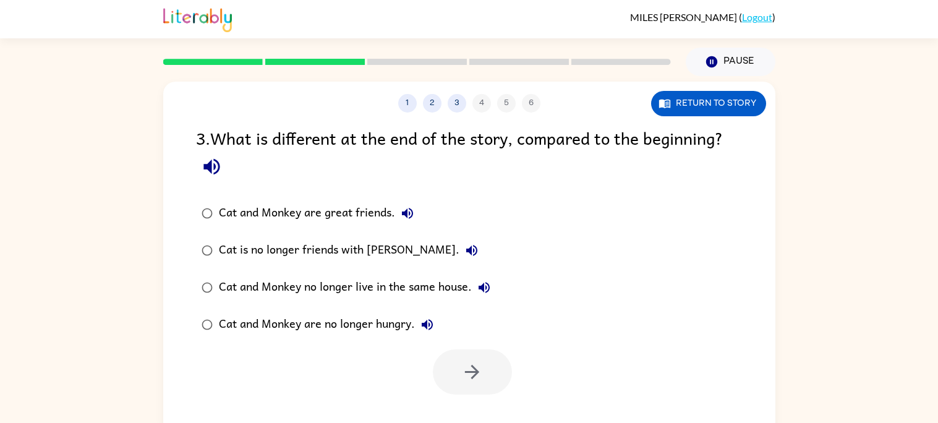
click at [250, 284] on div "Cat and Monkey no longer live in the same house." at bounding box center [358, 287] width 278 height 25
click at [504, 378] on button "button" at bounding box center [472, 371] width 79 height 45
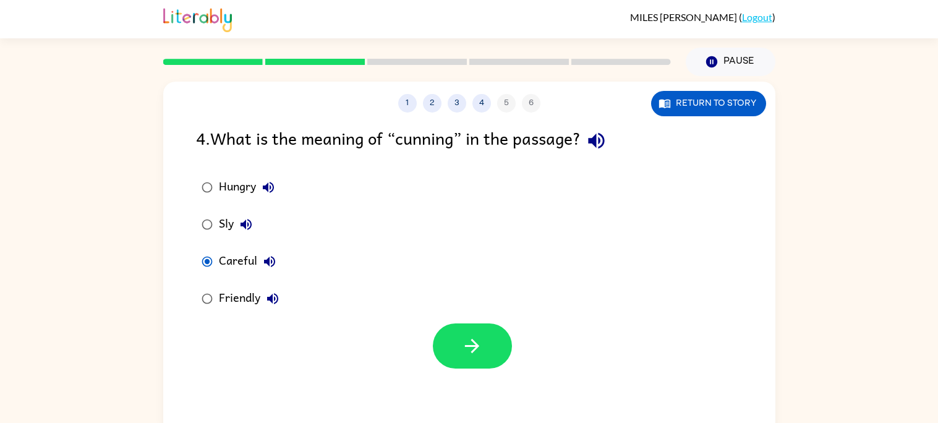
click at [239, 281] on label "Friendly" at bounding box center [240, 298] width 102 height 37
click at [502, 365] on div at bounding box center [472, 345] width 79 height 45
click at [474, 352] on icon "button" at bounding box center [472, 346] width 22 height 22
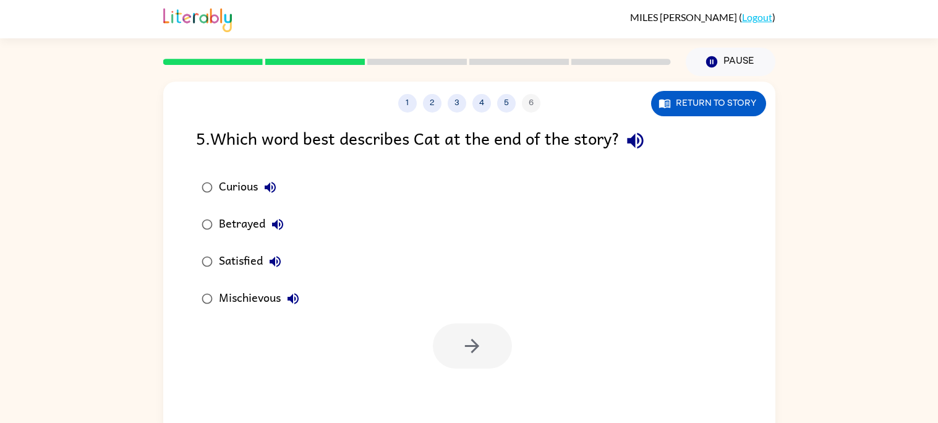
click at [480, 341] on div at bounding box center [472, 345] width 79 height 45
click at [479, 338] on icon "button" at bounding box center [472, 346] width 22 height 22
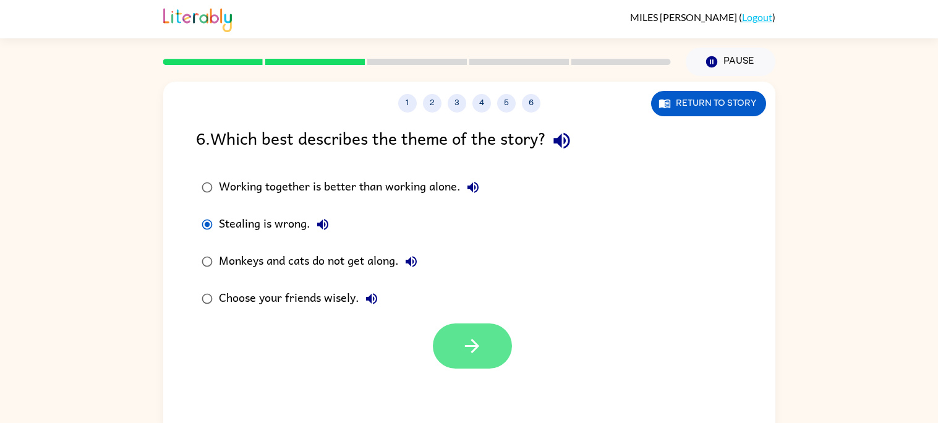
click at [483, 351] on button "button" at bounding box center [472, 345] width 79 height 45
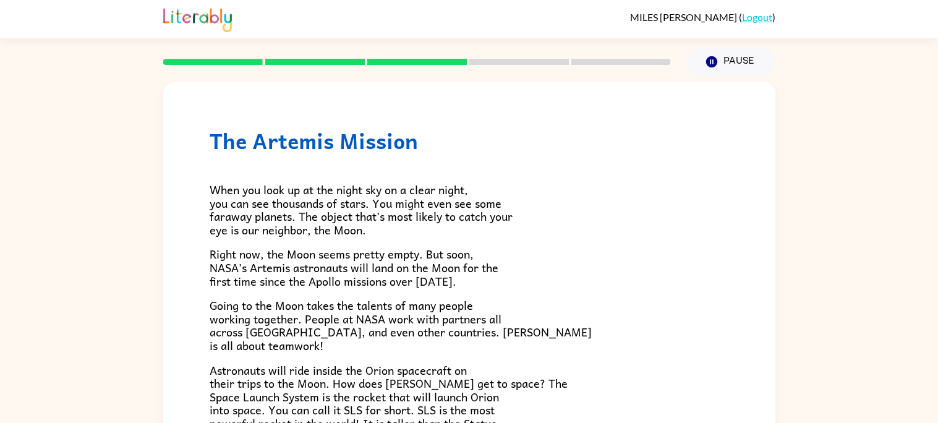
click at [242, 265] on span "Right now, the Moon seems pretty empty. But soon, NASA’s Artemis astronauts wil…" at bounding box center [354, 267] width 289 height 45
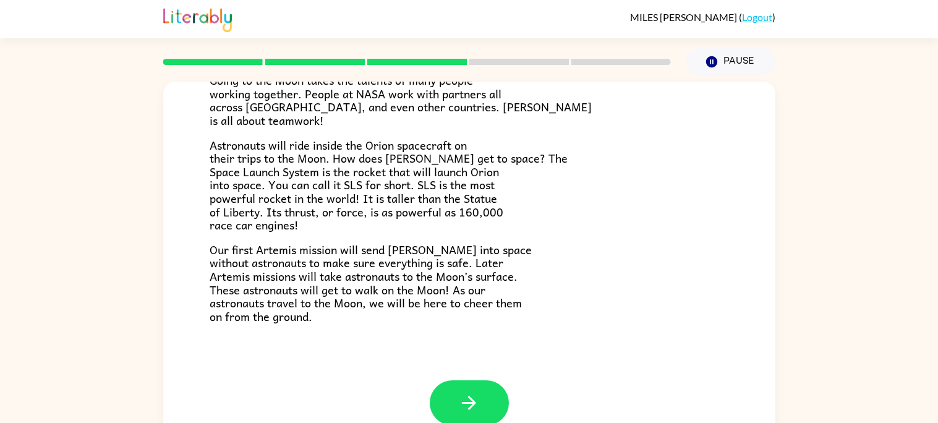
scroll to position [234, 0]
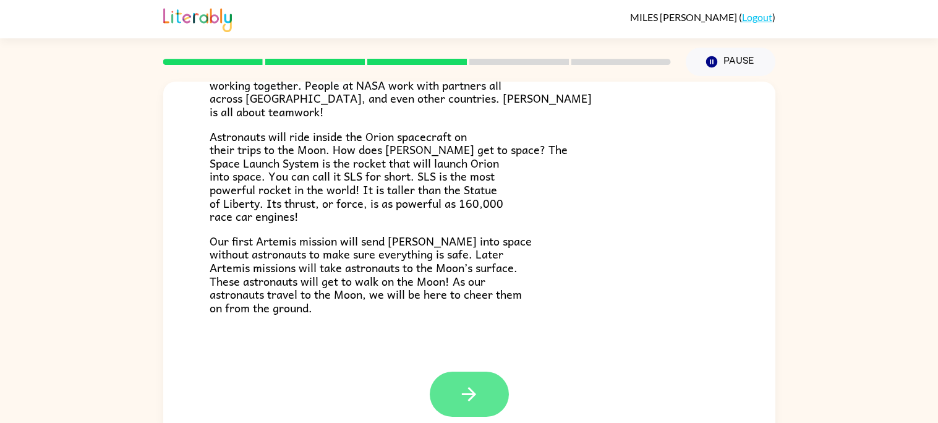
click at [505, 382] on button "button" at bounding box center [469, 394] width 79 height 45
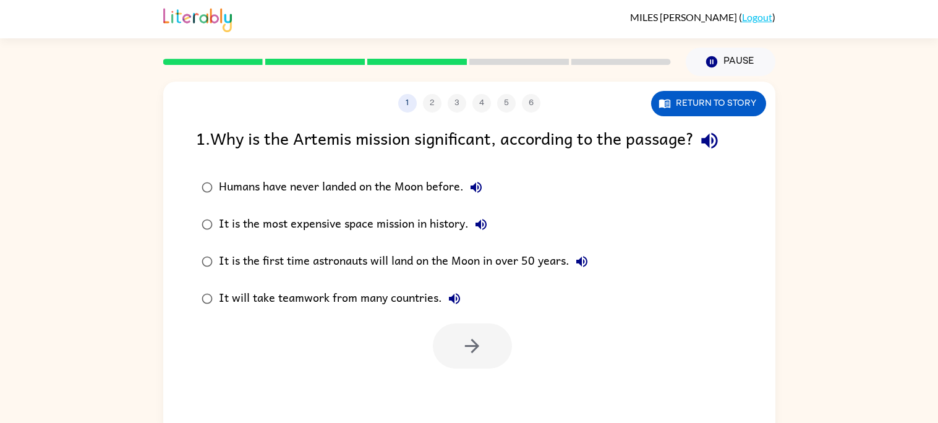
scroll to position [0, 0]
click at [493, 349] on button "button" at bounding box center [472, 345] width 79 height 45
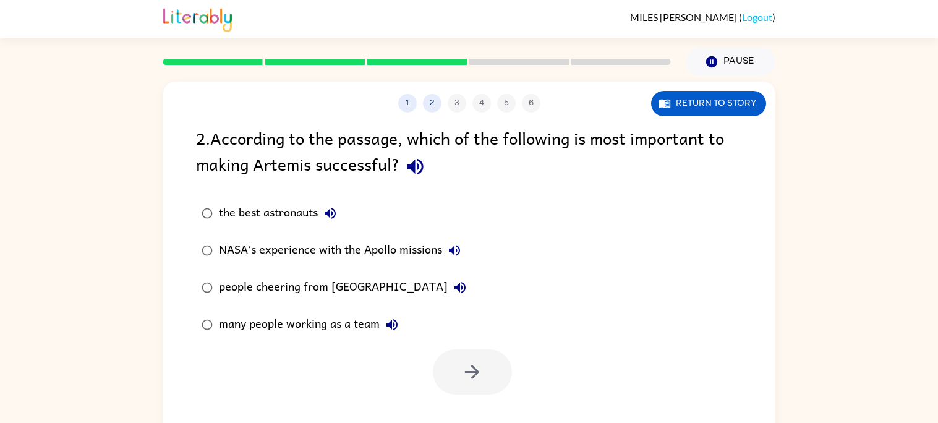
click at [238, 272] on label "people cheering from [GEOGRAPHIC_DATA]" at bounding box center [333, 287] width 289 height 37
click at [228, 195] on label "the best astronauts" at bounding box center [333, 213] width 289 height 37
click at [489, 357] on button "button" at bounding box center [472, 371] width 79 height 45
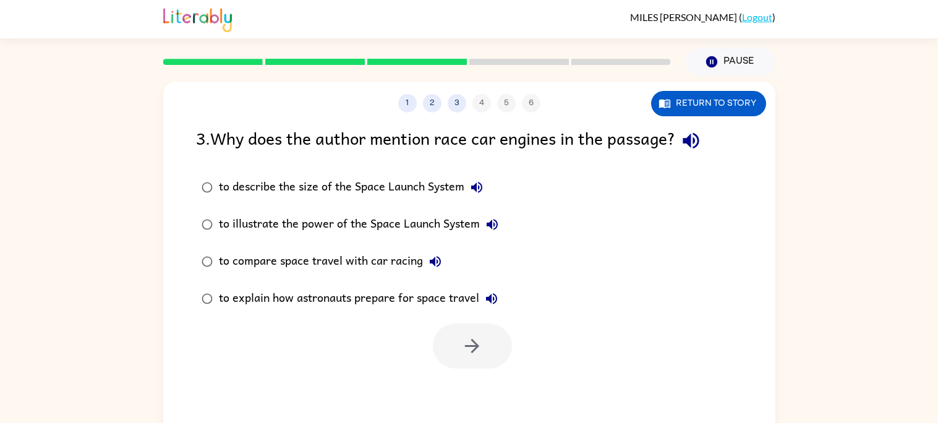
click at [237, 290] on div "to explain how astronauts prepare for space travel" at bounding box center [361, 298] width 285 height 25
click at [498, 357] on button "button" at bounding box center [472, 345] width 79 height 45
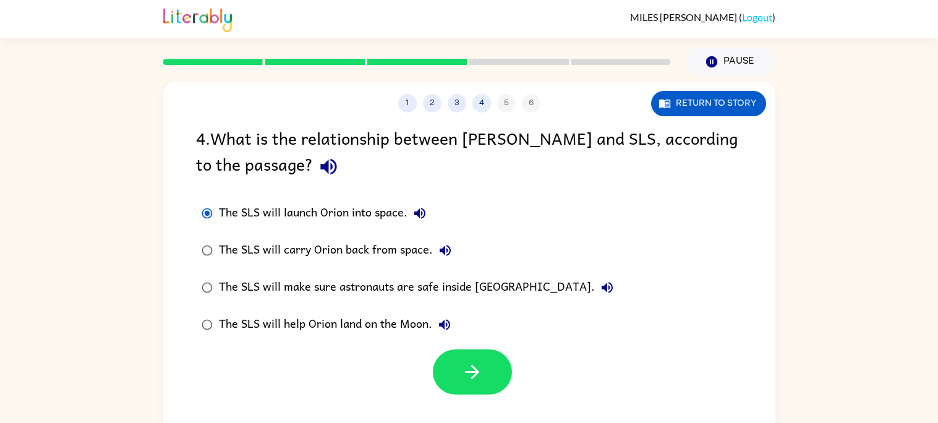
click at [497, 350] on div at bounding box center [472, 371] width 79 height 45
click at [224, 271] on label "The SLS will make sure astronauts are safe inside [GEOGRAPHIC_DATA]." at bounding box center [407, 287] width 437 height 37
click at [498, 370] on button "button" at bounding box center [472, 371] width 79 height 45
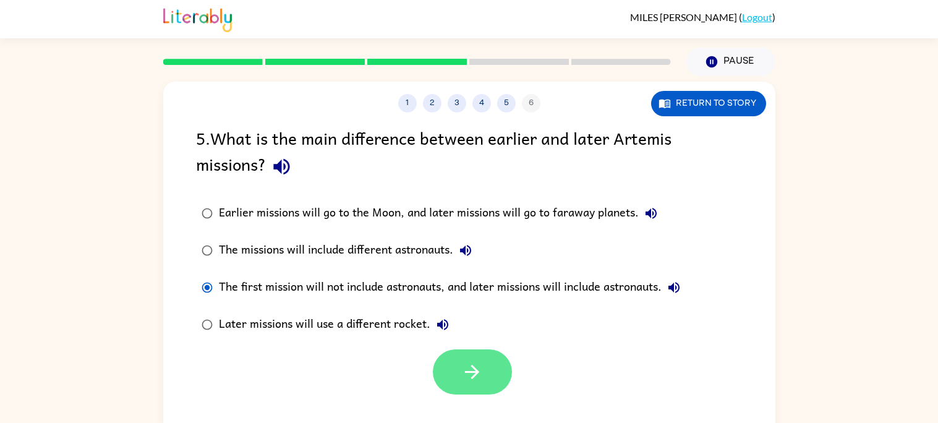
click at [493, 365] on button "button" at bounding box center [472, 371] width 79 height 45
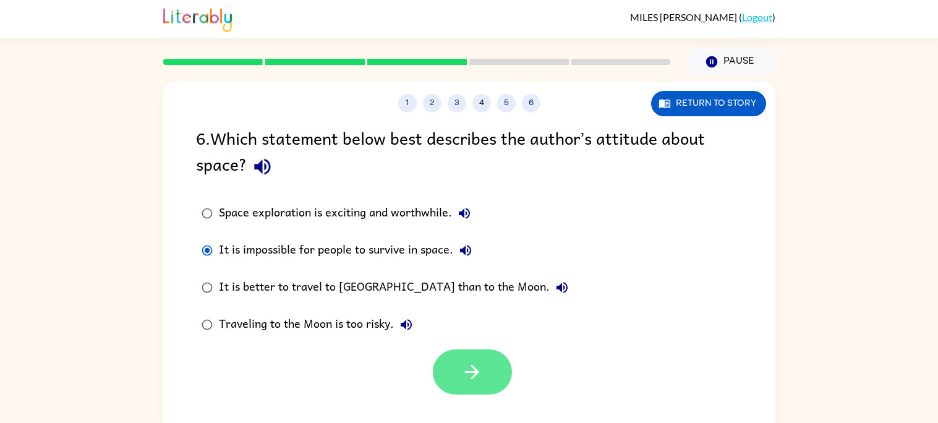
click at [489, 357] on button "button" at bounding box center [472, 371] width 79 height 45
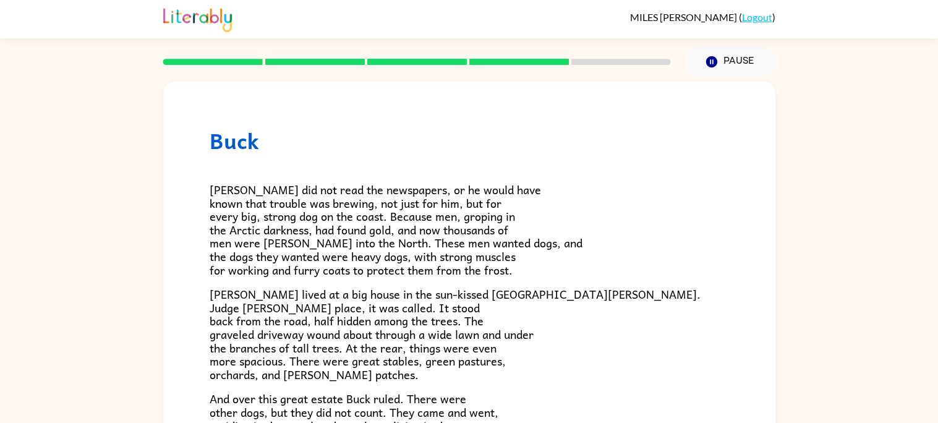
scroll to position [236, 0]
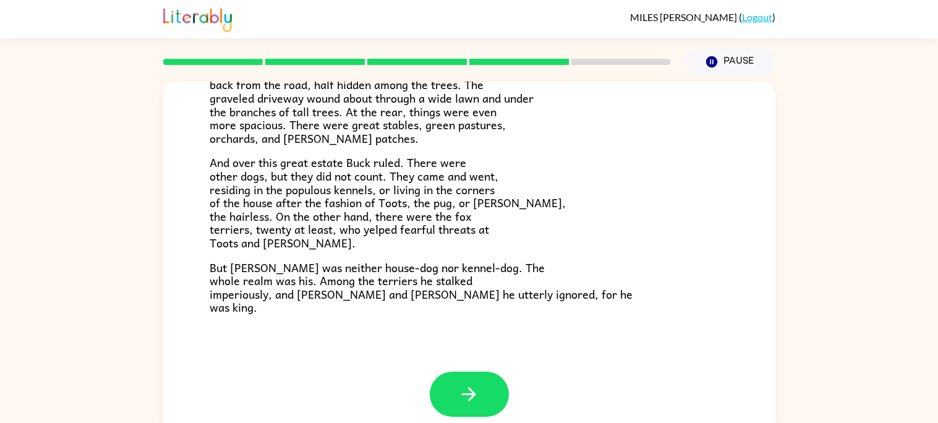
click at [505, 376] on div at bounding box center [469, 394] width 79 height 45
click at [502, 402] on button "button" at bounding box center [469, 394] width 79 height 45
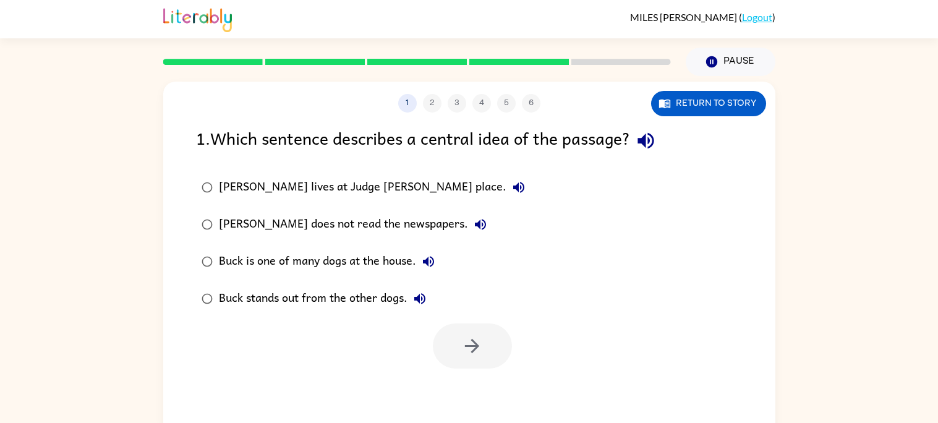
scroll to position [0, 0]
click at [241, 234] on div "[PERSON_NAME] does not read the newspapers." at bounding box center [356, 224] width 274 height 25
click at [498, 343] on button "button" at bounding box center [472, 345] width 79 height 45
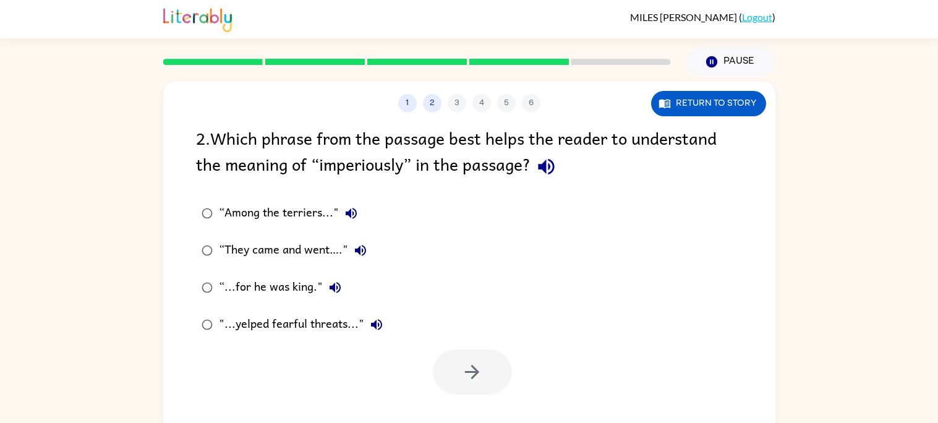
click at [232, 268] on label "“They came and went…."" at bounding box center [292, 250] width 206 height 37
click at [493, 351] on button "button" at bounding box center [472, 371] width 79 height 45
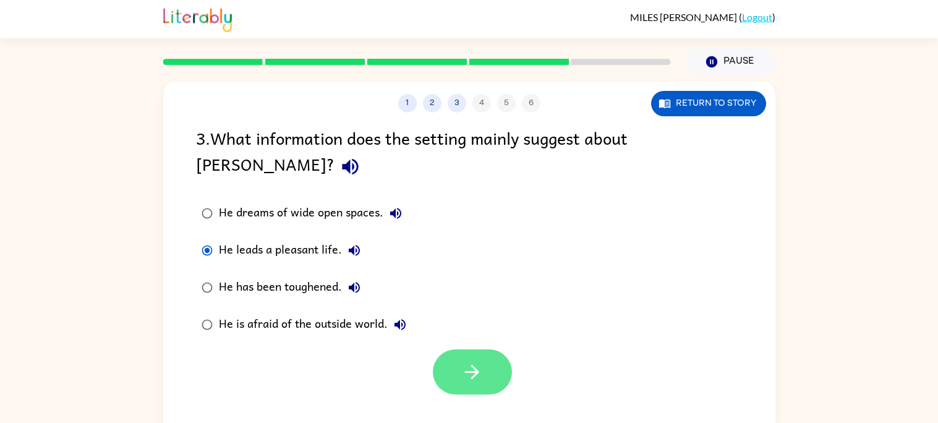
click at [487, 349] on button "button" at bounding box center [472, 371] width 79 height 45
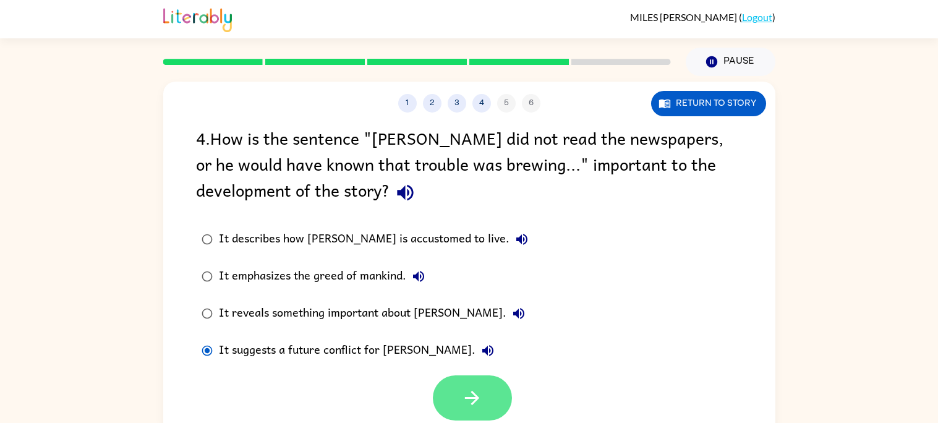
click at [492, 380] on button "button" at bounding box center [472, 397] width 79 height 45
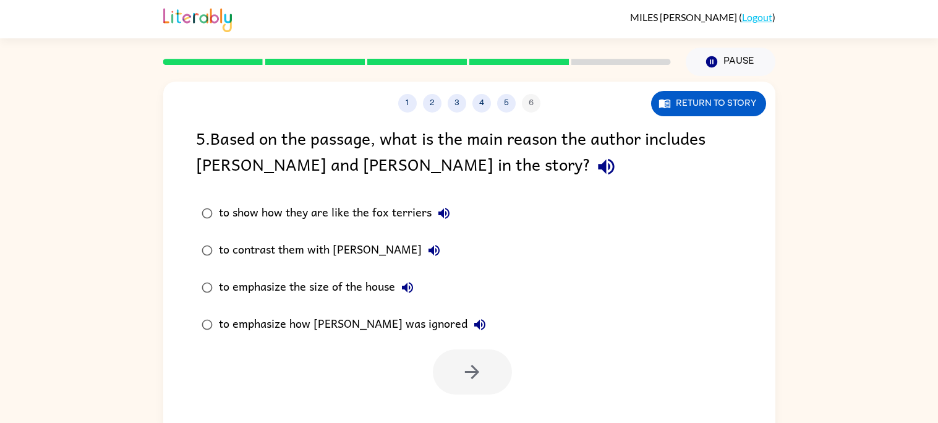
click at [228, 207] on div "to show how they are like the fox terriers" at bounding box center [337, 213] width 237 height 25
click at [501, 372] on button "button" at bounding box center [472, 371] width 79 height 45
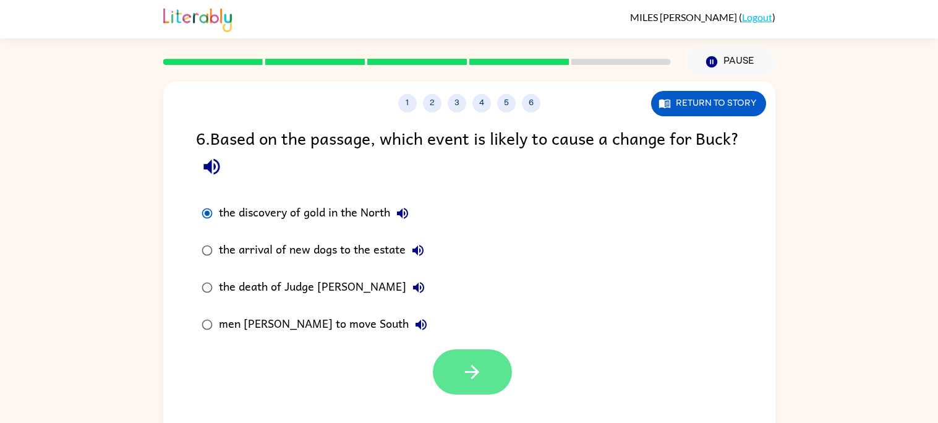
click at [495, 382] on button "button" at bounding box center [472, 371] width 79 height 45
